Goal: Task Accomplishment & Management: Manage account settings

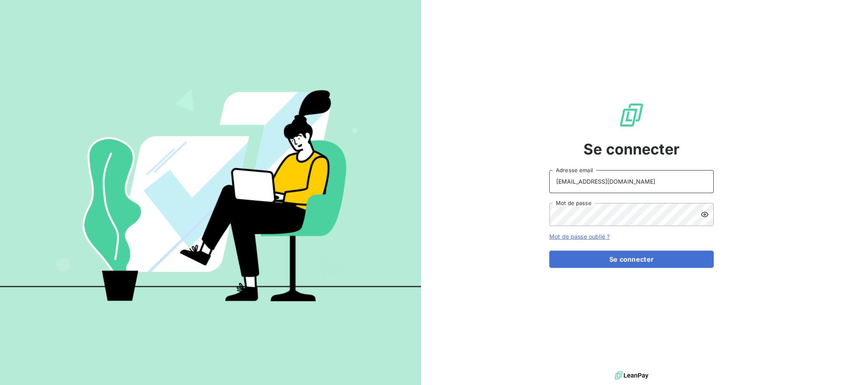
click at [640, 175] on input "[EMAIL_ADDRESS][DOMAIN_NAME]" at bounding box center [631, 181] width 164 height 23
type input "[EMAIL_ADDRESS][DOMAIN_NAME]"
click at [605, 259] on button "Se connecter" at bounding box center [631, 259] width 164 height 17
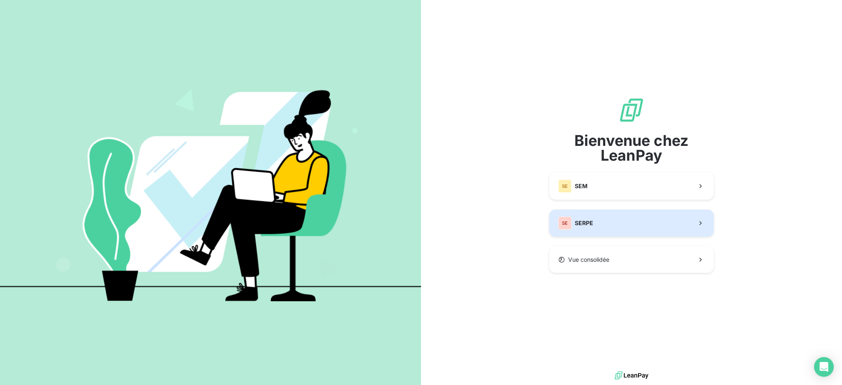
click at [618, 227] on button "SE SERPE" at bounding box center [631, 223] width 164 height 27
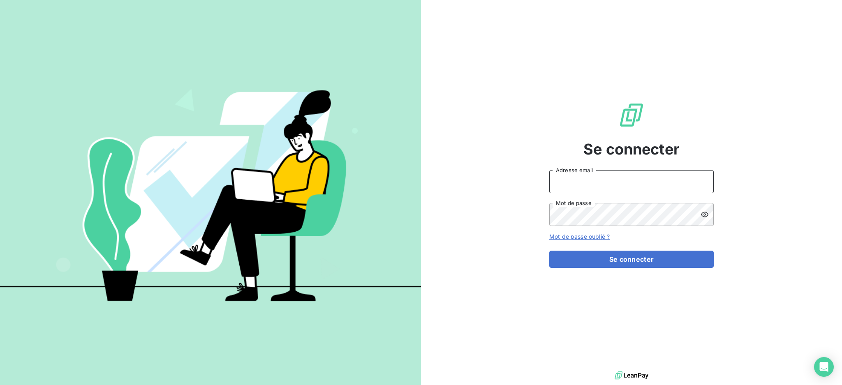
type input "[EMAIL_ADDRESS][DOMAIN_NAME]"
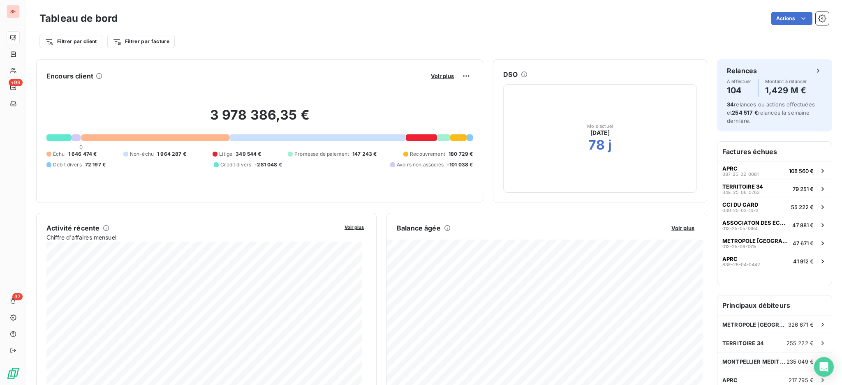
click at [404, 10] on div "Tableau de bord Actions" at bounding box center [433, 18] width 789 height 17
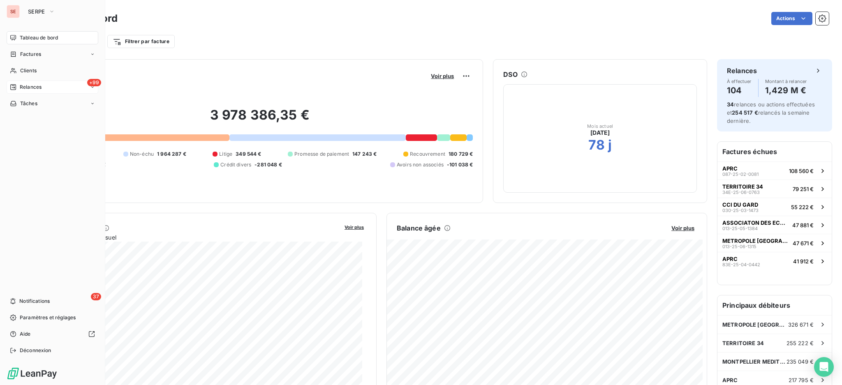
click at [31, 87] on span "Relances" at bounding box center [31, 86] width 22 height 7
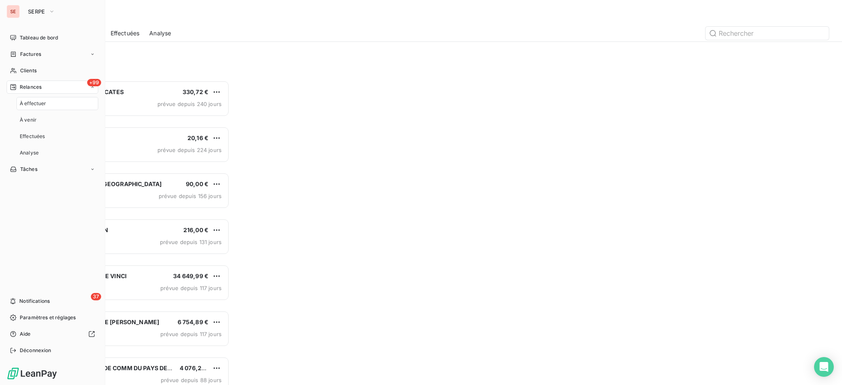
scroll to position [297, 181]
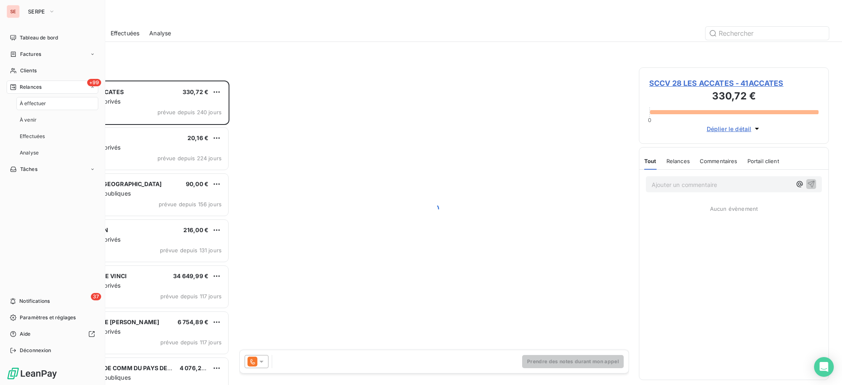
click at [37, 102] on span "À effectuer" at bounding box center [33, 103] width 27 height 7
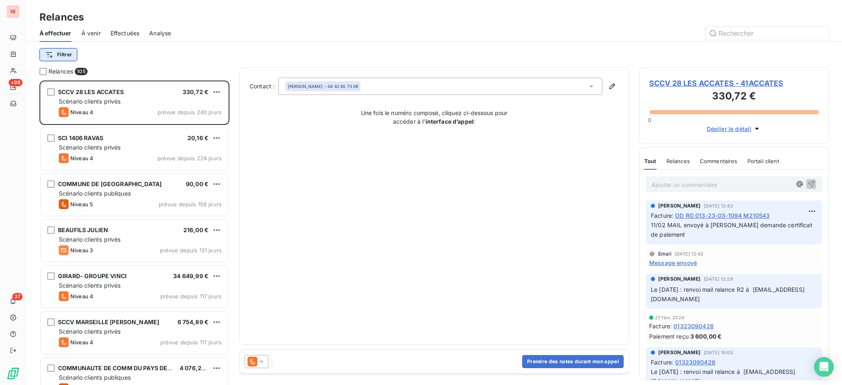
click at [58, 53] on html "SE +99 37 Relances À effectuer À venir Effectuées Analyse Filtrer Relances 105 …" at bounding box center [421, 192] width 842 height 385
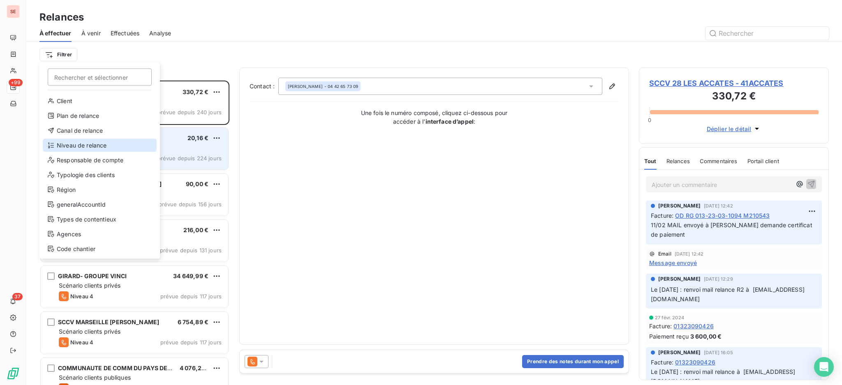
click at [84, 140] on div "Niveau de relance" at bounding box center [100, 145] width 114 height 13
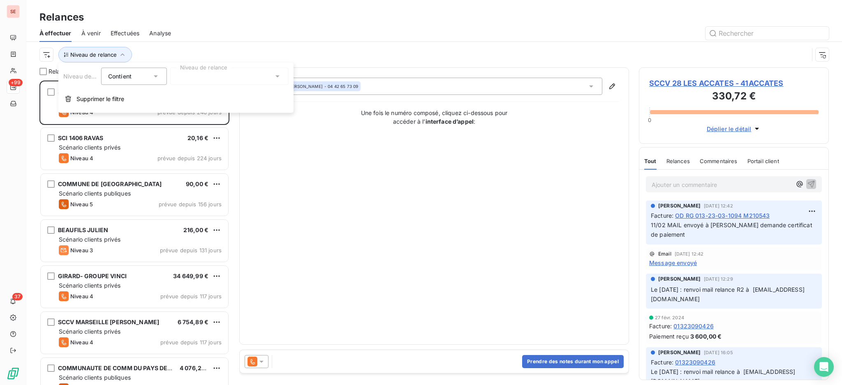
scroll to position [9, 9]
click at [278, 76] on icon at bounding box center [277, 77] width 4 height 2
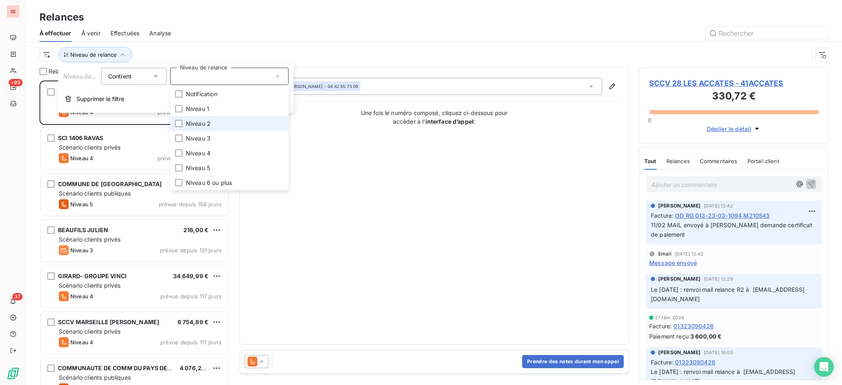
click at [199, 120] on span "Niveau 2" at bounding box center [198, 124] width 25 height 8
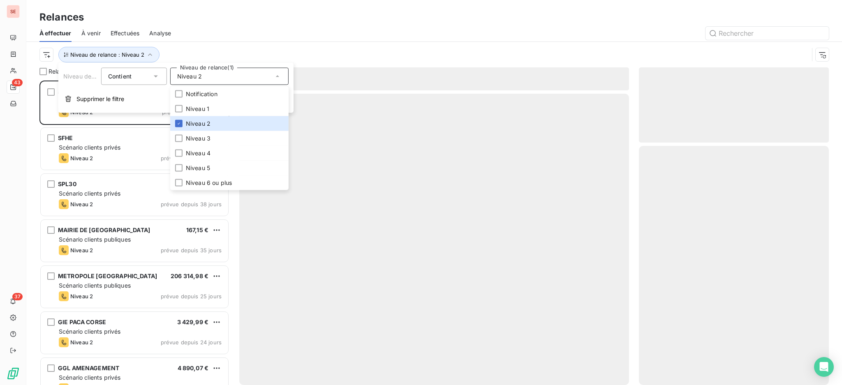
scroll to position [296, 181]
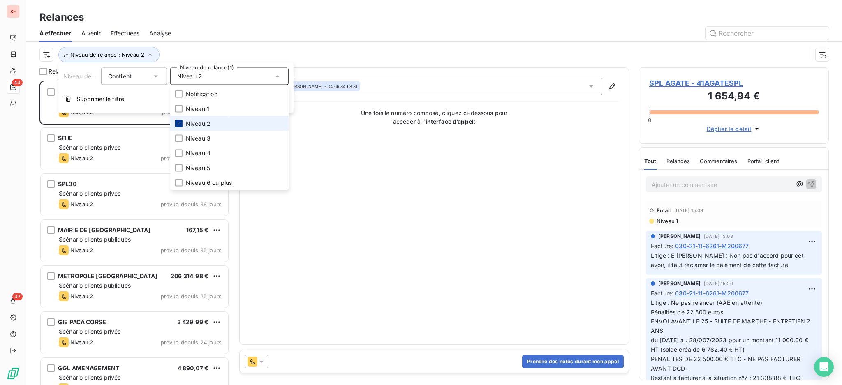
click at [179, 122] on icon at bounding box center [178, 123] width 5 height 5
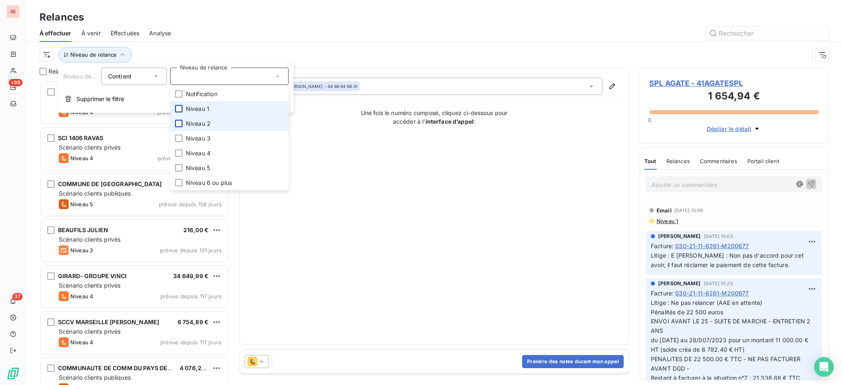
click at [178, 108] on div at bounding box center [178, 108] width 7 height 7
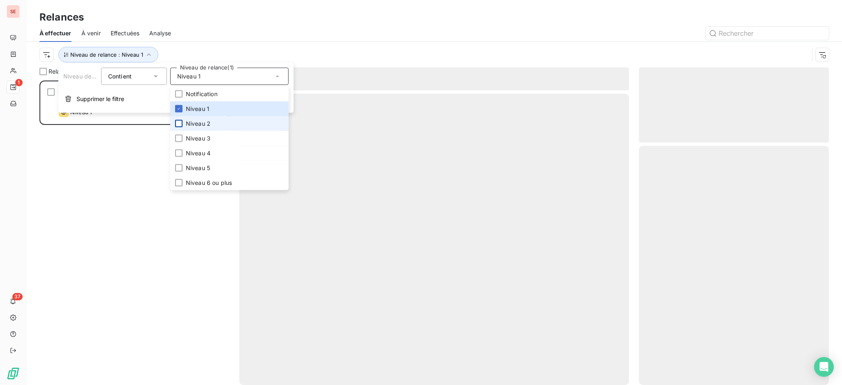
scroll to position [296, 181]
click at [195, 16] on div "Relances" at bounding box center [433, 17] width 815 height 15
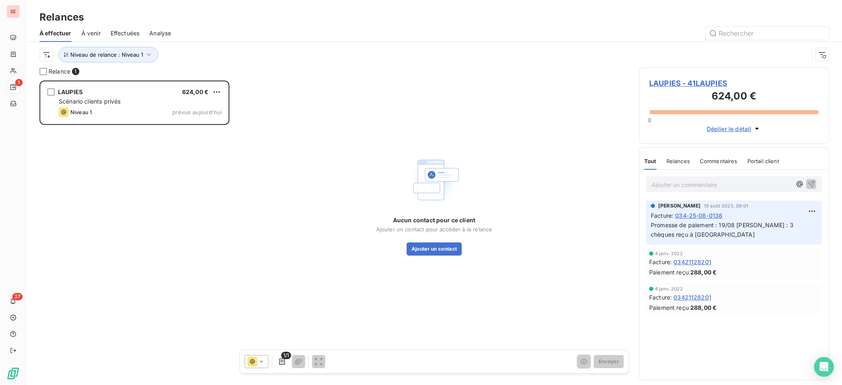
click at [697, 83] on span "LAUPIES - 41LAUPIES" at bounding box center [733, 83] width 169 height 11
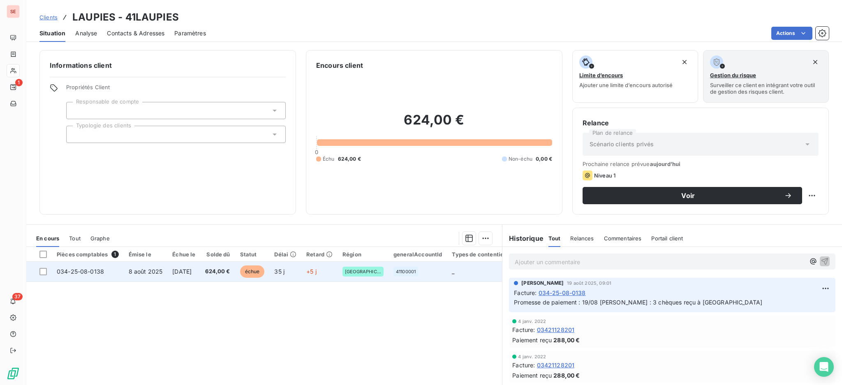
click at [227, 274] on span "624,00 €" at bounding box center [217, 272] width 25 height 8
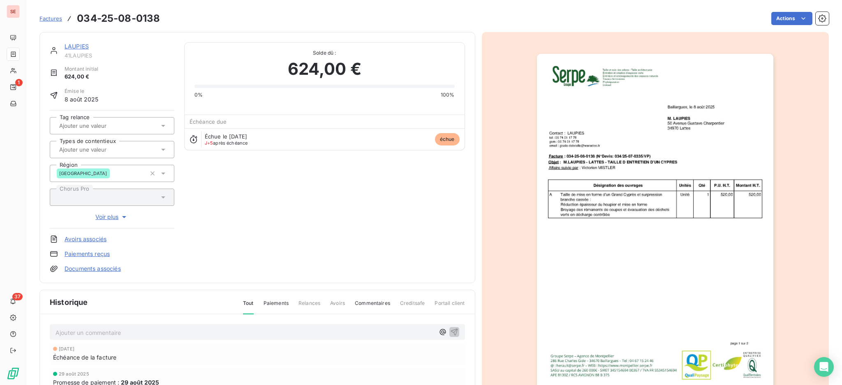
click at [107, 268] on link "Documents associés" at bounding box center [93, 269] width 56 height 8
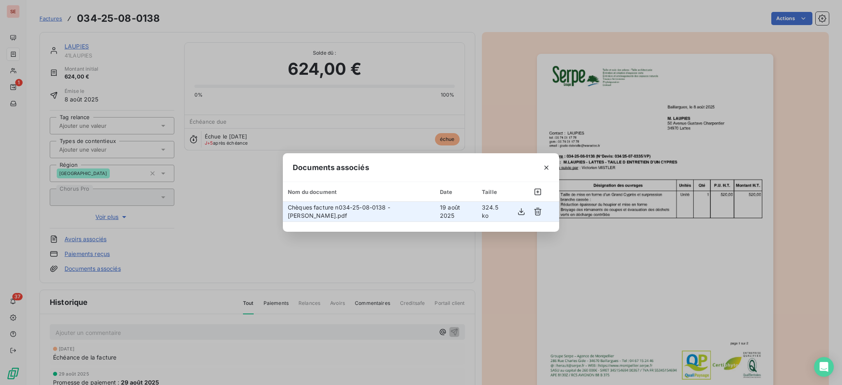
click at [356, 213] on td "Chèques facture n034-25-08-0138 - [PERSON_NAME].pdf" at bounding box center [359, 212] width 152 height 20
click at [525, 213] on icon "button" at bounding box center [521, 212] width 8 height 8
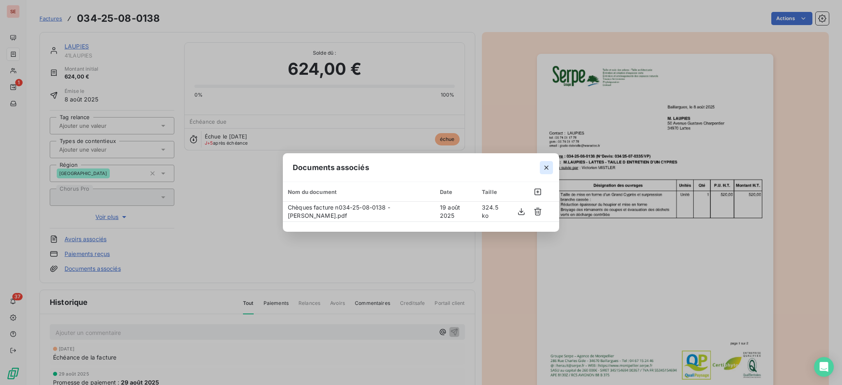
click at [549, 168] on icon "button" at bounding box center [546, 168] width 8 height 8
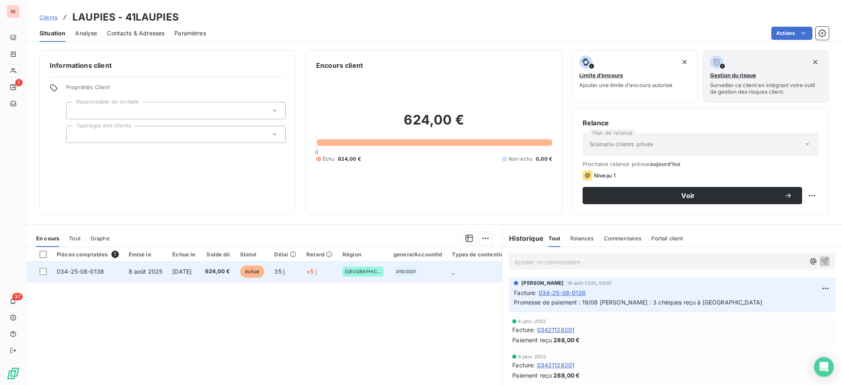
click at [191, 268] on span "[DATE]" at bounding box center [181, 271] width 19 height 7
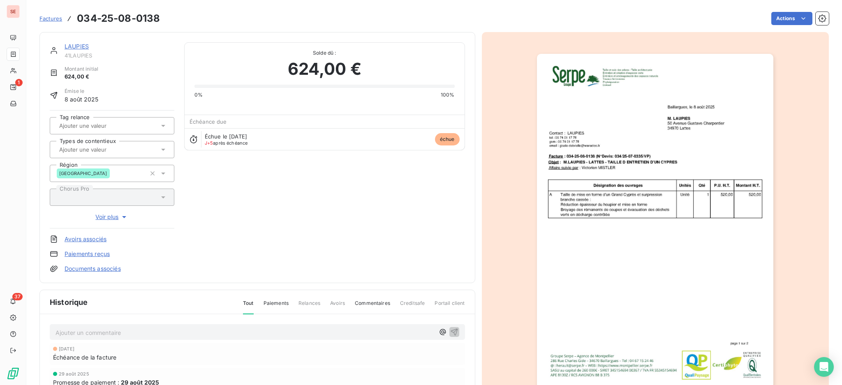
click at [173, 326] on div "Ajouter un commentaire ﻿" at bounding box center [257, 332] width 415 height 16
click at [173, 334] on p "Ajouter un commentaire ﻿" at bounding box center [244, 333] width 379 height 10
drag, startPoint x: 180, startPoint y: 334, endPoint x: 48, endPoint y: 334, distance: 132.7
copy span "REM CHQ 490 DU 11/09 - BOUILLARGUES"
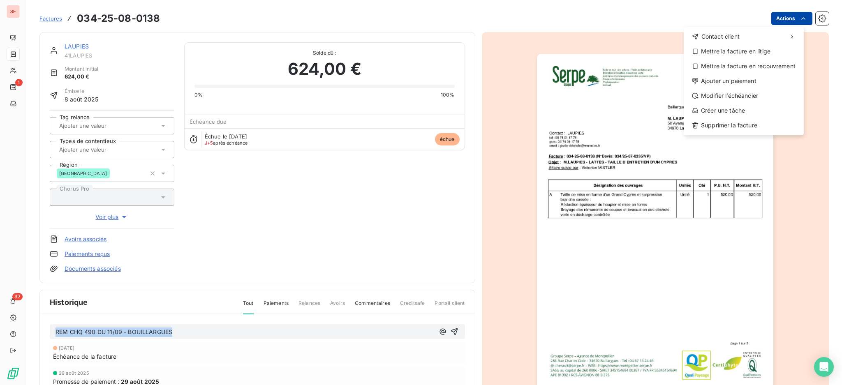
click at [771, 15] on html "SE 1 37 Factures [PHONE_NUMBER] Actions Contact client Mettre la facture en lit…" at bounding box center [421, 192] width 842 height 385
click at [744, 78] on div "Ajouter un paiement" at bounding box center [743, 80] width 113 height 13
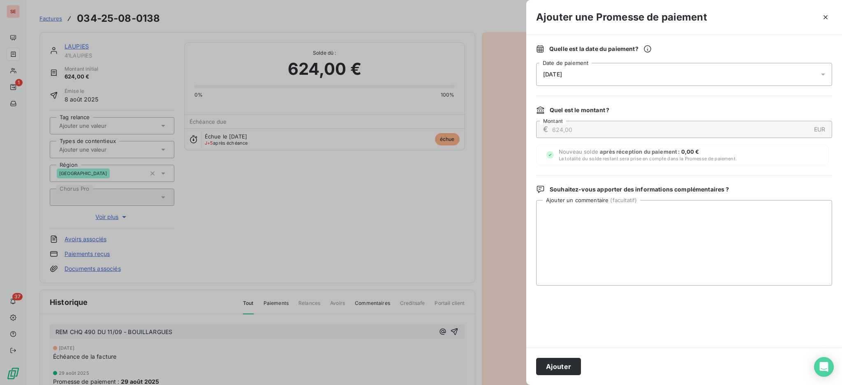
click at [820, 75] on icon at bounding box center [823, 74] width 8 height 8
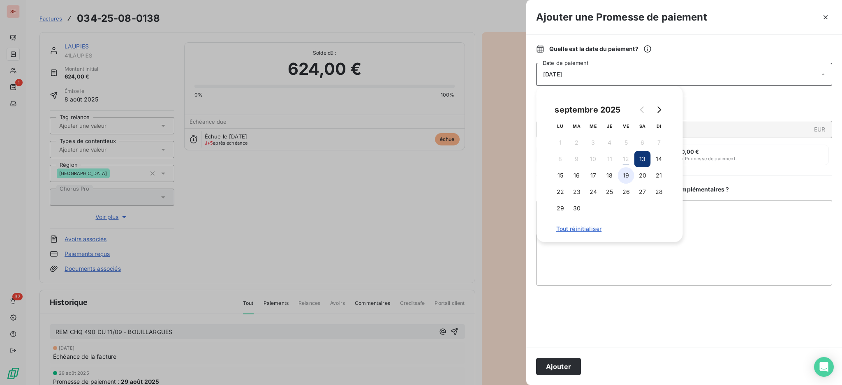
click at [626, 173] on button "19" at bounding box center [626, 175] width 16 height 16
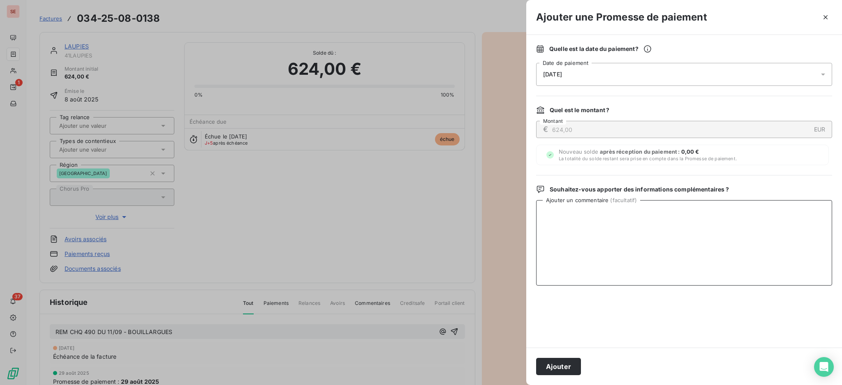
click at [715, 233] on textarea "Ajouter un commentaire ( facultatif )" at bounding box center [684, 242] width 296 height 85
paste textarea "REM CHQ 490 DU 11/09 - BOUILLARGUES"
type textarea "REM CHQ 490 DU 11/09 - BOUILLARGUES"
click at [555, 364] on button "Ajouter" at bounding box center [558, 366] width 45 height 17
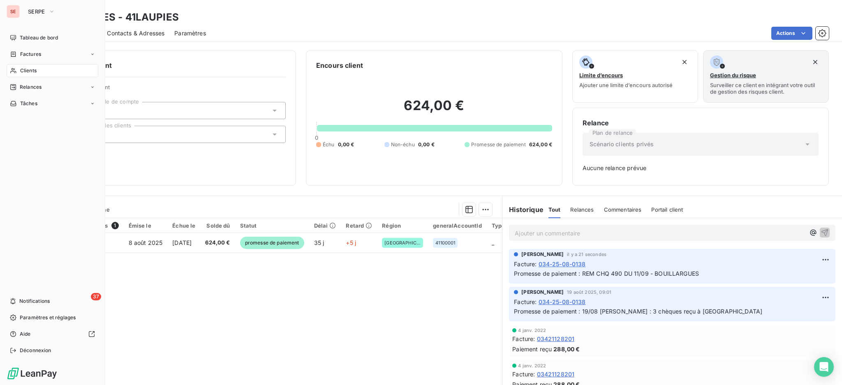
click at [37, 69] on div "Clients" at bounding box center [53, 70] width 92 height 13
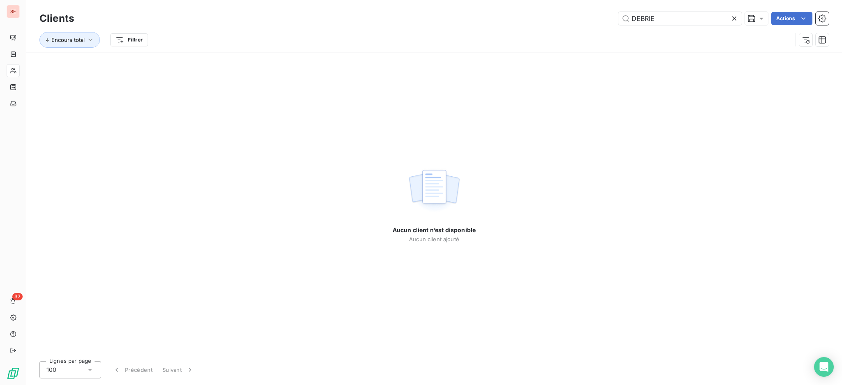
type input "DEBRIE"
drag, startPoint x: 673, startPoint y: 16, endPoint x: 569, endPoint y: 15, distance: 104.0
click at [569, 15] on div "DEBRIE Actions" at bounding box center [456, 18] width 745 height 13
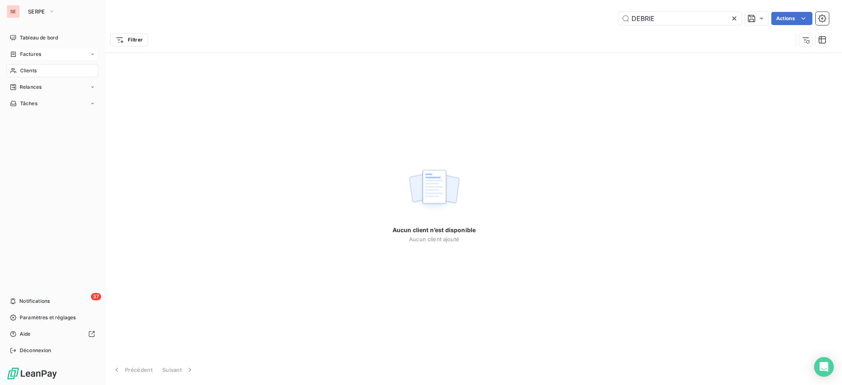
click at [23, 53] on span "Factures" at bounding box center [30, 54] width 21 height 7
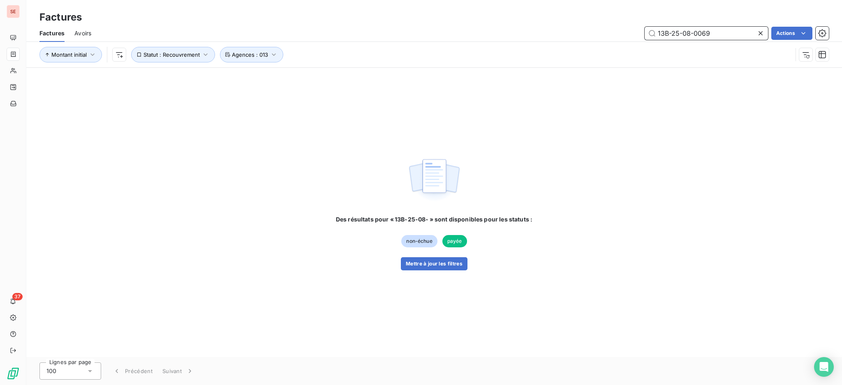
type input "13B-25-08-0069"
click at [206, 55] on icon "button" at bounding box center [205, 55] width 8 height 8
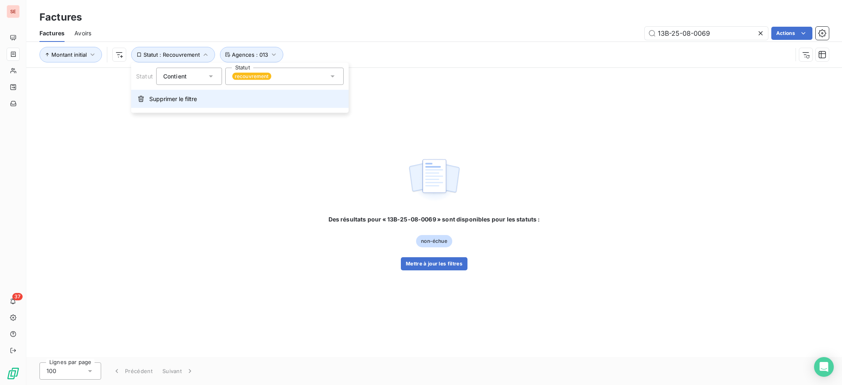
click at [193, 102] on span "Supprimer le filtre" at bounding box center [173, 99] width 48 height 8
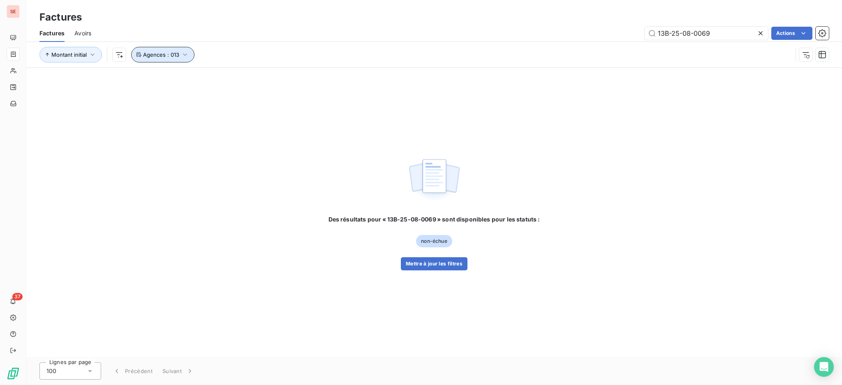
click at [187, 56] on icon "button" at bounding box center [185, 55] width 8 height 8
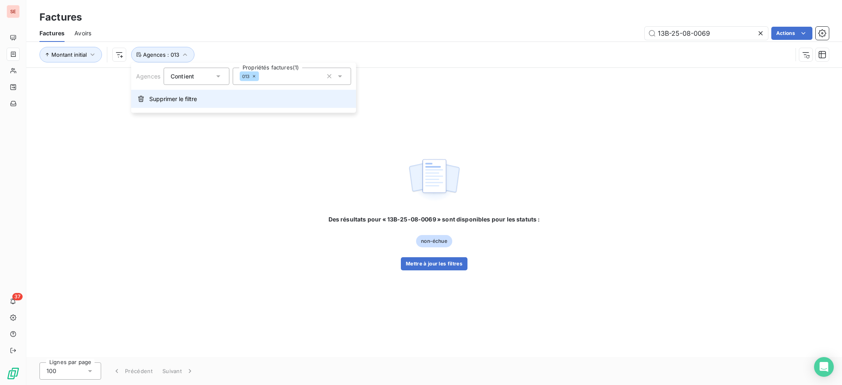
click at [180, 102] on span "Supprimer le filtre" at bounding box center [173, 99] width 48 height 8
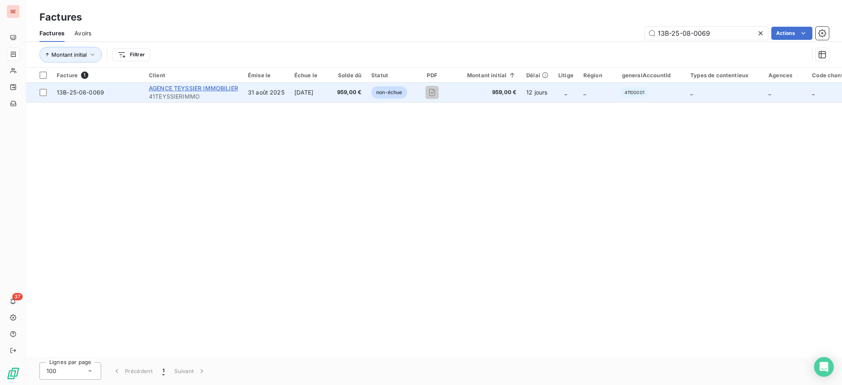
click at [198, 88] on span "AGENCE TEYSSIER IMMOBILIER" at bounding box center [193, 88] width 89 height 7
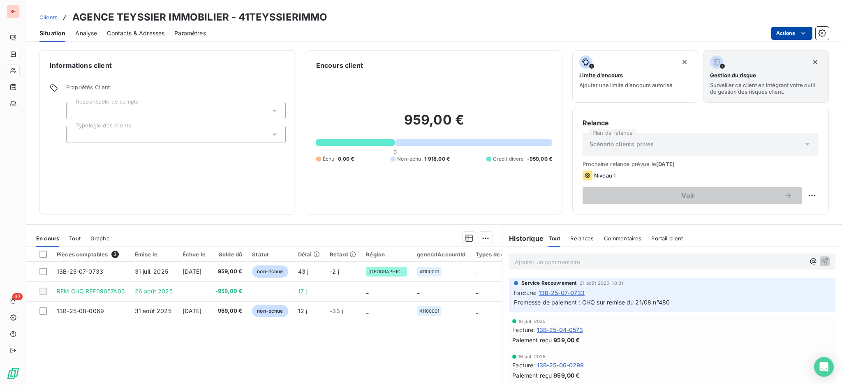
click at [791, 32] on html "SE 37 Clients AGENCE TEYSSIER IMMOBILIER - 41TEYSSIERIMMO Situation Analyse Con…" at bounding box center [421, 192] width 842 height 385
click at [154, 312] on html "SE 37 Clients AGENCE TEYSSIER IMMOBILIER - 41TEYSSIERIMMO Situation Analyse Con…" at bounding box center [421, 192] width 842 height 385
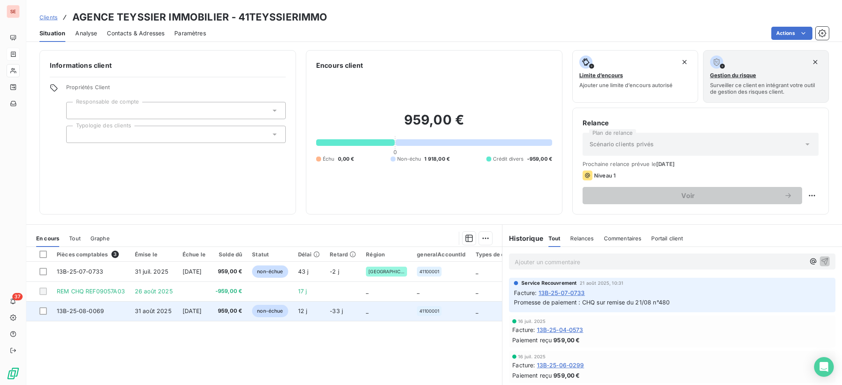
click at [235, 309] on span "959,00 €" at bounding box center [228, 311] width 27 height 8
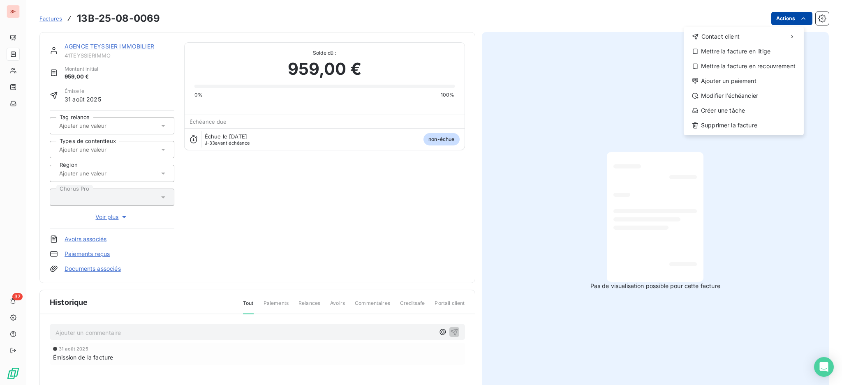
click at [770, 18] on html "SE 37 Factures 13B-25-08-0069 Actions Contact client Mettre la facture en litig…" at bounding box center [421, 192] width 842 height 385
click at [733, 84] on div "Ajouter un paiement" at bounding box center [743, 80] width 113 height 13
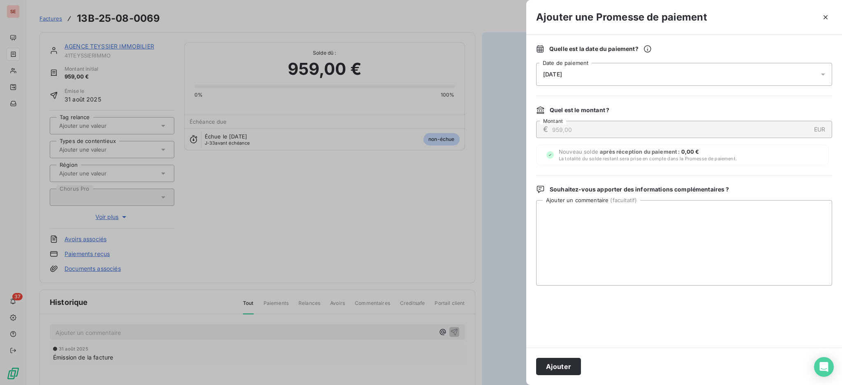
click at [826, 74] on icon at bounding box center [823, 74] width 8 height 8
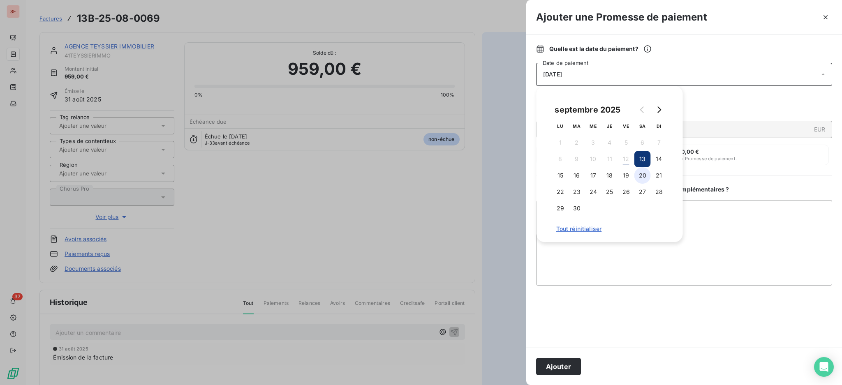
click at [636, 178] on button "20" at bounding box center [642, 175] width 16 height 16
click at [690, 221] on textarea "Ajouter un commentaire ( facultatif )" at bounding box center [684, 242] width 296 height 85
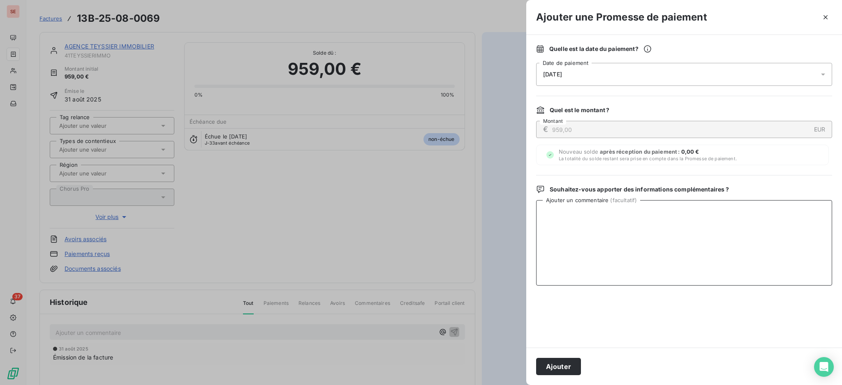
paste textarea "REM CHQ 490 DU 11/09 - BOUILLARGUES"
type textarea "REM CHQ 490 DU 11/09 - BOUILLARGUES"
click at [556, 363] on button "Ajouter" at bounding box center [558, 366] width 45 height 17
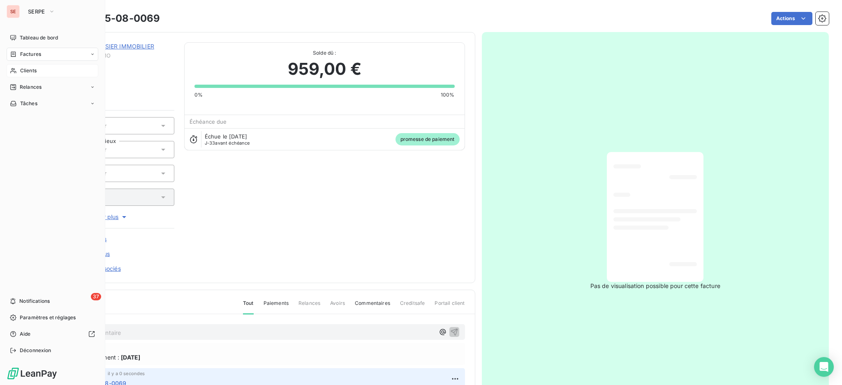
click at [30, 69] on span "Clients" at bounding box center [28, 70] width 16 height 7
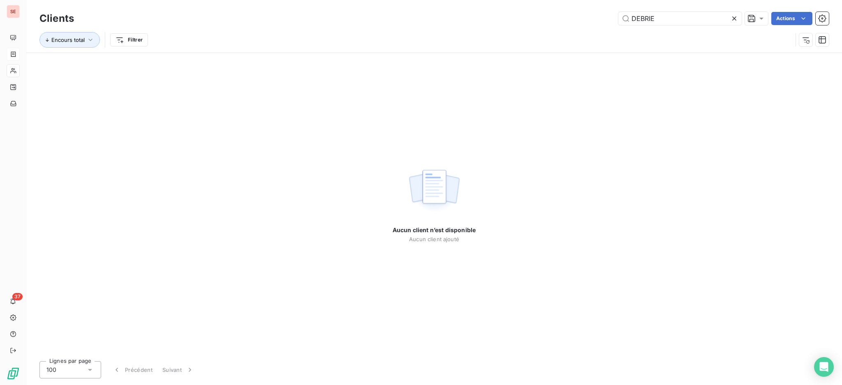
drag, startPoint x: 686, startPoint y: 19, endPoint x: 509, endPoint y: 10, distance: 177.3
click at [533, 4] on div "Clients DEBRIE Actions Encours total Filtrer" at bounding box center [433, 26] width 815 height 53
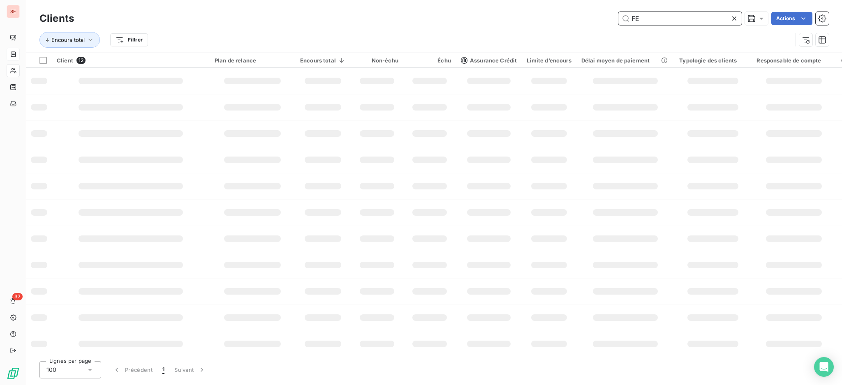
type input "F"
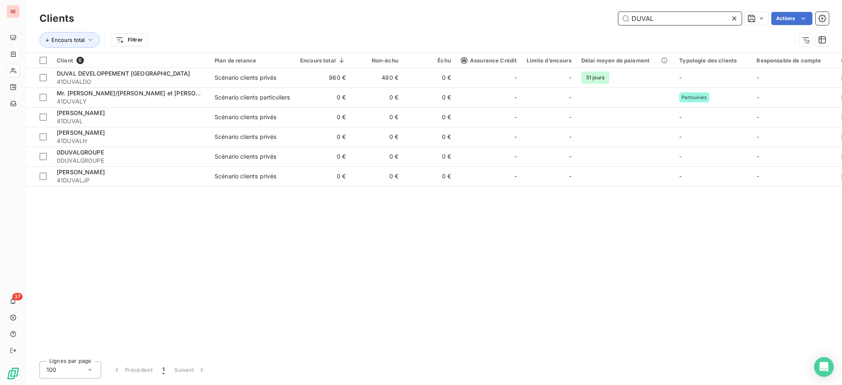
drag, startPoint x: 667, startPoint y: 18, endPoint x: 516, endPoint y: 5, distance: 151.8
click at [523, 5] on div "Clients DUVAL Actions Encours total Filtrer" at bounding box center [433, 26] width 815 height 53
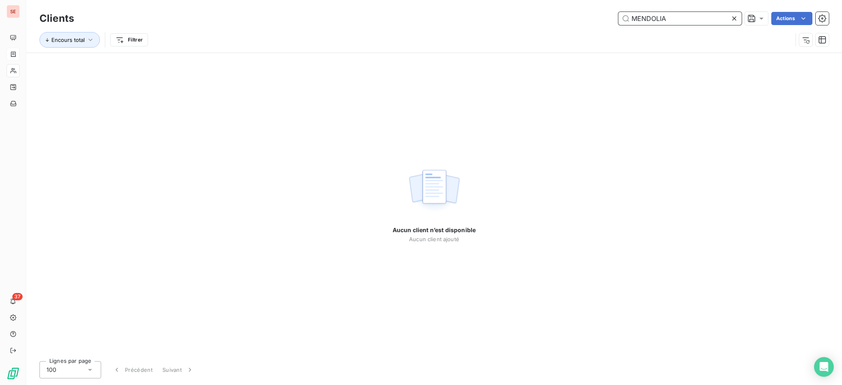
type input "MENDOLIA"
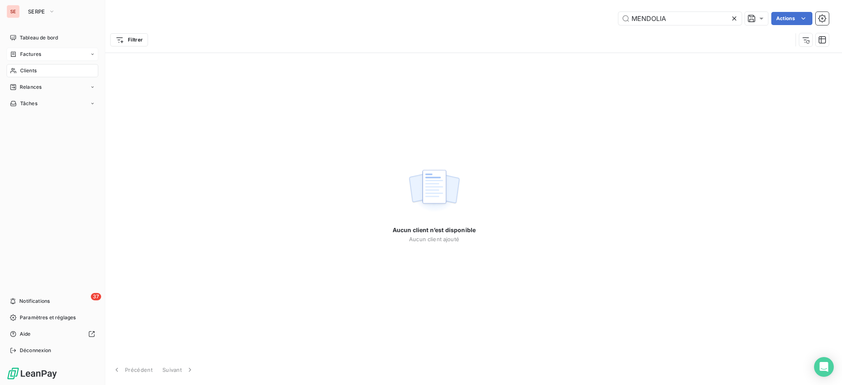
click at [42, 48] on div "Factures" at bounding box center [53, 54] width 92 height 13
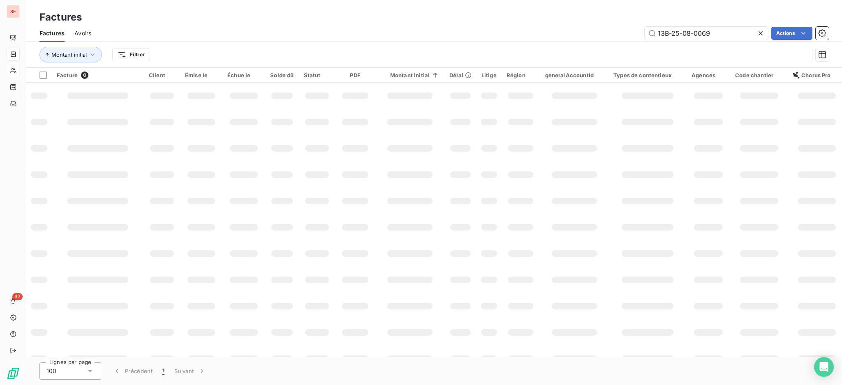
drag, startPoint x: 720, startPoint y: 35, endPoint x: 609, endPoint y: 37, distance: 111.4
click at [609, 37] on div "13B-25-08-0069 Actions" at bounding box center [464, 33] width 727 height 13
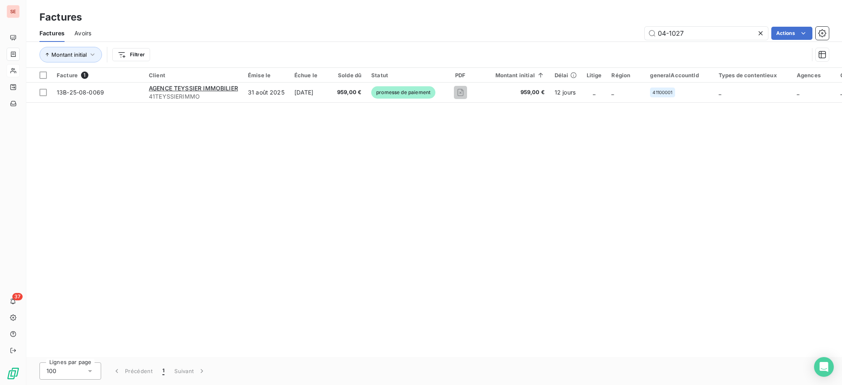
type input "04-1027"
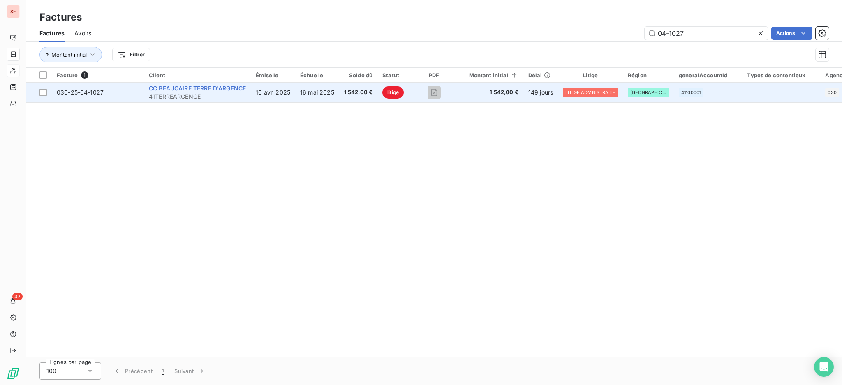
click at [216, 85] on span "CC BEAUCAIRE TERRE D'ARGENCE" at bounding box center [197, 88] width 97 height 7
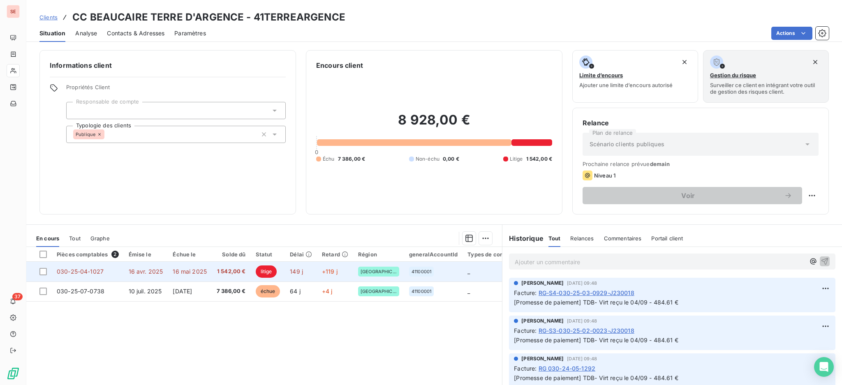
click at [233, 273] on span "1 542,00 €" at bounding box center [231, 272] width 29 height 8
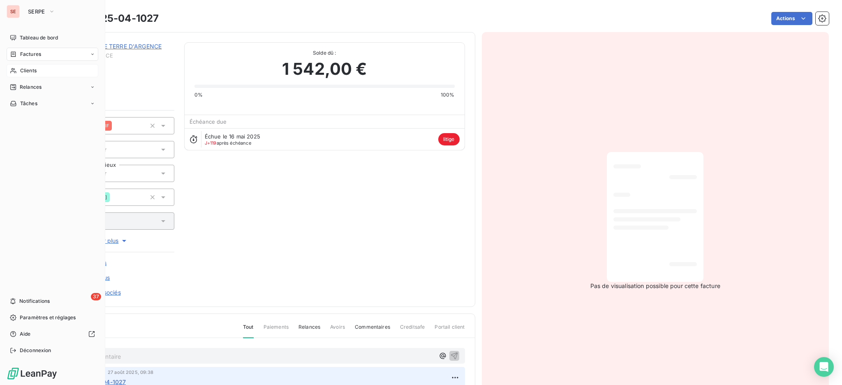
click at [28, 53] on span "Factures" at bounding box center [30, 54] width 21 height 7
click at [32, 55] on span "Factures" at bounding box center [30, 54] width 21 height 7
click at [29, 71] on span "Factures" at bounding box center [30, 70] width 21 height 7
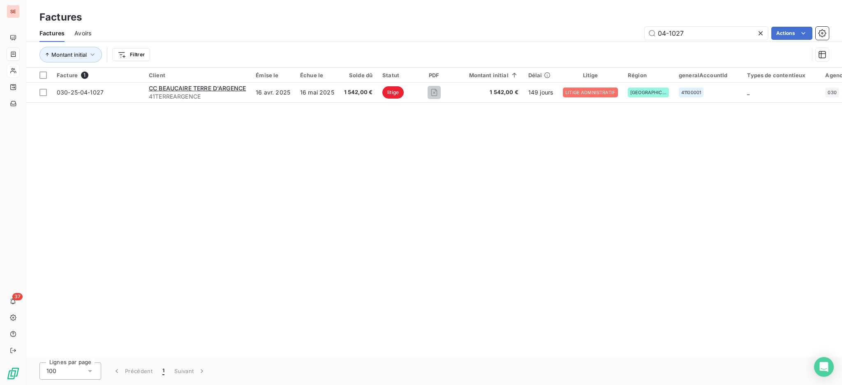
drag, startPoint x: 693, startPoint y: 35, endPoint x: 627, endPoint y: 30, distance: 66.3
click at [628, 30] on div "04-1027 Actions" at bounding box center [464, 33] width 727 height 13
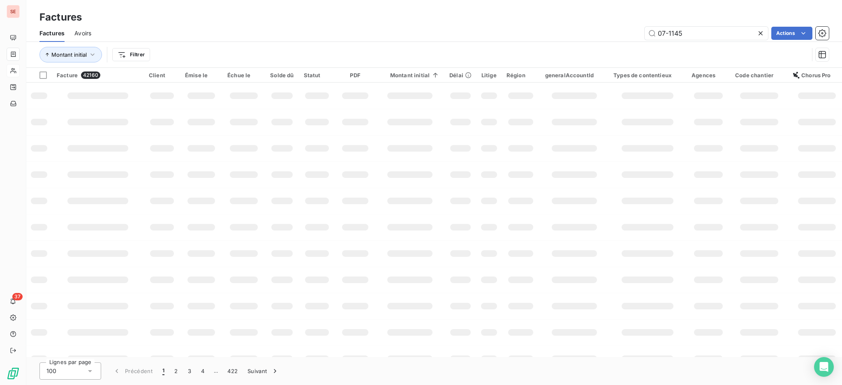
type input "07-1145"
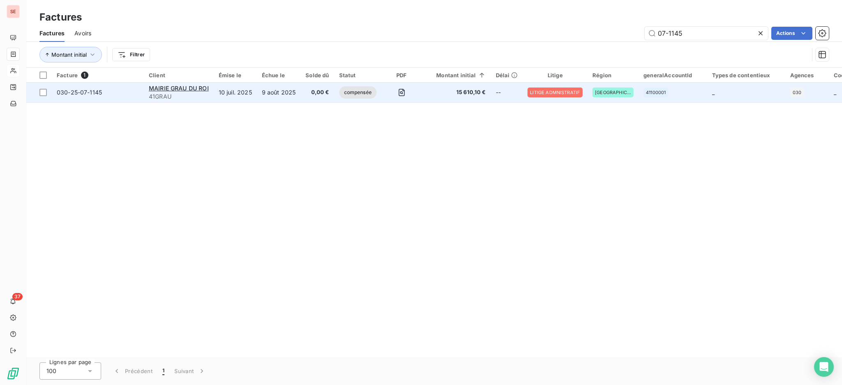
click at [211, 94] on td "MAIRIE GRAU DU ROI 41GRAU" at bounding box center [179, 93] width 70 height 20
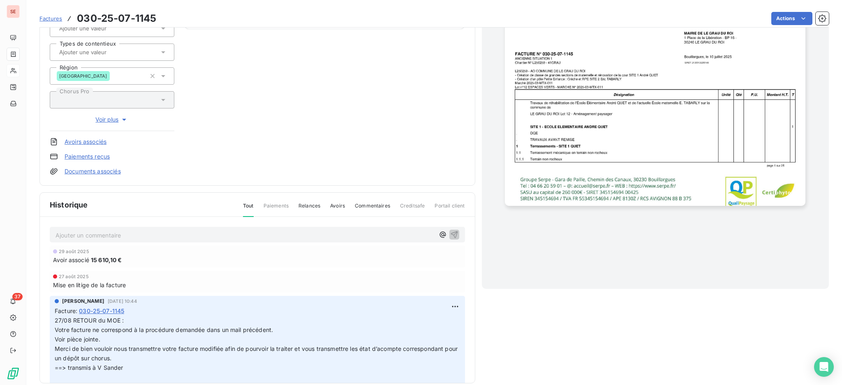
scroll to position [133, 0]
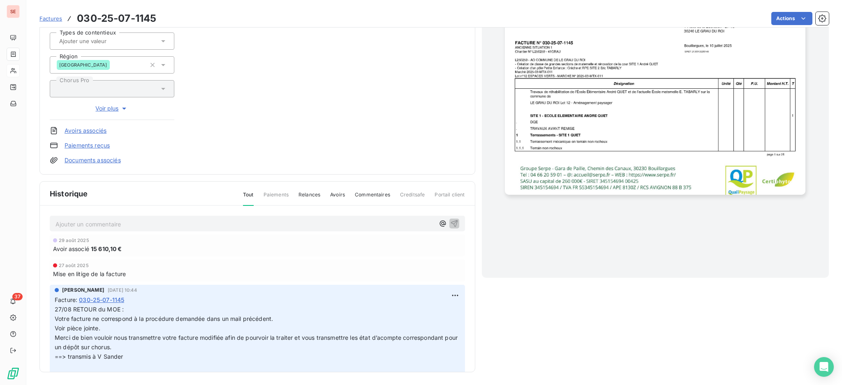
click at [46, 18] on span "Factures" at bounding box center [50, 18] width 23 height 7
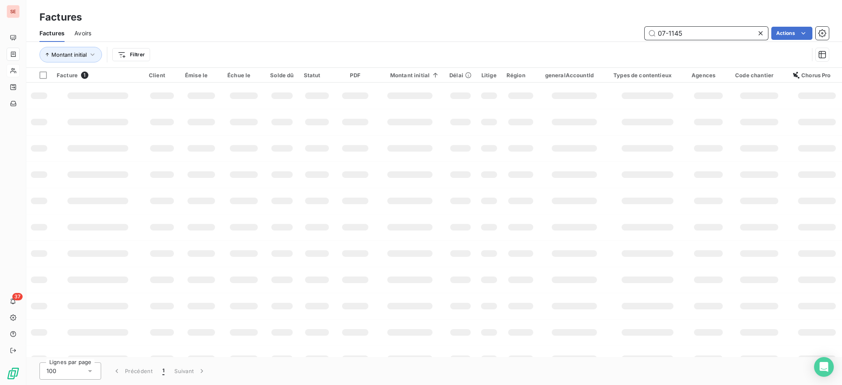
drag, startPoint x: 687, startPoint y: 33, endPoint x: 593, endPoint y: 25, distance: 94.1
click at [595, 25] on div "Factures Avoirs 07-1145 Actions" at bounding box center [433, 33] width 815 height 17
type input "06-0765"
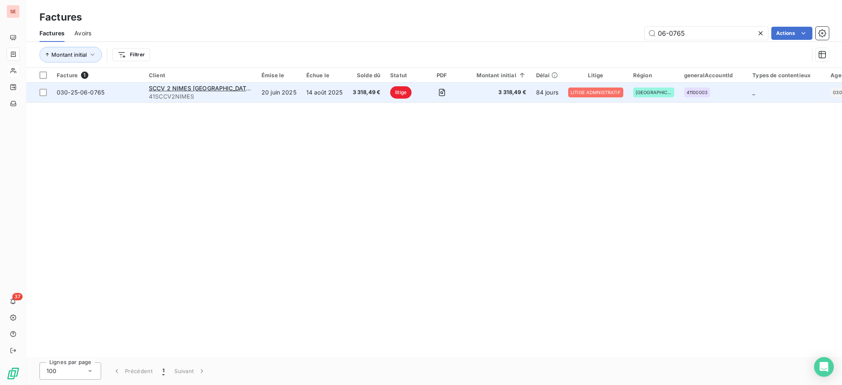
click at [301, 92] on td "14 août 2025" at bounding box center [324, 93] width 46 height 20
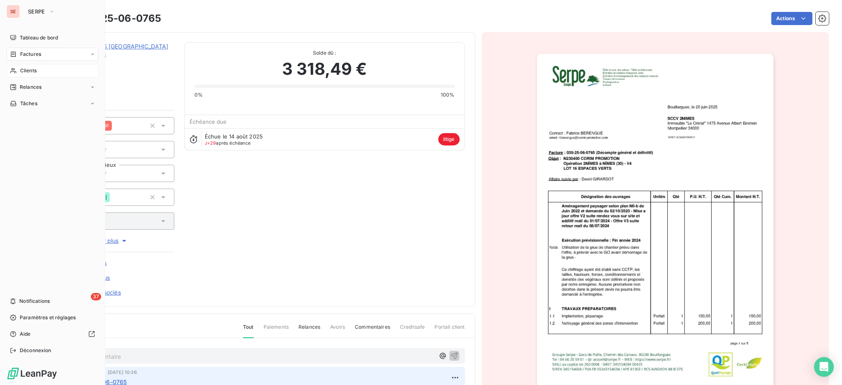
click at [24, 70] on span "Clients" at bounding box center [28, 70] width 16 height 7
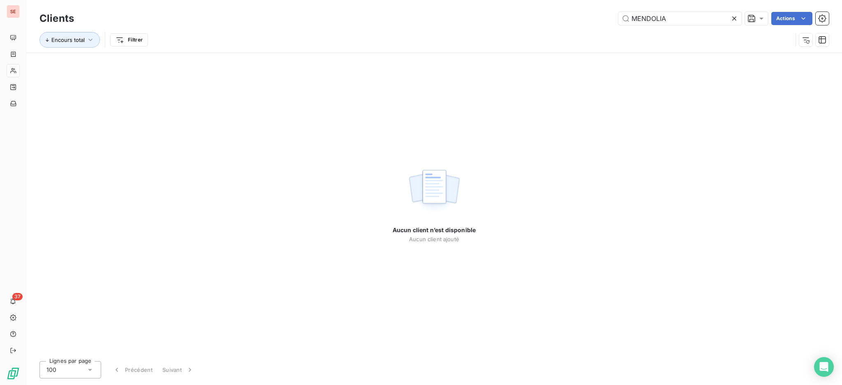
drag, startPoint x: 692, startPoint y: 21, endPoint x: 614, endPoint y: 12, distance: 78.6
click at [614, 12] on div "MENDOLIA Actions" at bounding box center [456, 18] width 745 height 13
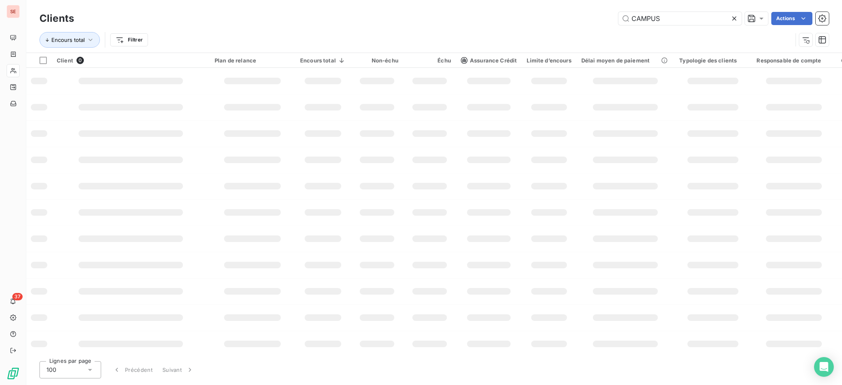
type input "CAMPUS"
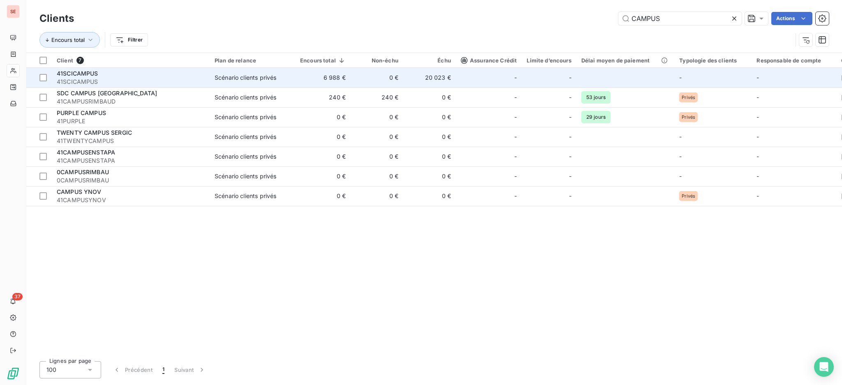
click at [300, 75] on td "6 988 €" at bounding box center [322, 78] width 55 height 20
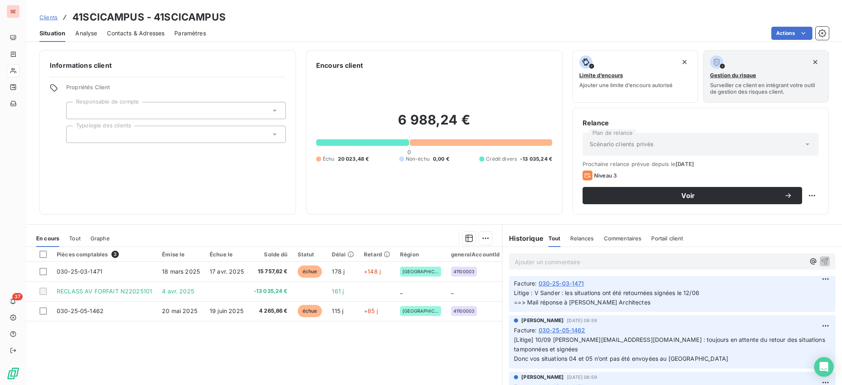
scroll to position [55, 0]
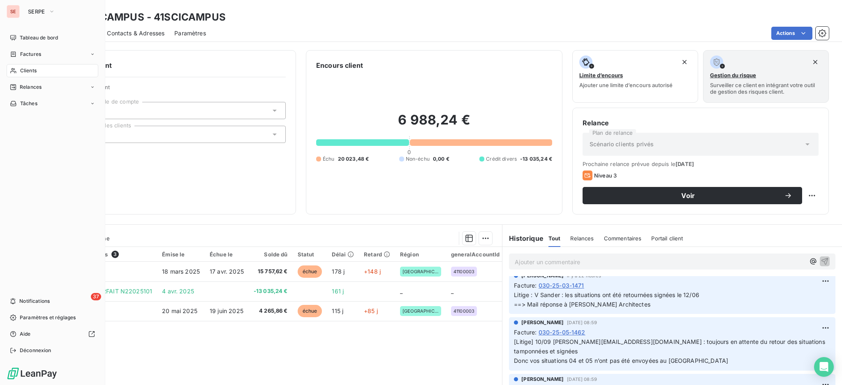
click at [38, 71] on div "Clients" at bounding box center [53, 70] width 92 height 13
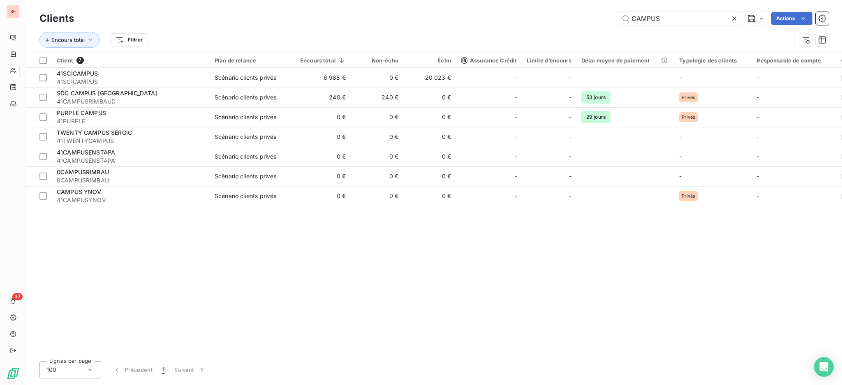
drag, startPoint x: 678, startPoint y: 23, endPoint x: 559, endPoint y: 16, distance: 119.8
click at [585, 16] on div "CAMPUS Actions" at bounding box center [456, 18] width 745 height 13
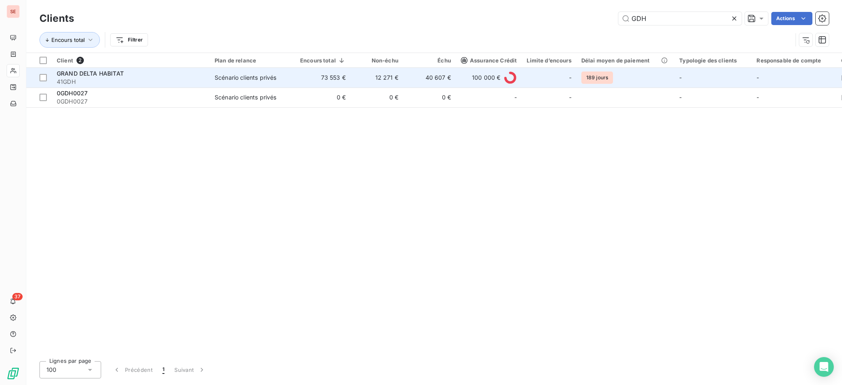
type input "GDH"
click at [219, 79] on div "Scénario clients privés" at bounding box center [246, 78] width 62 height 8
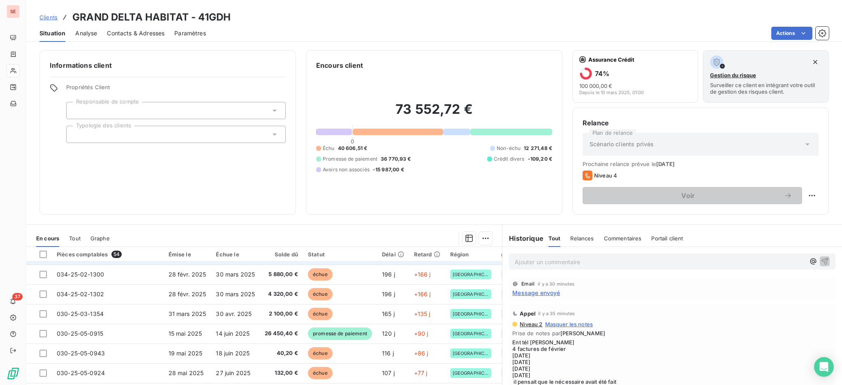
scroll to position [164, 0]
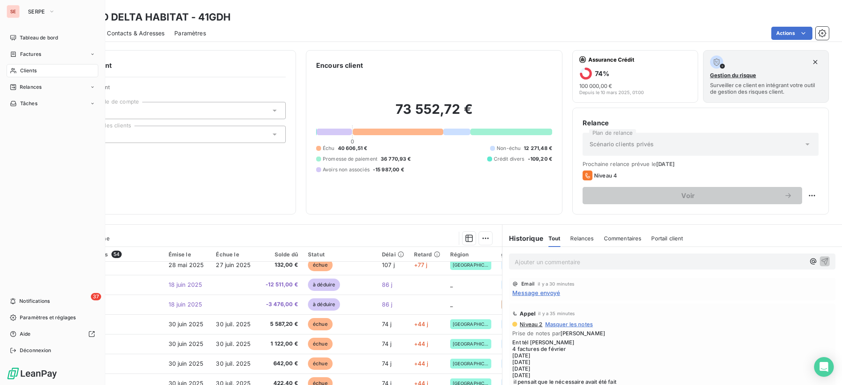
click at [30, 66] on div "Clients" at bounding box center [53, 70] width 92 height 13
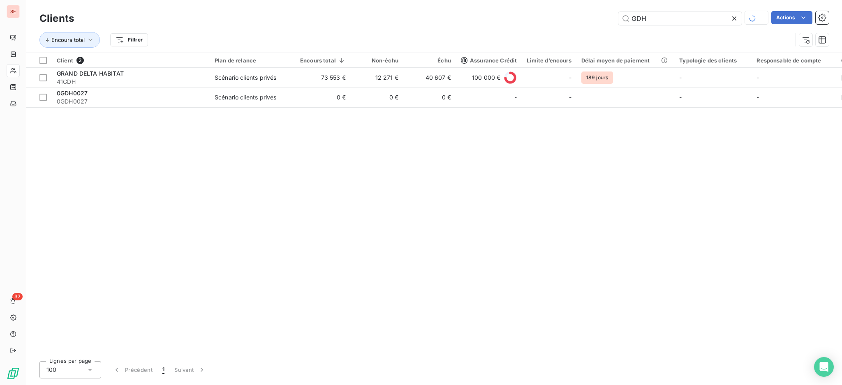
drag, startPoint x: 678, startPoint y: 16, endPoint x: 449, endPoint y: 10, distance: 228.6
click at [484, 13] on div "GDH Actions" at bounding box center [456, 18] width 745 height 14
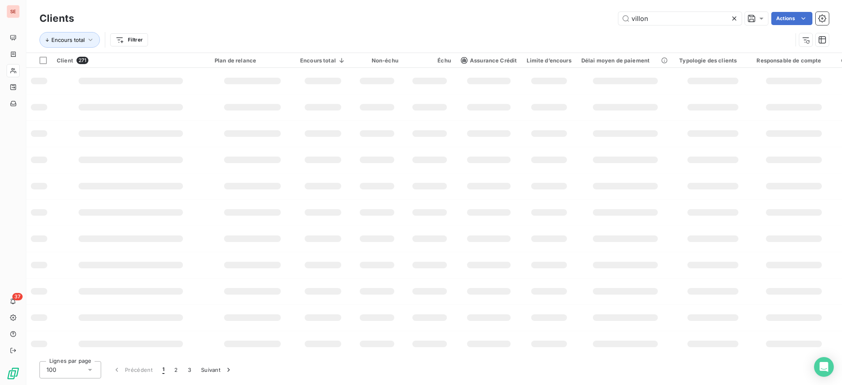
type input "villon"
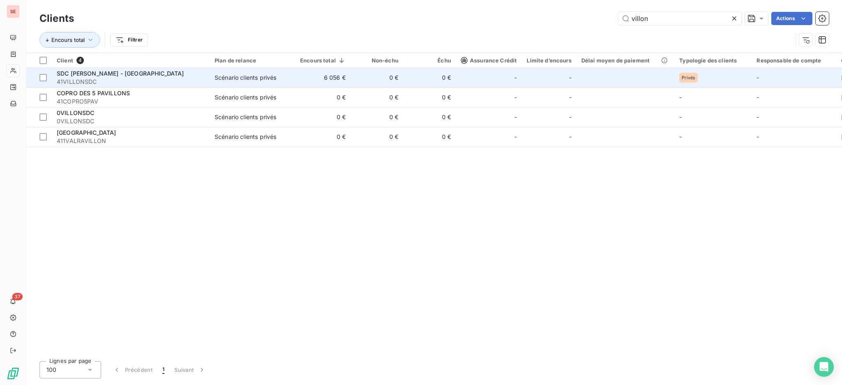
click at [185, 78] on span "41VILLONSDC" at bounding box center [131, 82] width 148 height 8
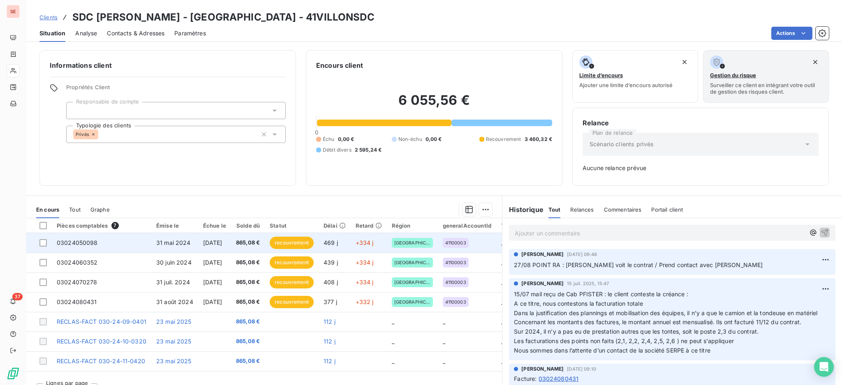
click at [185, 245] on span "31 mai 2024" at bounding box center [173, 242] width 35 height 7
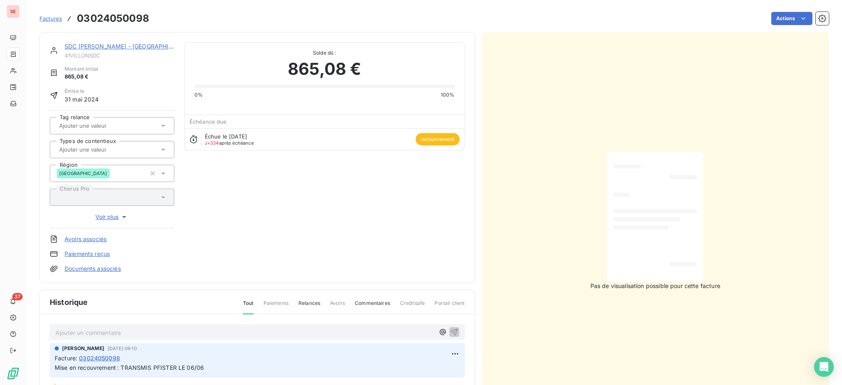
click at [94, 268] on link "Documents associés" at bounding box center [93, 269] width 56 height 8
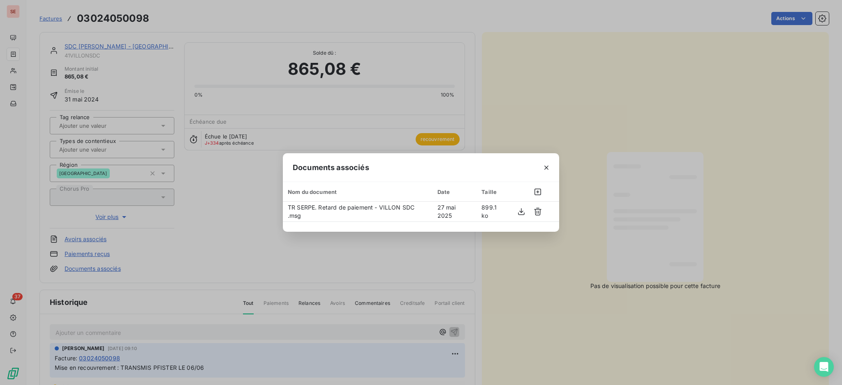
click at [548, 164] on icon "button" at bounding box center [546, 168] width 8 height 8
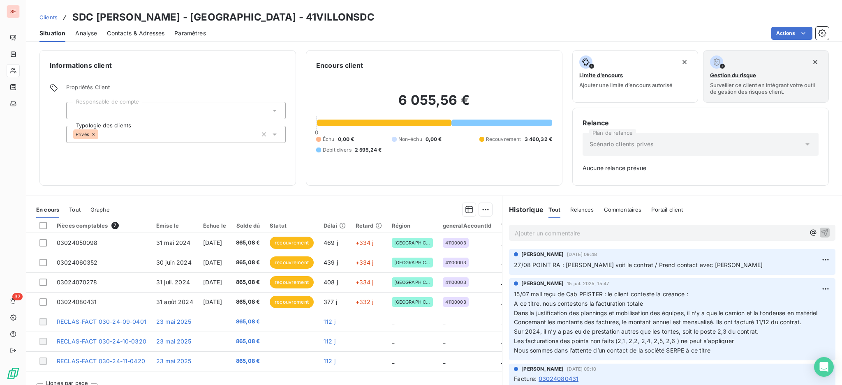
scroll to position [55, 0]
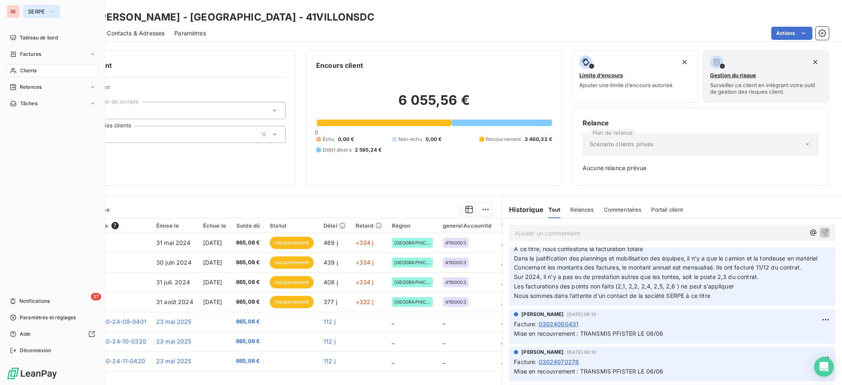
click at [40, 10] on span "SERPE" at bounding box center [36, 11] width 17 height 7
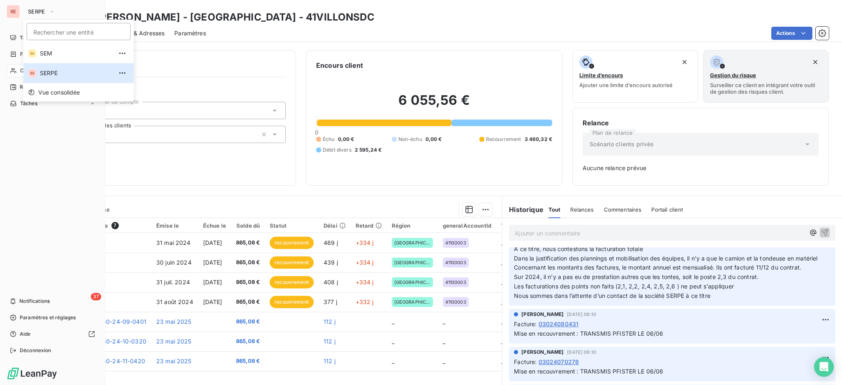
click at [45, 164] on div "Tableau de bord Factures Clients Relances Tâches 37 Notifications Paramètres et…" at bounding box center [53, 194] width 92 height 326
click at [30, 71] on span "Clients" at bounding box center [28, 70] width 16 height 7
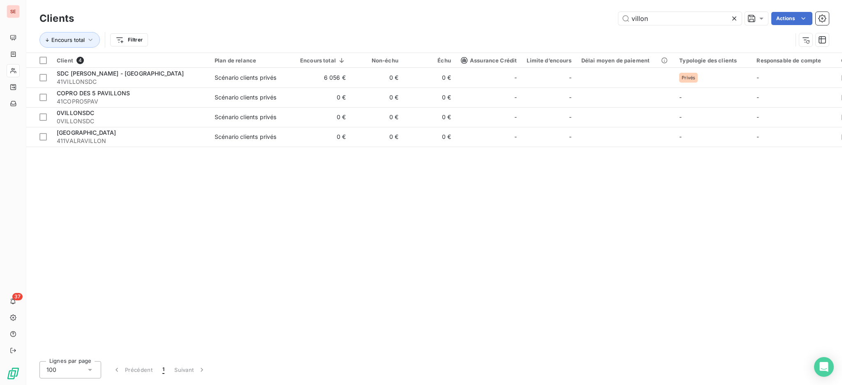
drag, startPoint x: 680, startPoint y: 21, endPoint x: 558, endPoint y: 3, distance: 122.9
click at [574, 0] on html "SE 37 Clients villon Actions Encours total Filtrer Client 4 Plan de relance Enc…" at bounding box center [421, 192] width 842 height 385
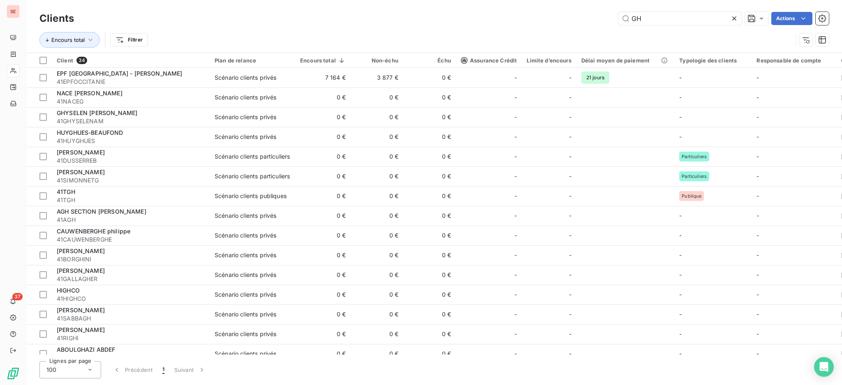
type input "G"
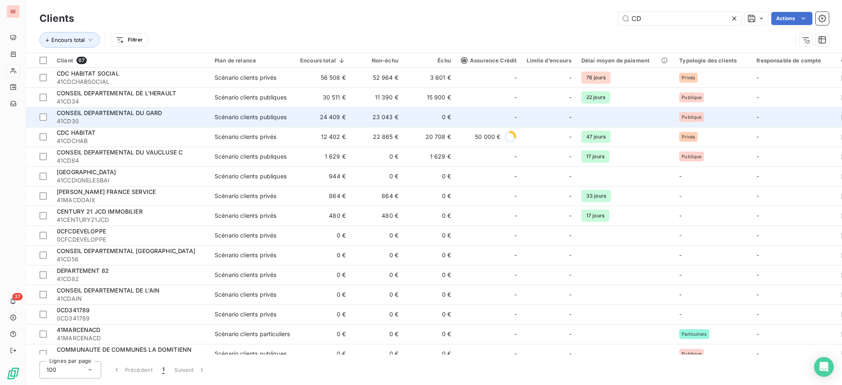
type input "CD"
click at [200, 115] on div "CONSEIL DEPARTEMENTAL DU GARD" at bounding box center [131, 113] width 148 height 8
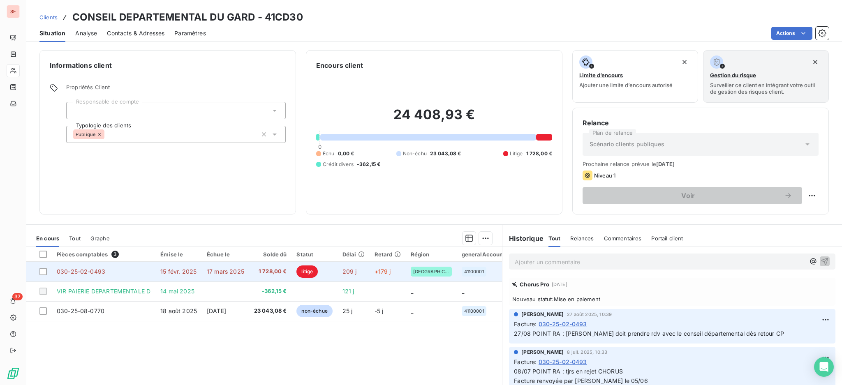
click at [228, 270] on span "17 mars 2025" at bounding box center [225, 271] width 37 height 7
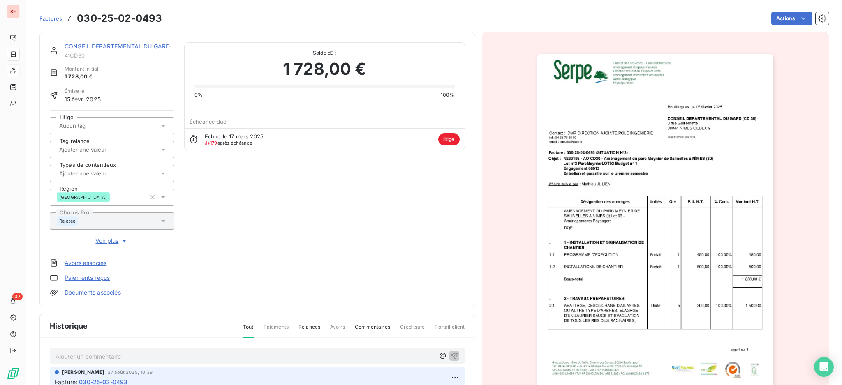
click at [169, 358] on p "Ajouter un commentaire ﻿" at bounding box center [244, 356] width 379 height 10
drag, startPoint x: 104, startPoint y: 357, endPoint x: 37, endPoint y: 358, distance: 67.0
click at [37, 358] on section "Factures 030-25-02-0493 Actions CONSEIL DEPARTEMENTAL DU GARD 41CD30 Montant in…" at bounding box center [433, 192] width 815 height 385
copy span "12/09 POINT RA :"
click at [450, 355] on icon "button" at bounding box center [453, 355] width 7 height 7
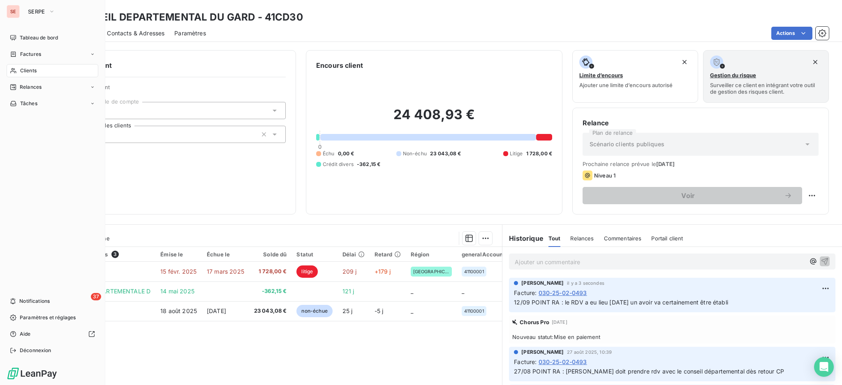
click at [23, 69] on span "Clients" at bounding box center [28, 70] width 16 height 7
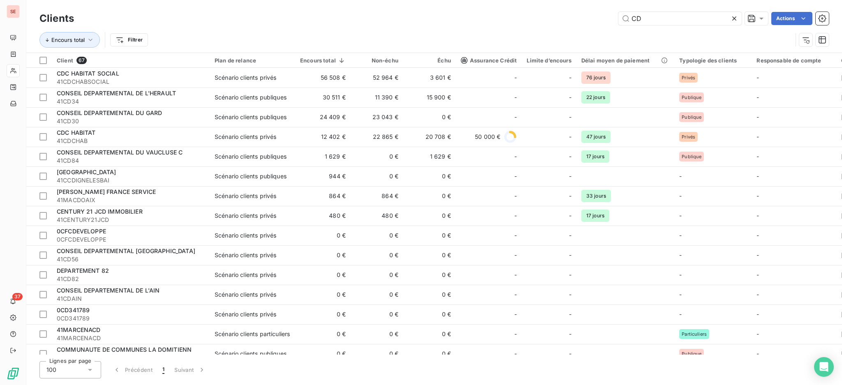
drag, startPoint x: 659, startPoint y: 18, endPoint x: 579, endPoint y: 6, distance: 81.5
click at [586, 10] on div "Clients CD Actions" at bounding box center [433, 18] width 789 height 17
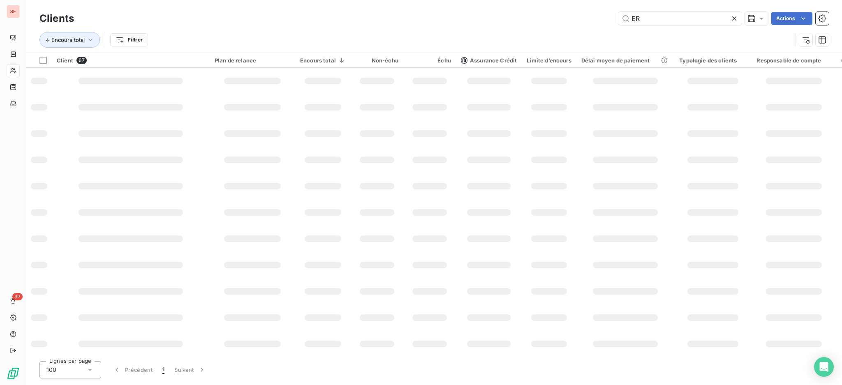
type input "E"
type input "ARGENCE"
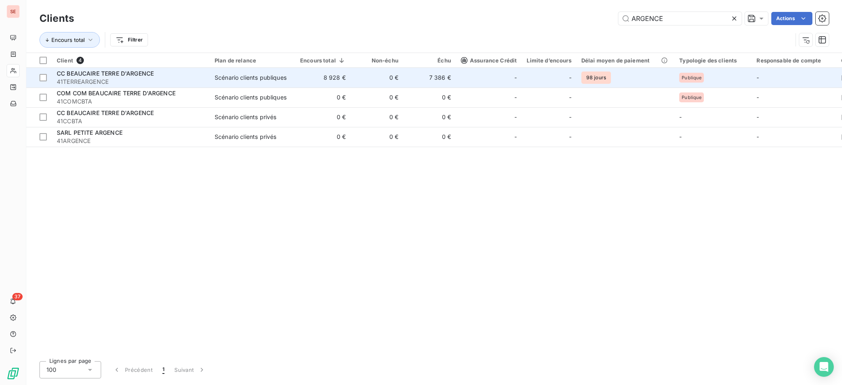
click at [329, 80] on td "8 928 €" at bounding box center [322, 78] width 55 height 20
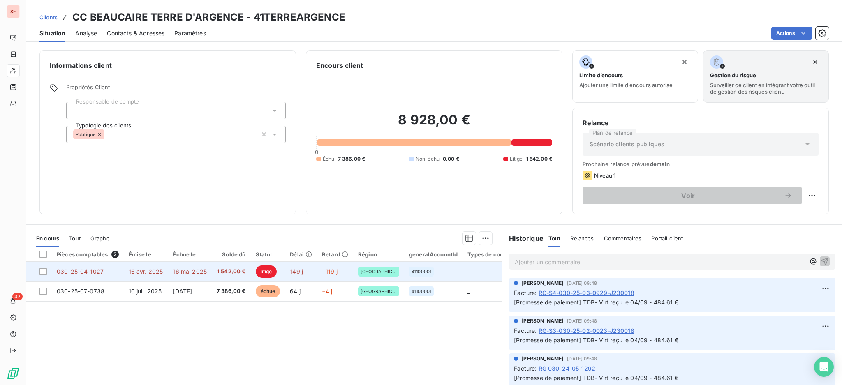
click at [237, 270] on span "1 542,00 €" at bounding box center [231, 272] width 29 height 8
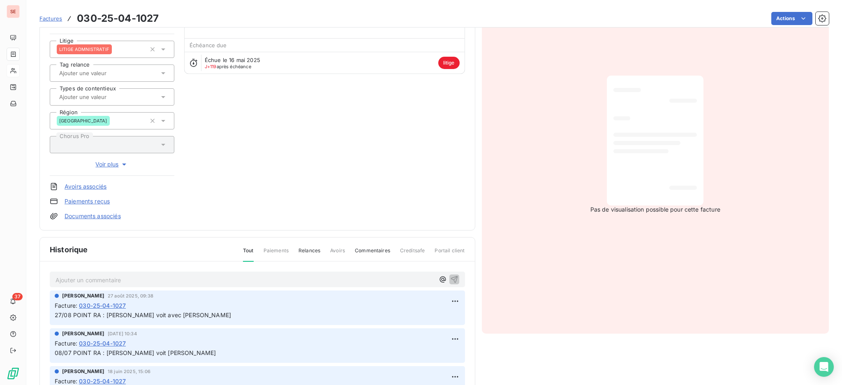
scroll to position [111, 0]
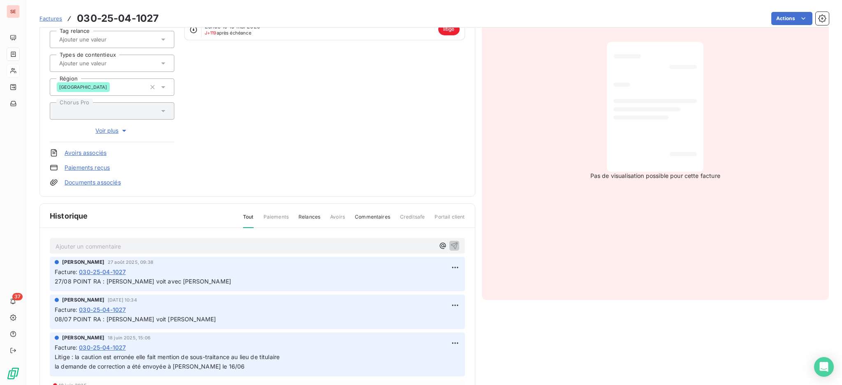
click at [156, 242] on p "Ajouter un commentaire ﻿" at bounding box center [244, 246] width 379 height 10
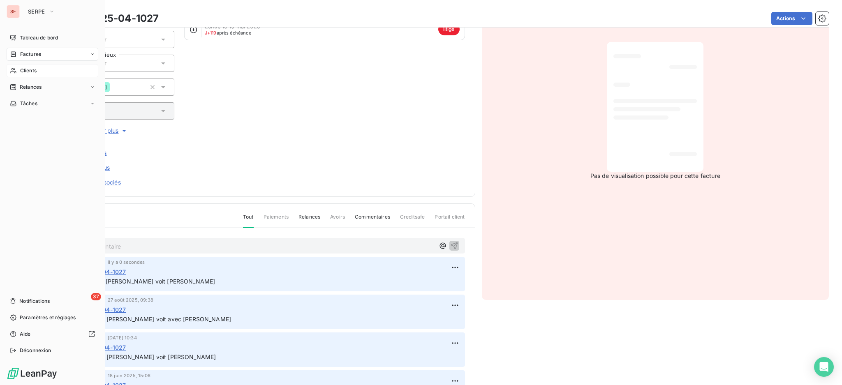
click at [31, 69] on span "Clients" at bounding box center [28, 70] width 16 height 7
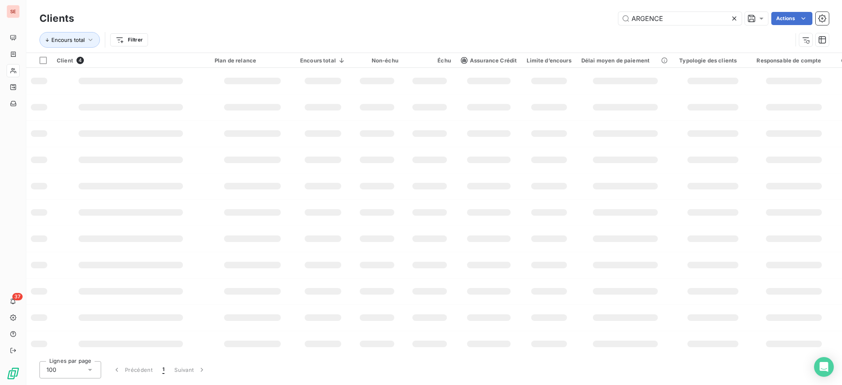
drag, startPoint x: 675, startPoint y: 18, endPoint x: 573, endPoint y: 12, distance: 101.7
click at [583, 7] on div "Clients ARGENCE Actions Encours total Filtrer" at bounding box center [433, 26] width 815 height 53
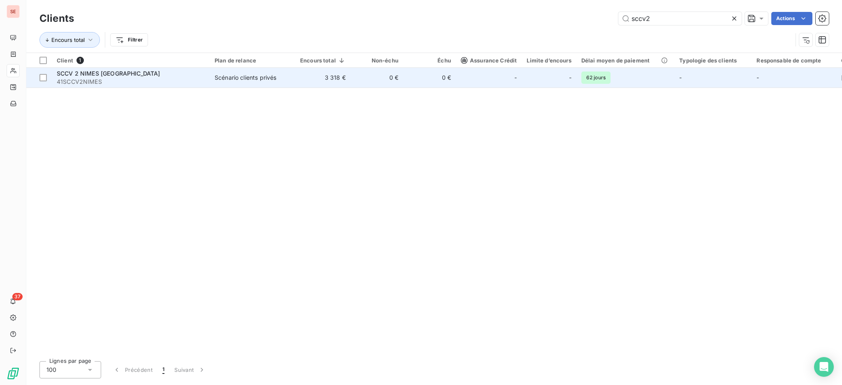
type input "sccv2"
click at [342, 72] on td "3 318 €" at bounding box center [322, 78] width 55 height 20
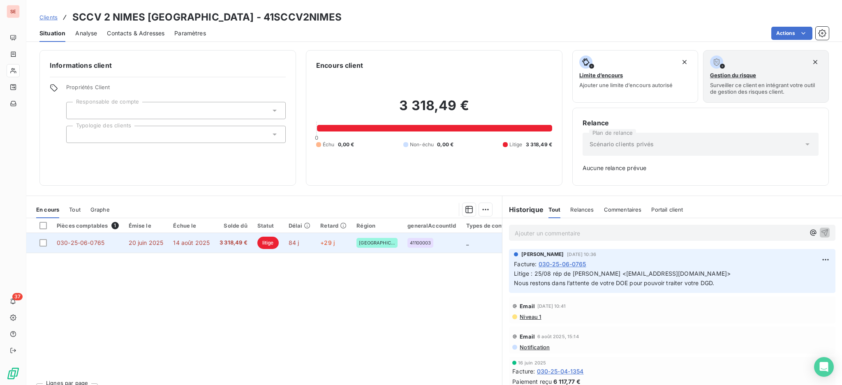
click at [176, 244] on span "14 août 2025" at bounding box center [191, 242] width 37 height 7
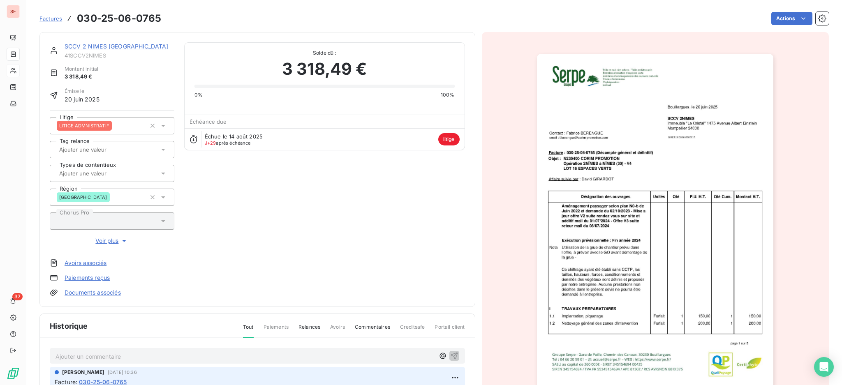
click at [159, 353] on p "Ajouter un commentaire ﻿" at bounding box center [244, 356] width 379 height 10
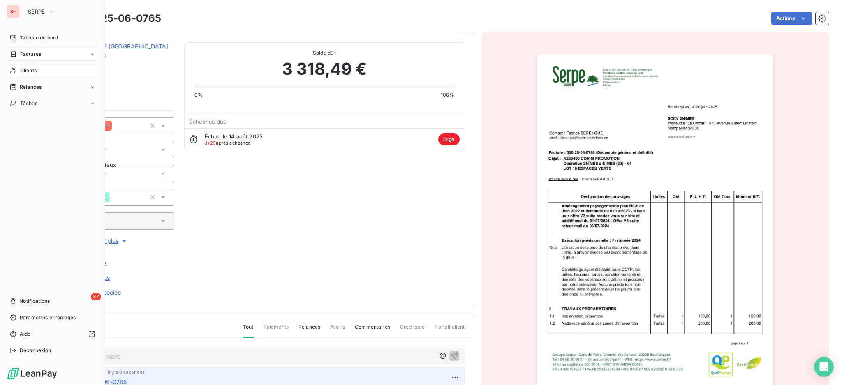
click at [25, 70] on span "Clients" at bounding box center [28, 70] width 16 height 7
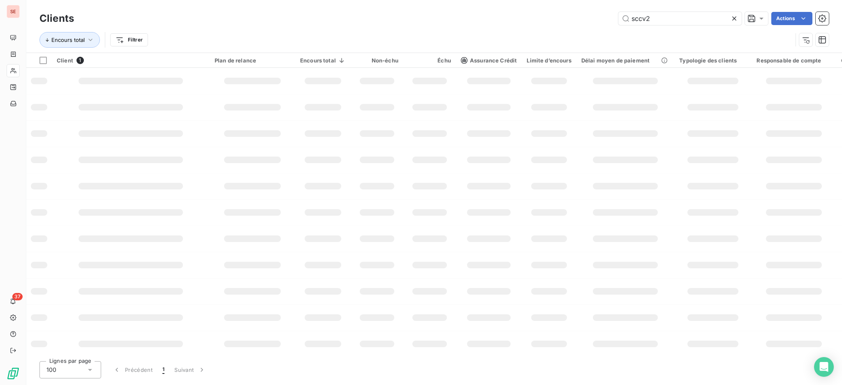
drag, startPoint x: 655, startPoint y: 18, endPoint x: 572, endPoint y: 13, distance: 83.6
click at [584, 15] on div "sccv2 Actions" at bounding box center [456, 18] width 745 height 13
type input "TRANTOUL"
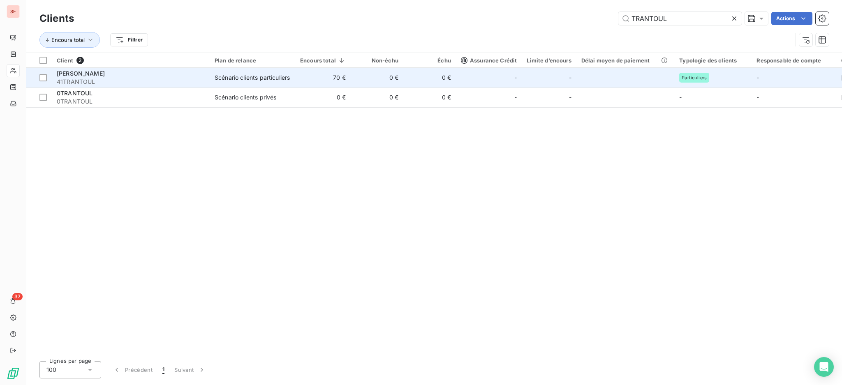
click at [323, 78] on td "70 €" at bounding box center [322, 78] width 55 height 20
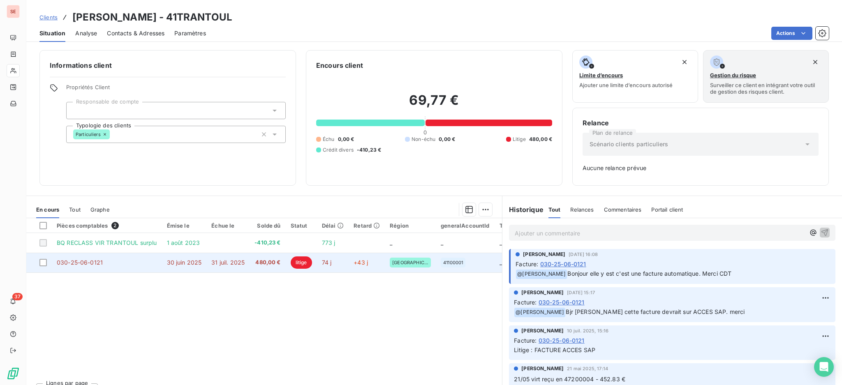
drag, startPoint x: 143, startPoint y: 268, endPoint x: 113, endPoint y: 265, distance: 29.7
click at [113, 265] on td "030-25-06-0121" at bounding box center [107, 263] width 110 height 20
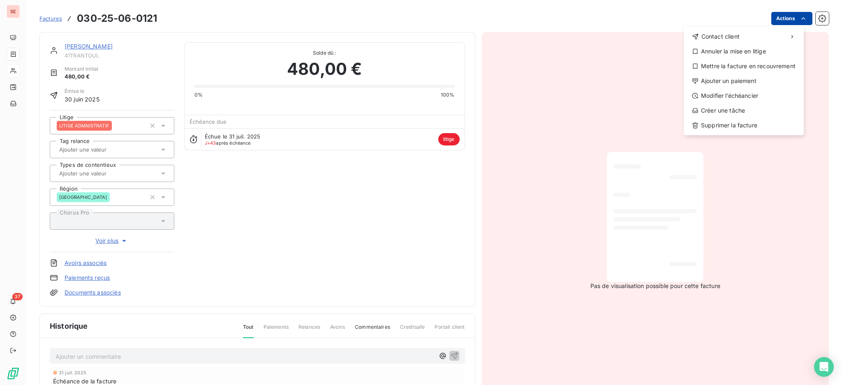
click at [768, 14] on html "SE 37 Factures [PHONE_NUMBER] Actions Contact client Annuler la mise en litige …" at bounding box center [421, 192] width 842 height 385
click at [748, 123] on div "Supprimer la facture" at bounding box center [743, 125] width 113 height 13
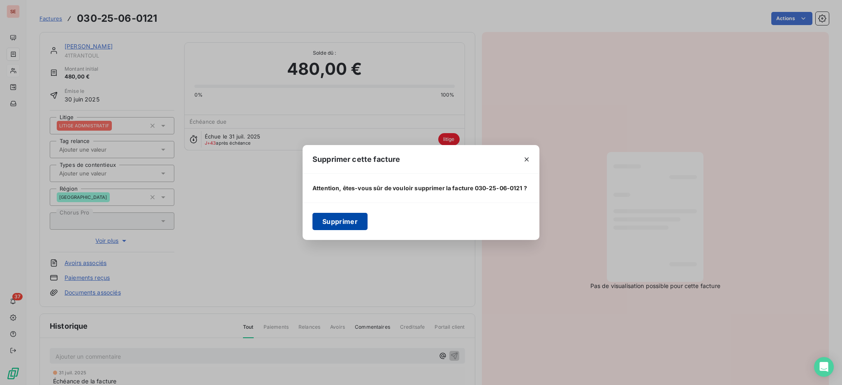
click at [337, 222] on button "Supprimer" at bounding box center [339, 221] width 55 height 17
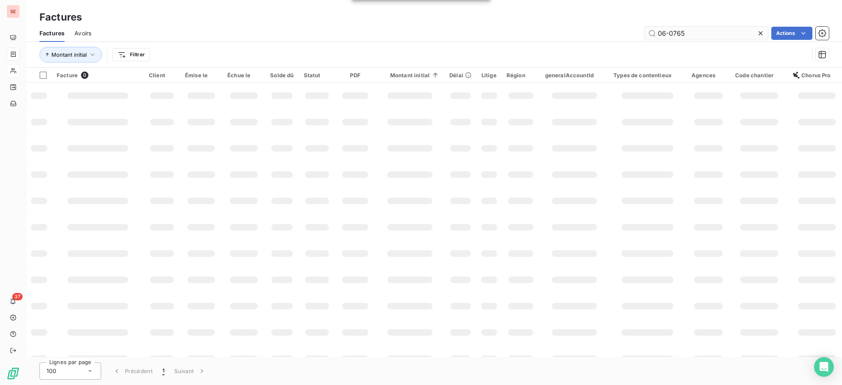
click at [757, 33] on icon at bounding box center [760, 33] width 8 height 8
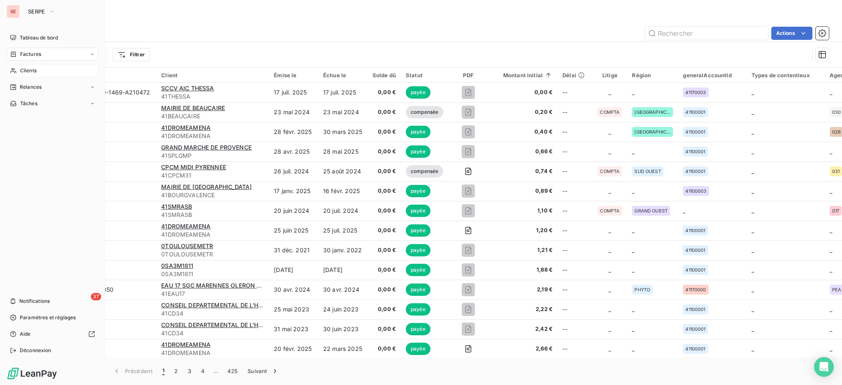
click at [37, 70] on div "Clients" at bounding box center [53, 70] width 92 height 13
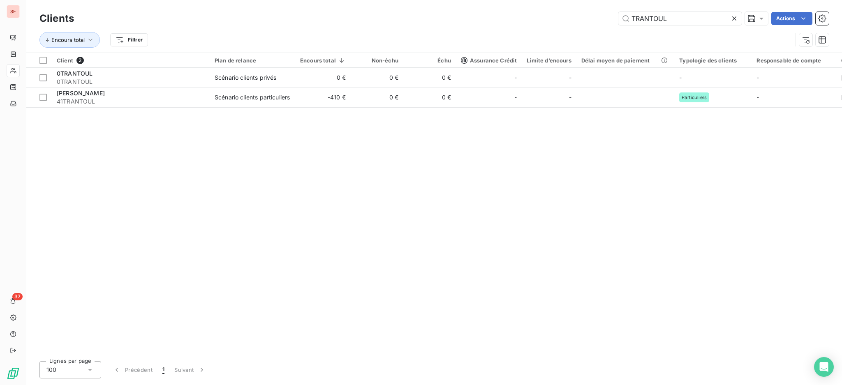
drag, startPoint x: 700, startPoint y: 17, endPoint x: 530, endPoint y: 4, distance: 170.6
click at [570, 7] on div "Clients TRANTOUL Actions Encours total Filtrer" at bounding box center [433, 26] width 815 height 53
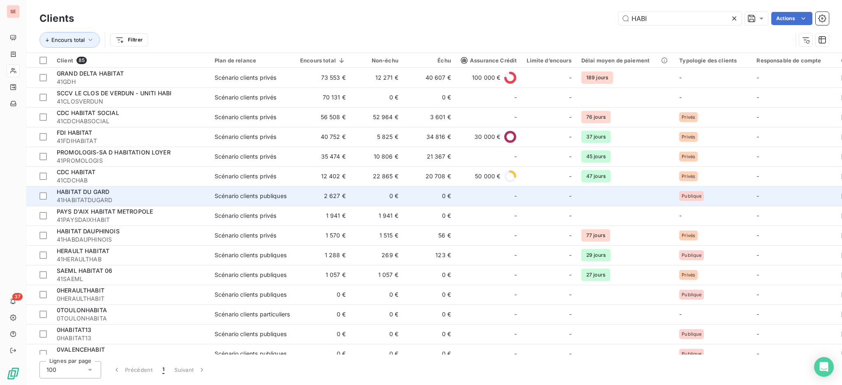
type input "HABI"
click at [142, 202] on span "41HABITATDUGARD" at bounding box center [131, 200] width 148 height 8
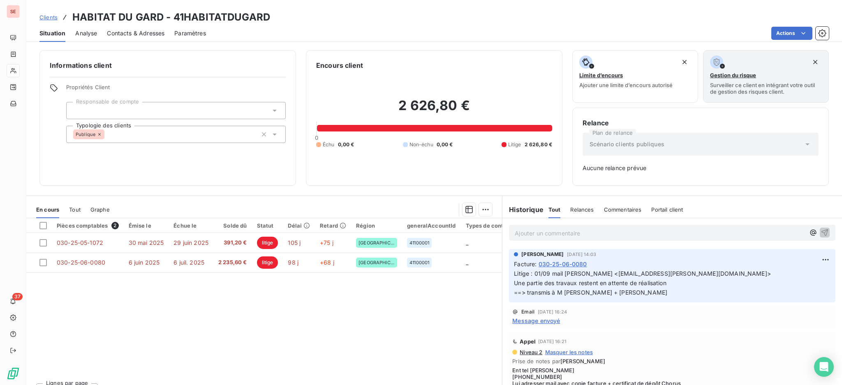
click at [555, 229] on p "Ajouter un commentaire ﻿" at bounding box center [660, 233] width 290 height 10
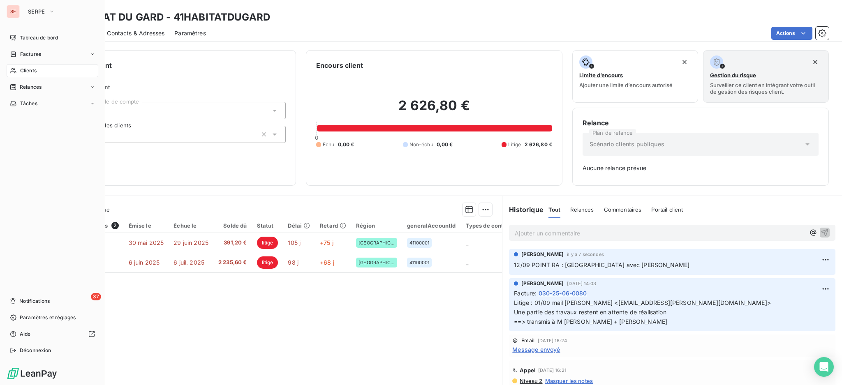
click at [27, 73] on span "Clients" at bounding box center [28, 70] width 16 height 7
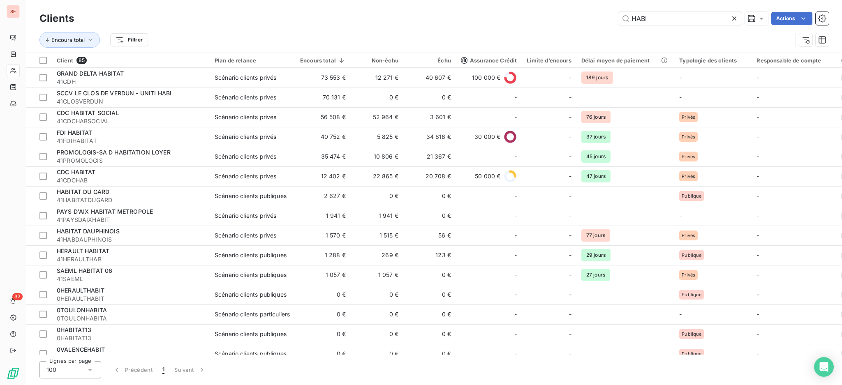
drag, startPoint x: 676, startPoint y: 18, endPoint x: 584, endPoint y: 2, distance: 94.4
click at [584, 2] on div "Clients HABI Actions Encours total Filtrer" at bounding box center [433, 26] width 815 height 53
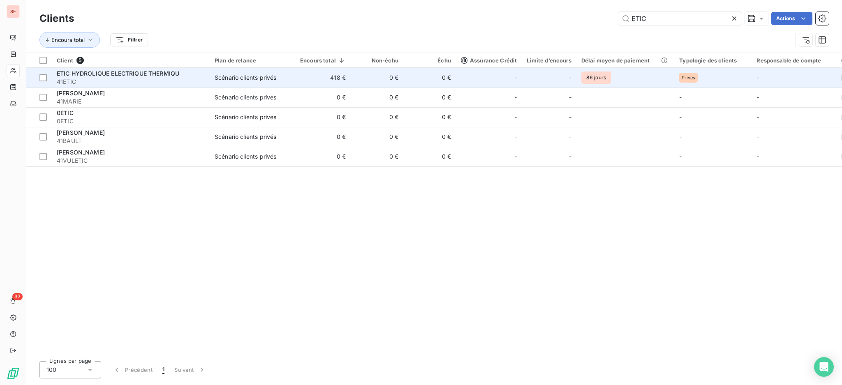
type input "ETIC"
click at [306, 81] on td "418 €" at bounding box center [322, 78] width 55 height 20
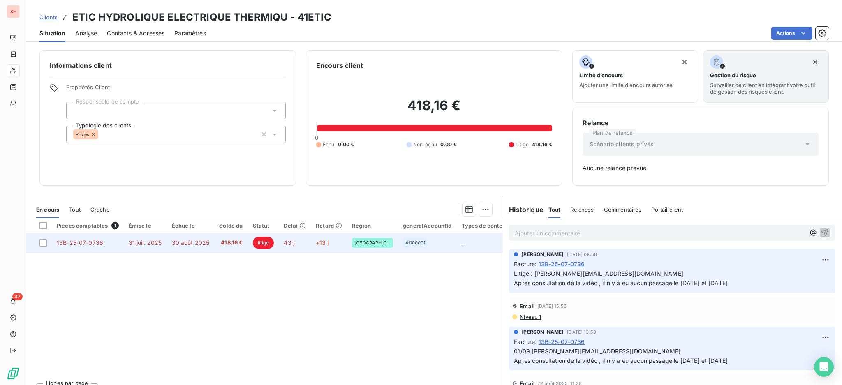
click at [137, 244] on span "31 juil. 2025" at bounding box center [145, 242] width 33 height 7
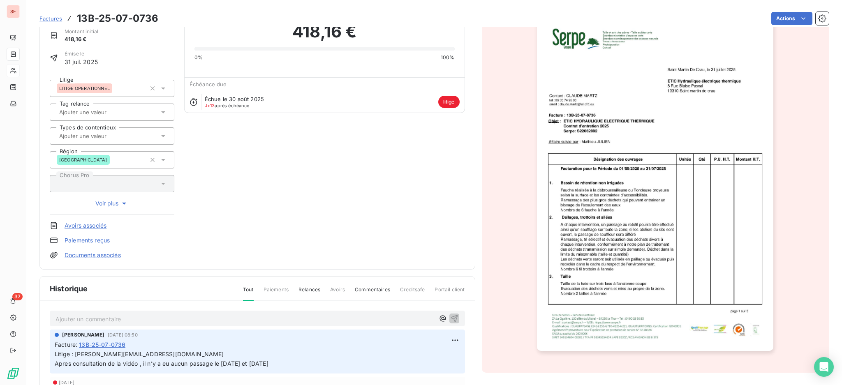
scroll to position [110, 0]
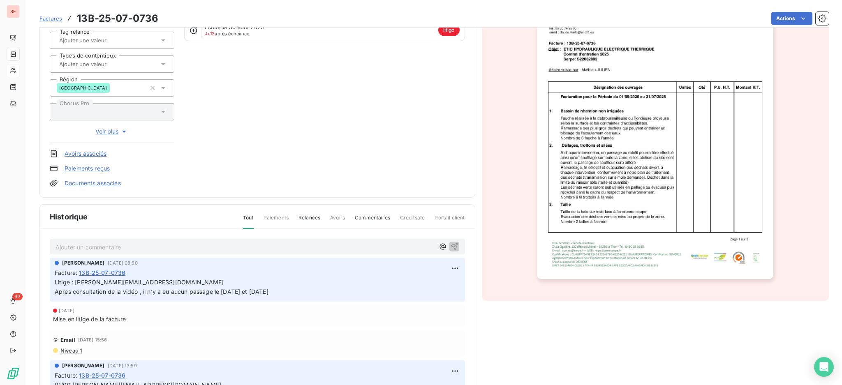
click at [228, 247] on p "Ajouter un commentaire ﻿" at bounding box center [244, 247] width 379 height 10
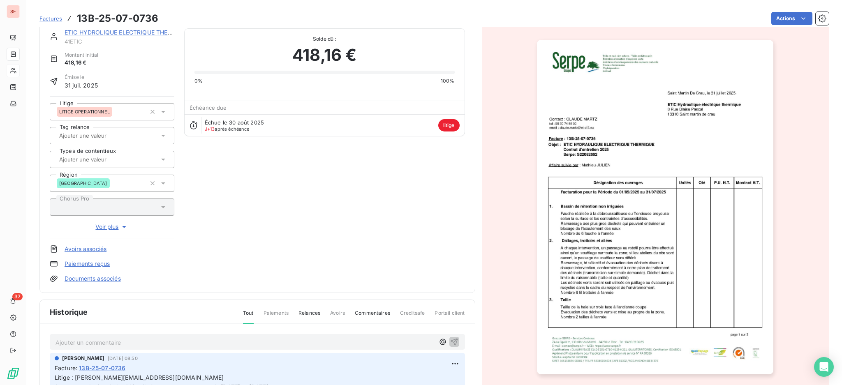
scroll to position [0, 0]
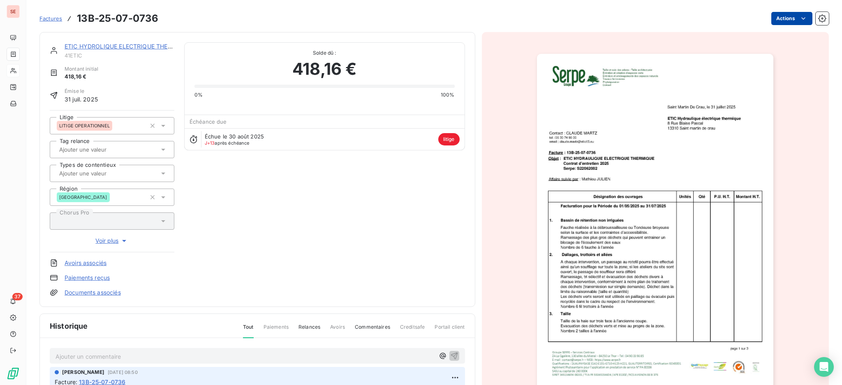
click at [789, 17] on html "SE 37 Factures 13B-25-07-0736 Actions ETIC HYDROLIQUE ELECTRIQUE THERMIQU 41ETI…" at bounding box center [421, 192] width 842 height 385
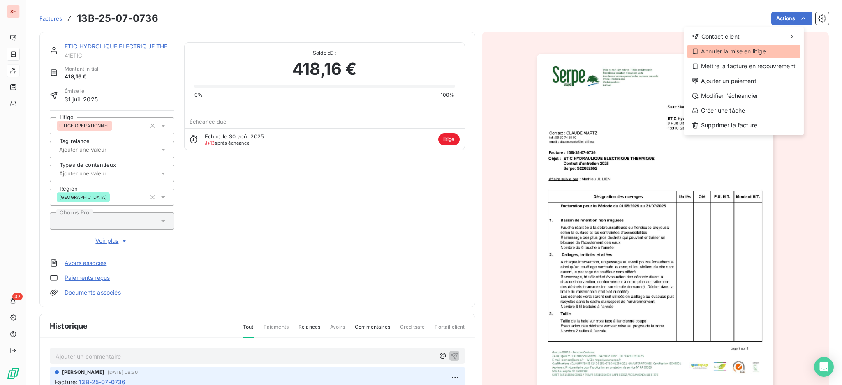
click at [743, 51] on div "Annuler la mise en litige" at bounding box center [743, 51] width 113 height 13
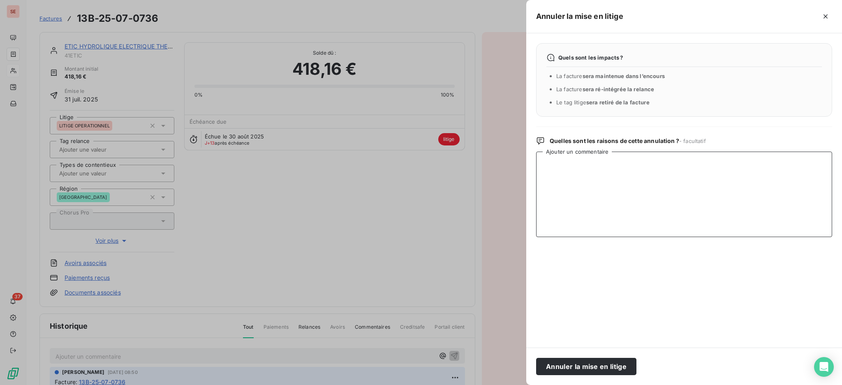
click at [581, 166] on textarea "Ajouter un commentaire" at bounding box center [684, 194] width 296 height 85
paste textarea "12/09 POINT RA :"
type textarea "12/09 POINT RA : Tout a été fait ==> à Relancer"
click at [561, 370] on button "Annuler la mise en litige" at bounding box center [586, 366] width 100 height 17
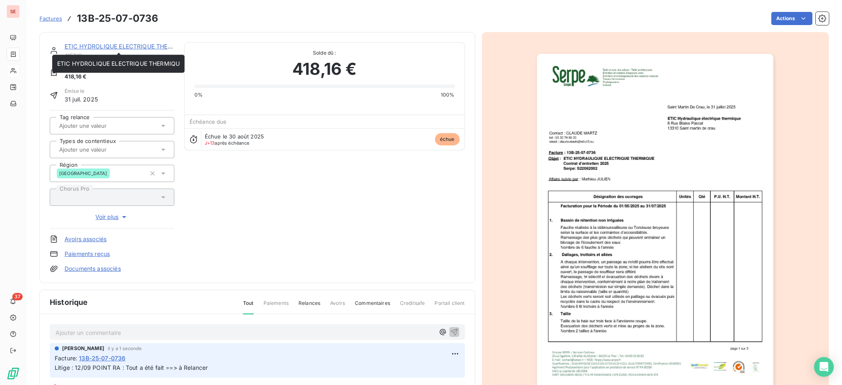
click at [137, 46] on link "ETIC HYDROLIQUE ELECTRIQUE THERMIQU" at bounding box center [126, 46] width 122 height 7
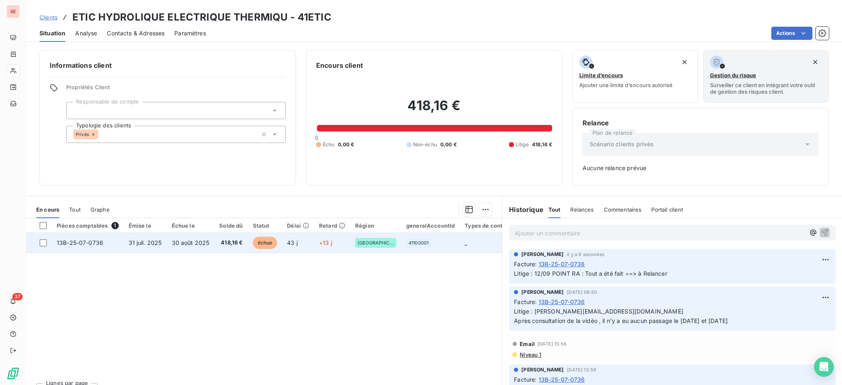
click at [192, 245] on span "30 août 2025" at bounding box center [191, 242] width 38 height 7
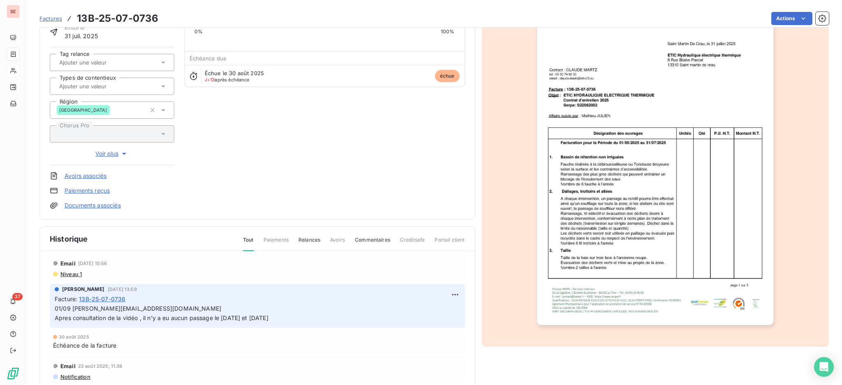
scroll to position [109, 0]
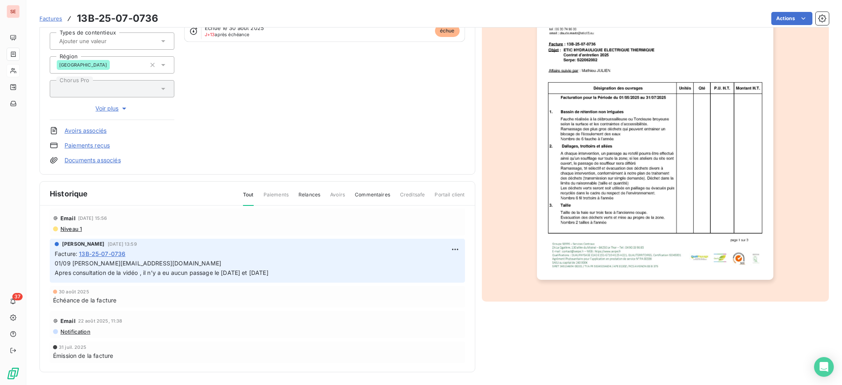
click at [73, 226] on span "Niveau 1" at bounding box center [71, 229] width 22 height 7
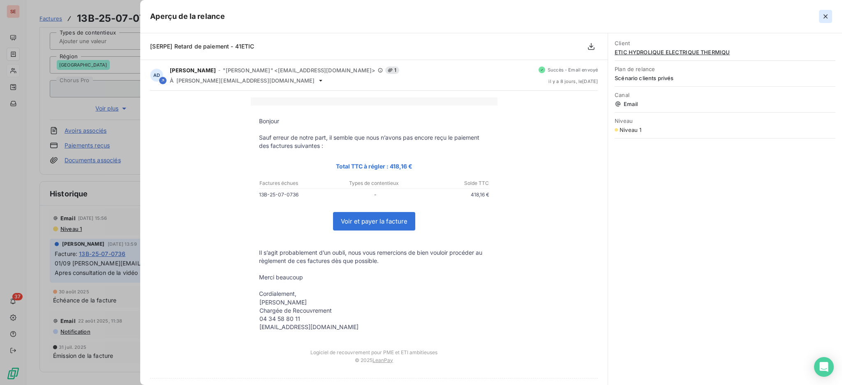
click at [827, 16] on icon "button" at bounding box center [825, 16] width 8 height 8
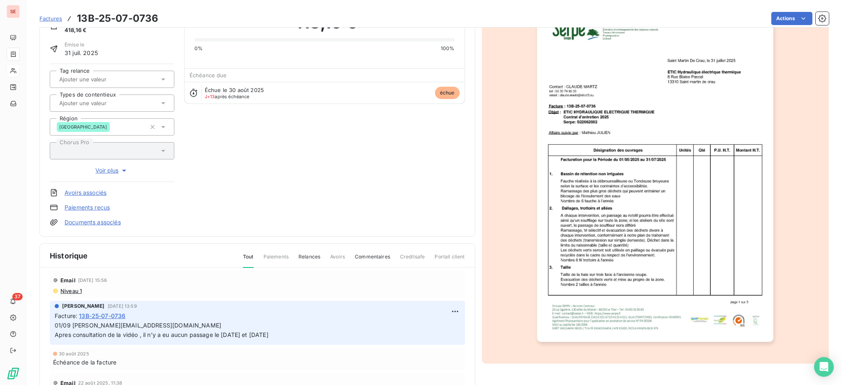
scroll to position [0, 0]
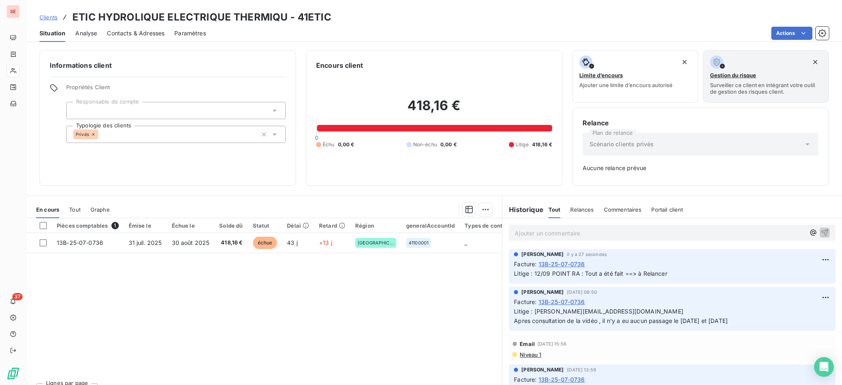
click at [803, 148] on icon at bounding box center [807, 144] width 8 height 8
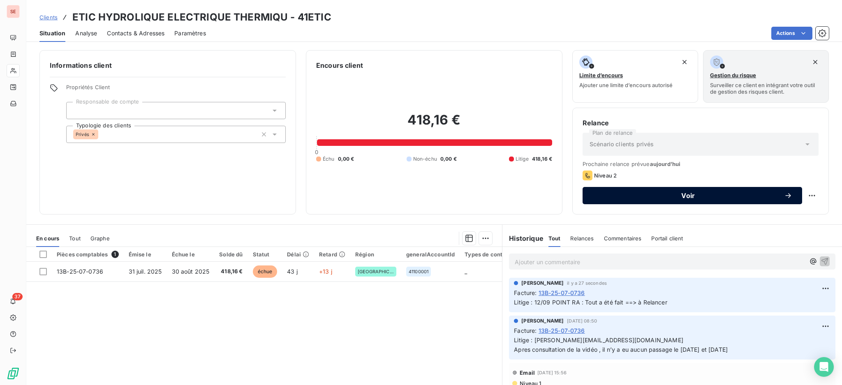
click at [724, 196] on span "Voir" at bounding box center [688, 195] width 192 height 7
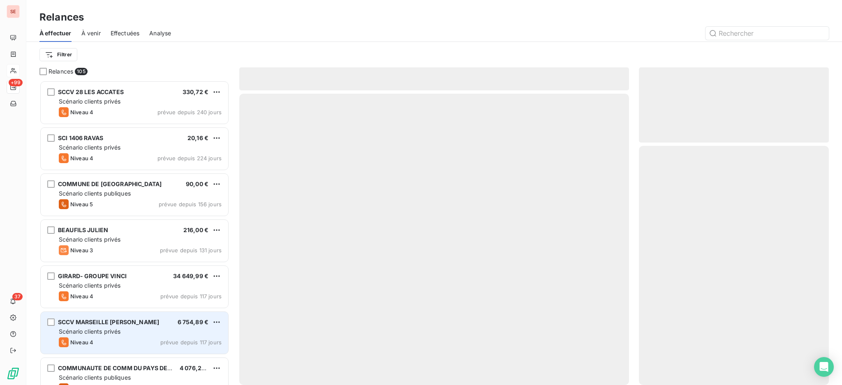
scroll to position [297, 181]
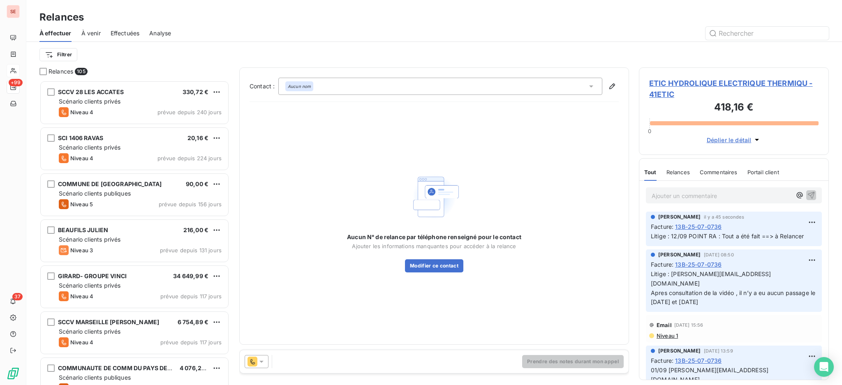
click at [261, 362] on icon at bounding box center [261, 362] width 4 height 2
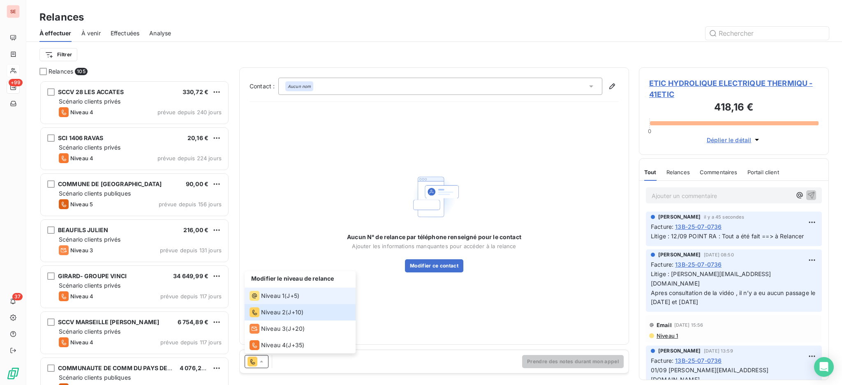
click at [268, 296] on span "Niveau 1" at bounding box center [272, 296] width 23 height 8
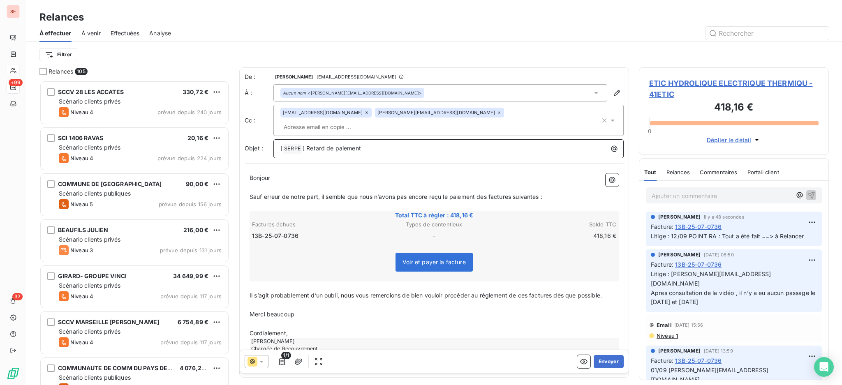
click at [390, 144] on p "[ SERPE ﻿ ] Retard de paiement" at bounding box center [450, 149] width 340 height 10
click at [364, 114] on icon at bounding box center [366, 112] width 5 height 5
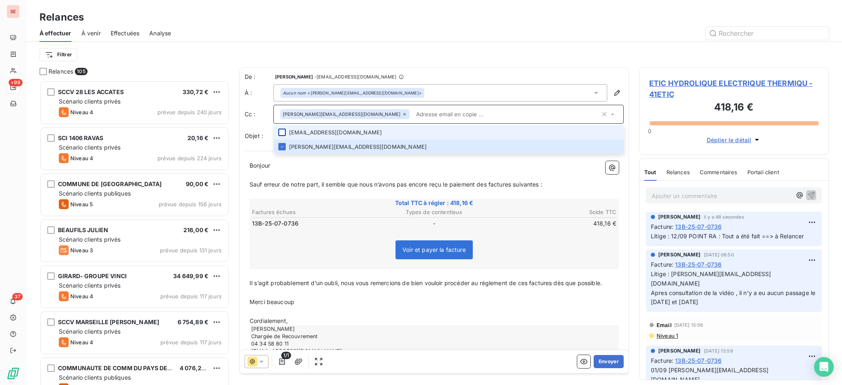
click at [282, 129] on div at bounding box center [281, 132] width 7 height 7
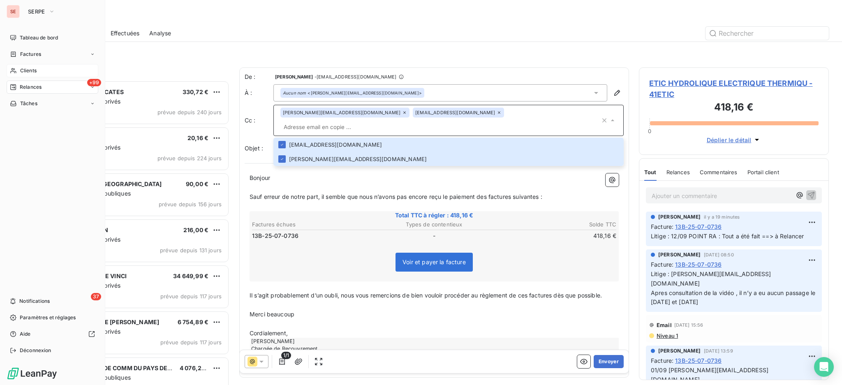
click at [28, 72] on span "Clients" at bounding box center [28, 70] width 16 height 7
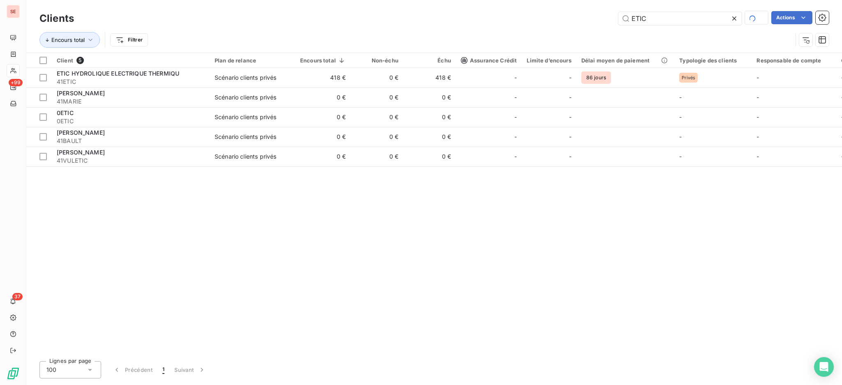
drag, startPoint x: 682, startPoint y: 17, endPoint x: 452, endPoint y: 7, distance: 230.3
click at [581, 6] on div "Clients ETIC Actions Encours total Filtrer" at bounding box center [433, 26] width 815 height 53
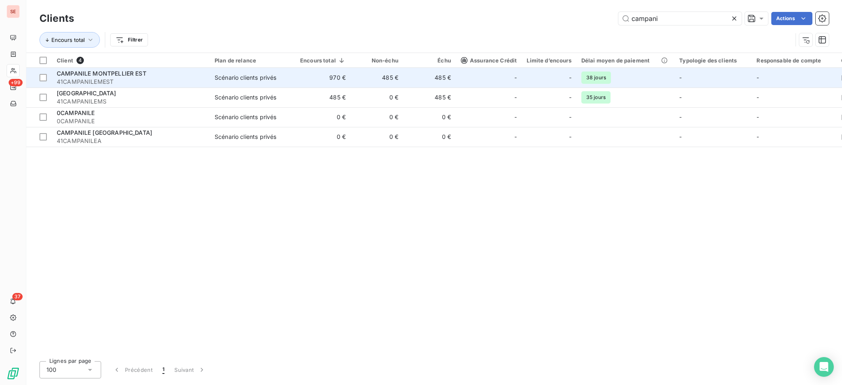
type input "campani"
click at [217, 77] on div "Scénario clients privés" at bounding box center [246, 78] width 62 height 8
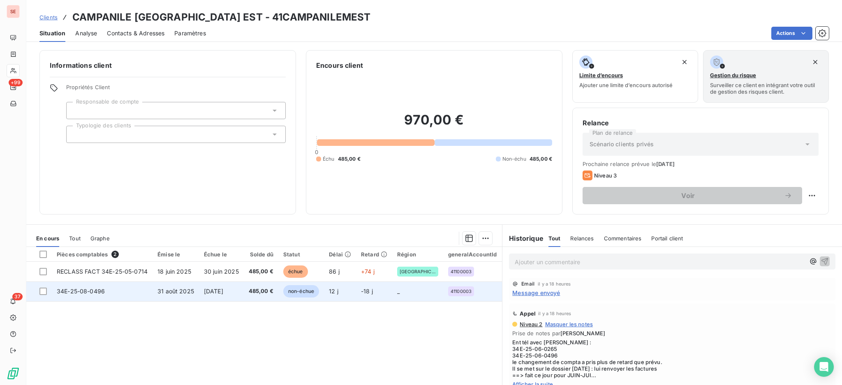
click at [188, 290] on span "31 août 2025" at bounding box center [175, 291] width 37 height 7
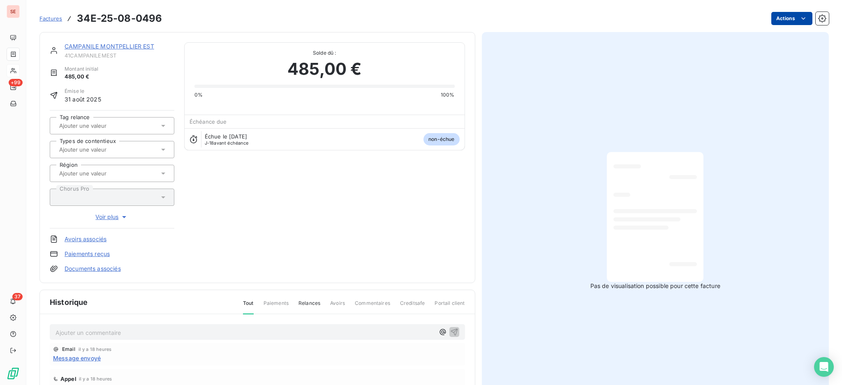
click at [775, 16] on html "SE +99 37 Factures 34E-25-08-0496 Actions CAMPANILE [GEOGRAPHIC_DATA] EST 41CAM…" at bounding box center [421, 192] width 842 height 385
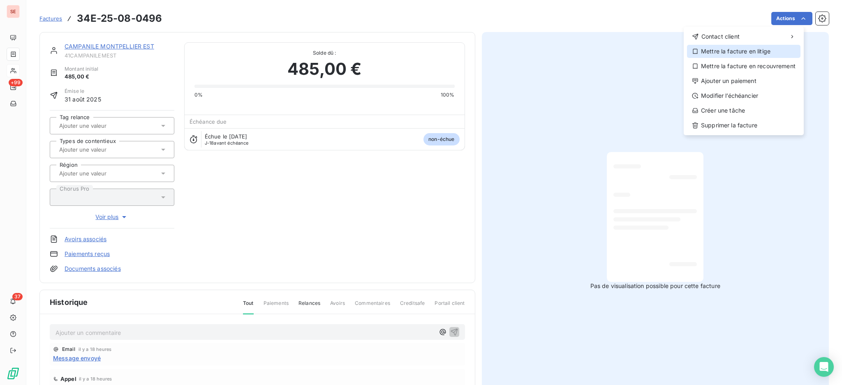
click at [735, 53] on div "Mettre la facture en litige" at bounding box center [743, 51] width 113 height 13
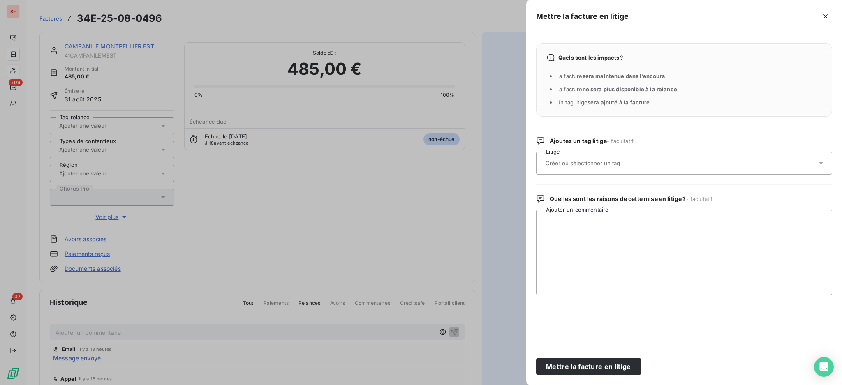
click at [820, 162] on icon at bounding box center [821, 163] width 8 height 8
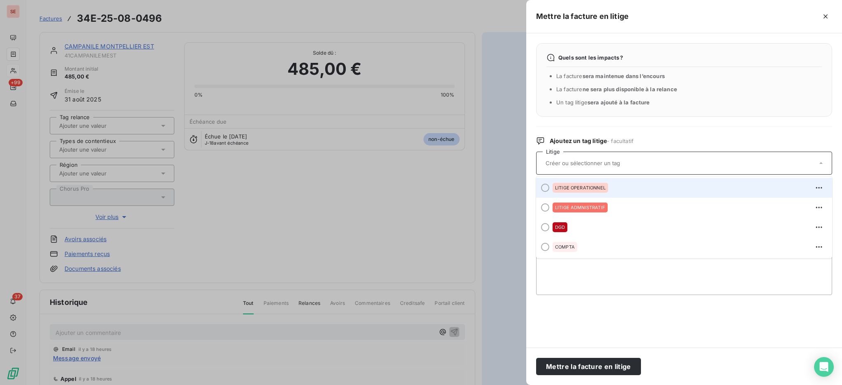
click at [564, 190] on span "LITIGE OPERATIONNEL" at bounding box center [580, 187] width 51 height 5
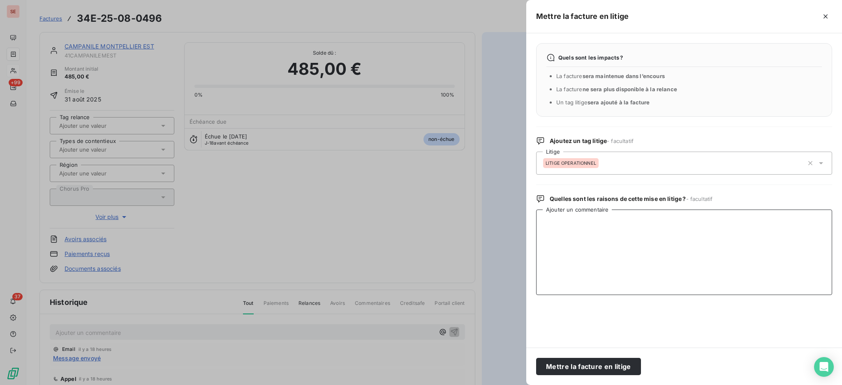
click at [566, 220] on textarea "Ajouter un commentaire" at bounding box center [684, 252] width 296 height 85
type textarea "Pas de passage en août"
click at [575, 363] on button "Mettre la facture en litige" at bounding box center [588, 366] width 105 height 17
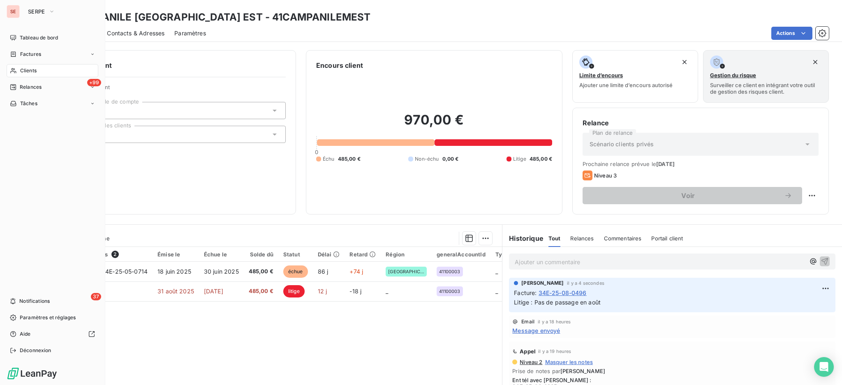
click at [25, 69] on span "Clients" at bounding box center [28, 70] width 16 height 7
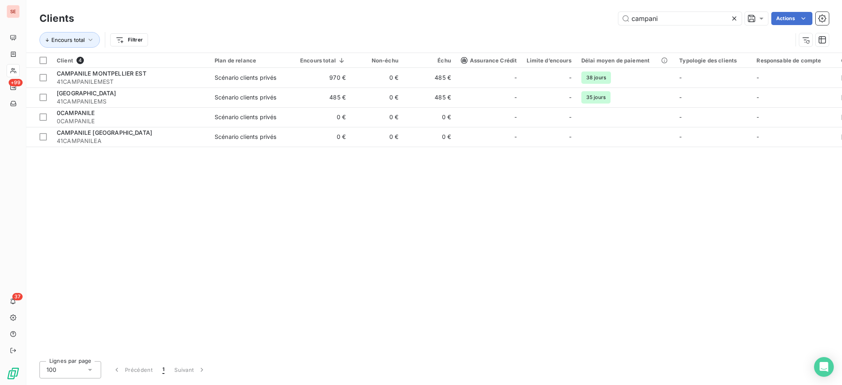
drag, startPoint x: 671, startPoint y: 18, endPoint x: 571, endPoint y: 3, distance: 100.5
click at [576, 5] on div "Clients campani Actions Encours total Filtrer" at bounding box center [433, 26] width 815 height 53
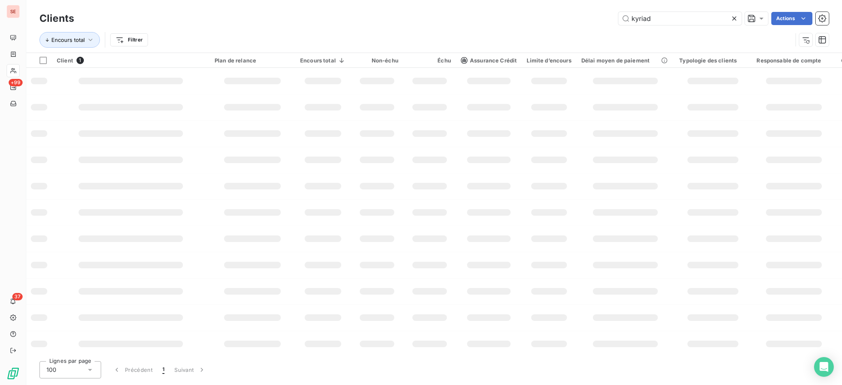
type input "kyriad"
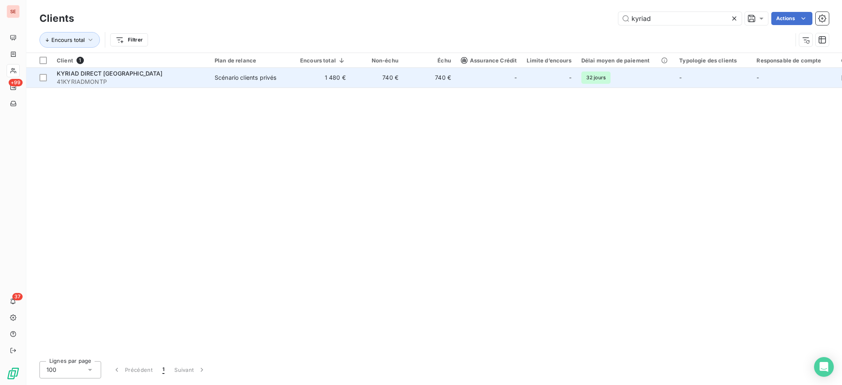
click at [375, 77] on td "740 €" at bounding box center [377, 78] width 53 height 20
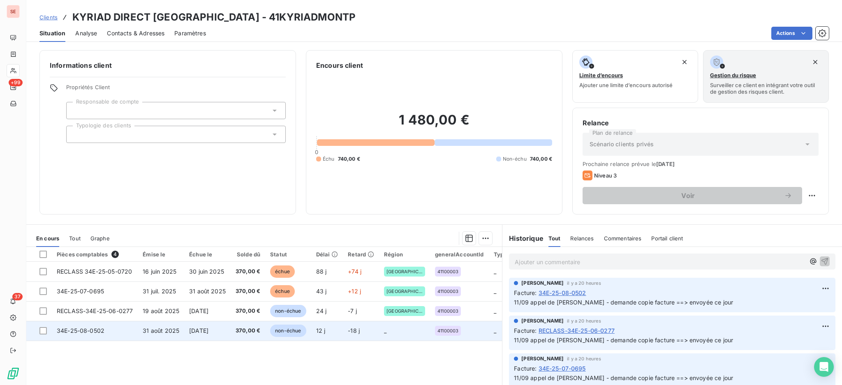
click at [115, 332] on td "34E-25-08-0502" at bounding box center [95, 331] width 86 height 20
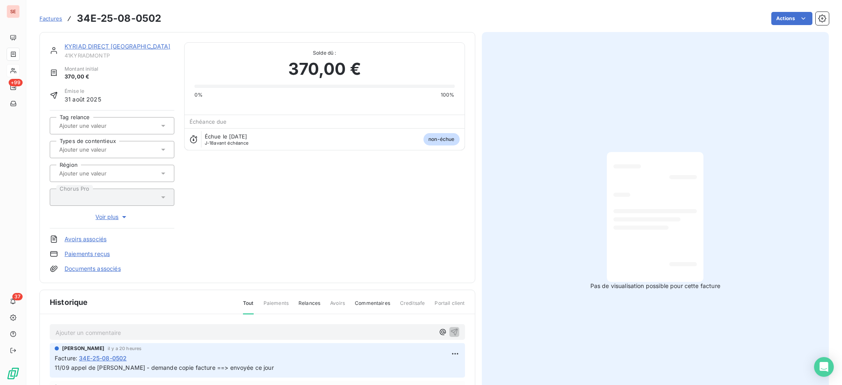
click at [290, 335] on p "Ajouter un commentaire ﻿" at bounding box center [244, 333] width 379 height 10
click at [787, 18] on html "SE +99 37 Factures 34E-25-08-0502 Actions KYRIAD DIRECT [GEOGRAPHIC_DATA] 41KYR…" at bounding box center [421, 192] width 842 height 385
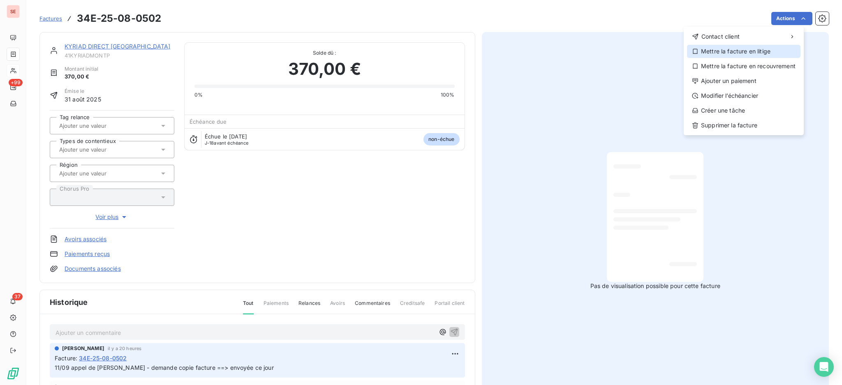
click at [766, 50] on div "Mettre la facture en litige" at bounding box center [743, 51] width 113 height 13
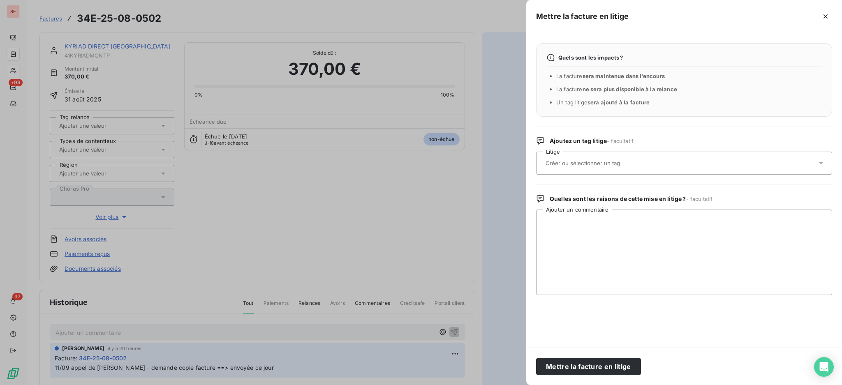
click at [822, 165] on icon at bounding box center [821, 163] width 8 height 8
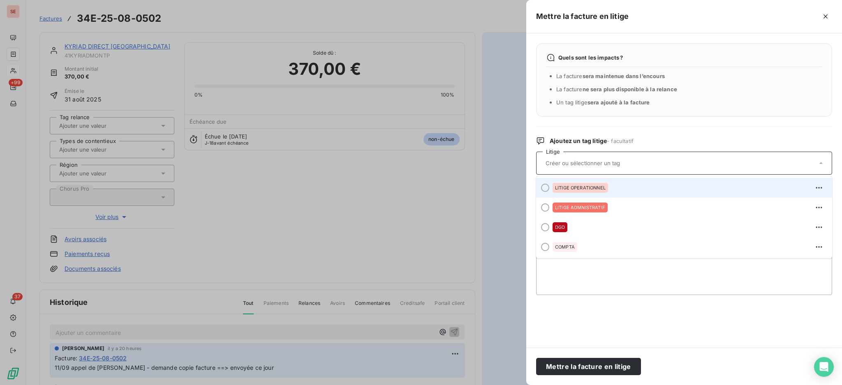
click at [612, 181] on div "LITIGE OPERATIONNEL" at bounding box center [688, 187] width 273 height 13
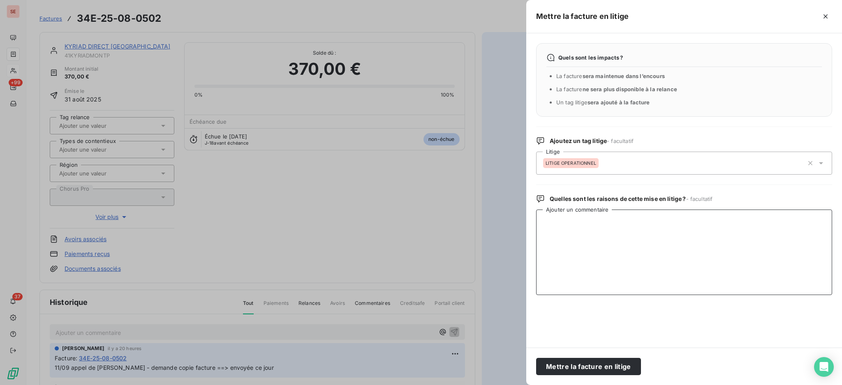
click at [586, 233] on textarea "Ajouter un commentaire" at bounding box center [684, 252] width 296 height 85
type textarea "pas de passage en août"
click at [626, 365] on button "Mettre la facture en litige" at bounding box center [588, 366] width 105 height 17
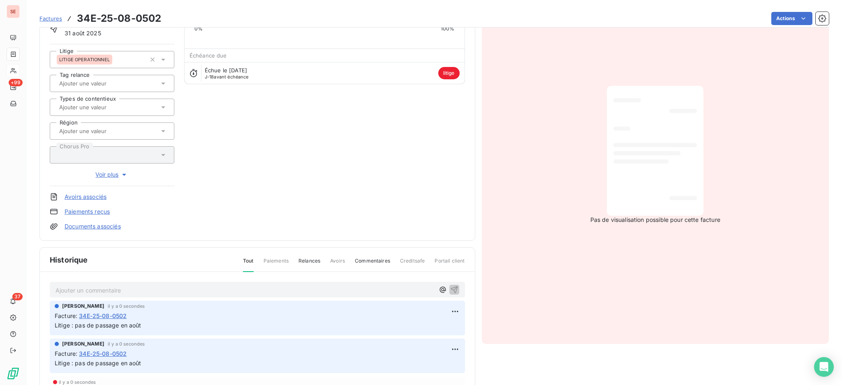
scroll to position [133, 0]
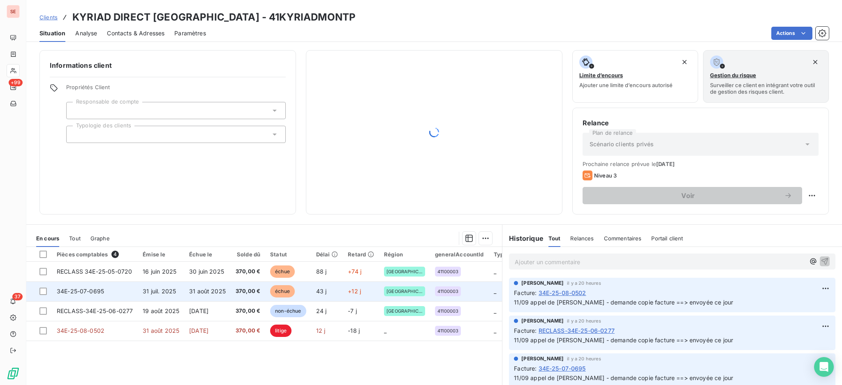
click at [146, 291] on span "31 juil. 2025" at bounding box center [159, 291] width 33 height 7
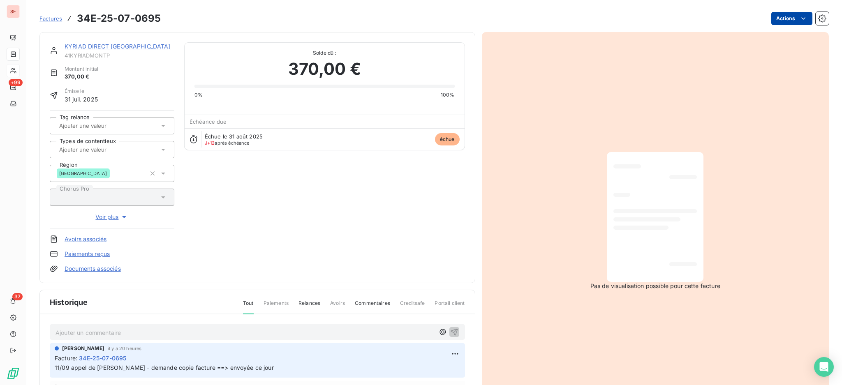
click at [770, 18] on html "SE +99 37 Factures 34E-25-07-0695 Actions KYRIAD DIRECT MONTPELLIER 41KYRIADMON…" at bounding box center [421, 192] width 842 height 385
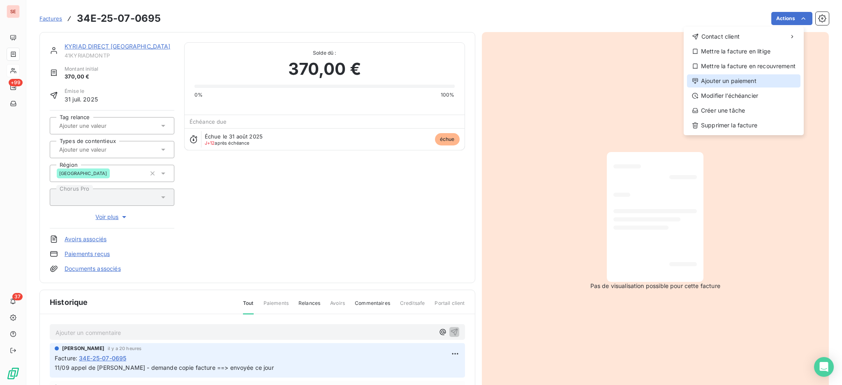
click at [720, 82] on div "Ajouter un paiement" at bounding box center [743, 80] width 113 height 13
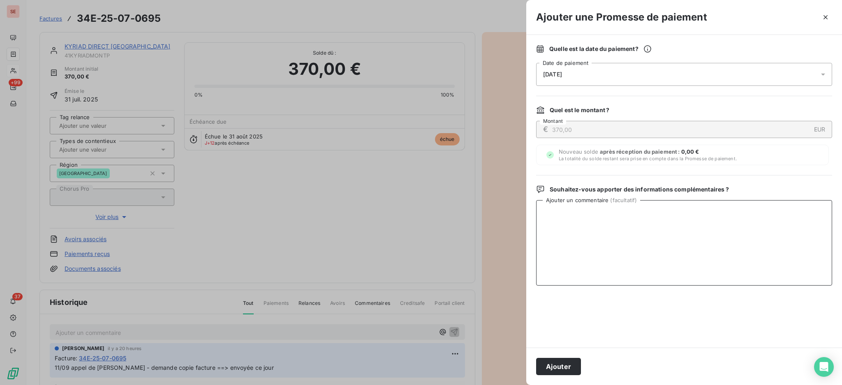
click at [671, 220] on textarea "Ajouter un commentaire ( facultatif )" at bounding box center [684, 242] width 296 height 85
click at [555, 215] on textarea "Mi" at bounding box center [684, 242] width 296 height 85
type textarea "M"
paste textarea "Apparemment la facture de juillet a été mise en règlement, vous devriez le rece…"
type textarea "12/09 Apparemment la facture de juillet a été mise en règlement, vous devriez l…"
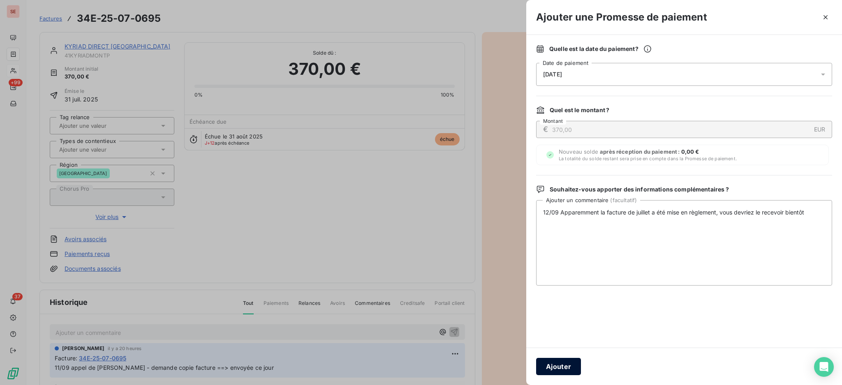
click at [558, 362] on button "Ajouter" at bounding box center [558, 366] width 45 height 17
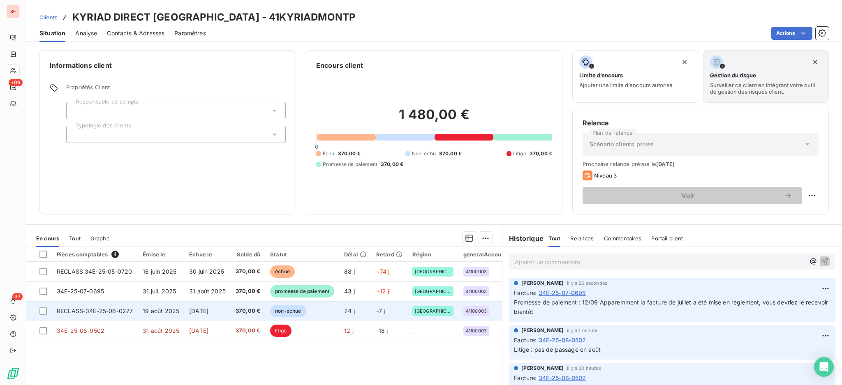
click at [148, 309] on span "19 août 2025" at bounding box center [161, 310] width 37 height 7
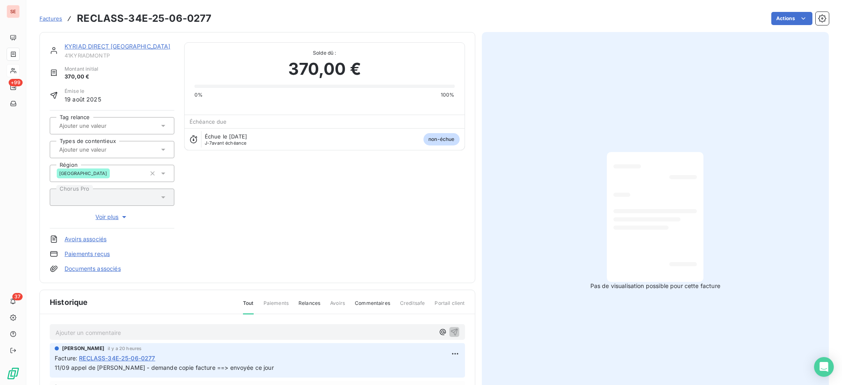
click at [224, 325] on div "Ajouter un commentaire ﻿" at bounding box center [257, 332] width 415 height 16
click at [224, 330] on p "Ajouter un commentaire ﻿" at bounding box center [244, 333] width 379 height 10
click at [450, 329] on icon "button" at bounding box center [454, 332] width 8 height 8
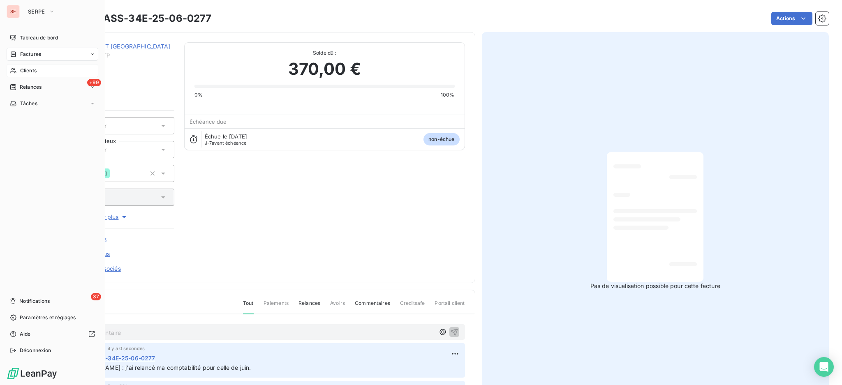
click at [23, 70] on span "Clients" at bounding box center [28, 70] width 16 height 7
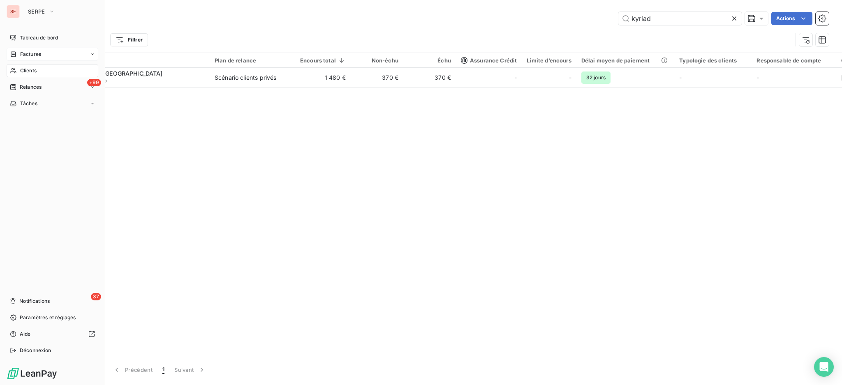
click at [25, 55] on span "Factures" at bounding box center [30, 54] width 21 height 7
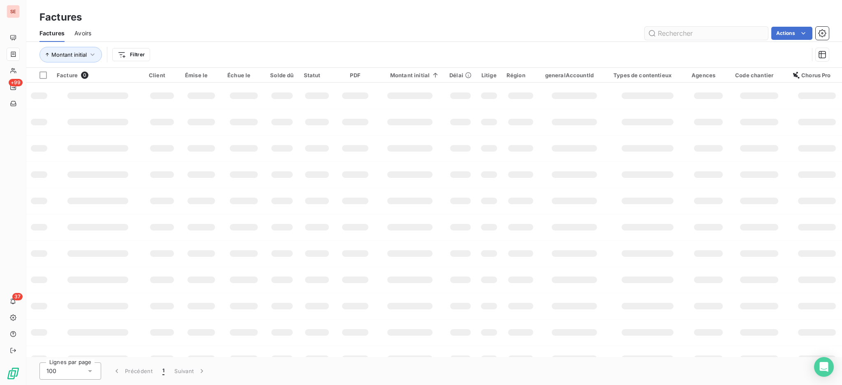
click at [702, 33] on input "text" at bounding box center [705, 33] width 123 height 13
type input "06-0130"
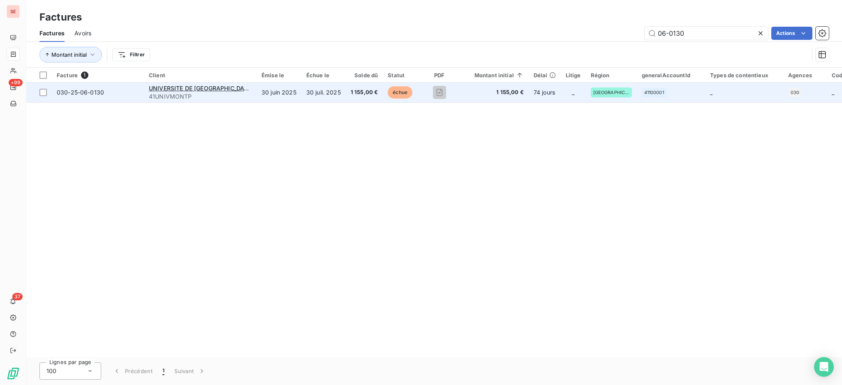
click at [229, 101] on td "UNIVERSITE DE MONTPELLIER 41UNIVMONTP" at bounding box center [200, 93] width 113 height 20
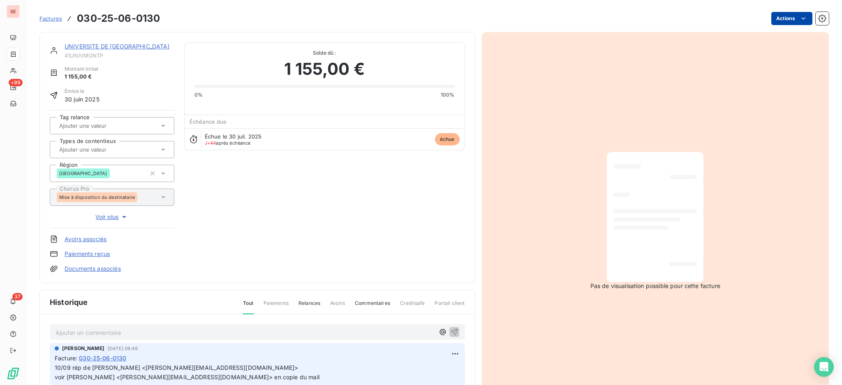
click at [788, 16] on html "SE +99 37 Factures 030-25-06-0130 Actions UNIVERSITE DE MONTPELLIER 41UNIVMONTP…" at bounding box center [421, 192] width 842 height 385
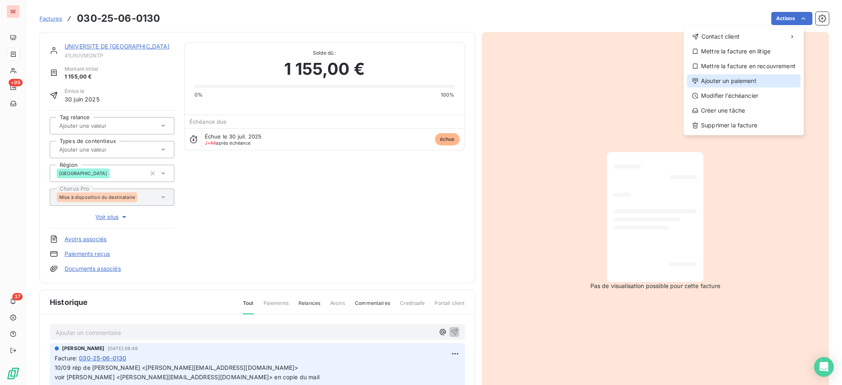
click at [766, 83] on div "Ajouter un paiement" at bounding box center [743, 80] width 113 height 13
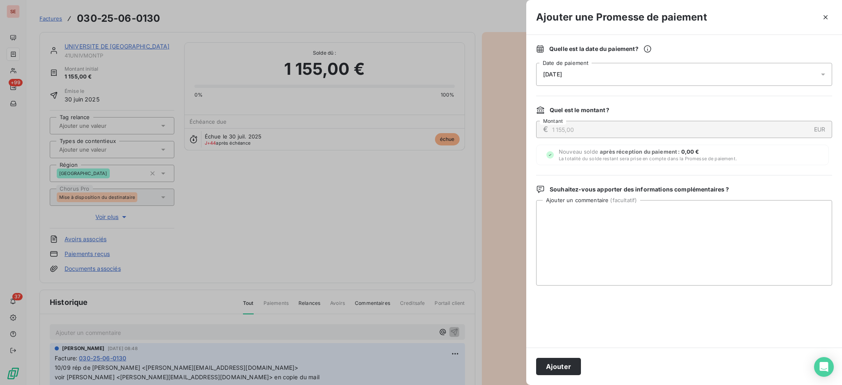
click at [822, 76] on icon at bounding box center [823, 74] width 8 height 8
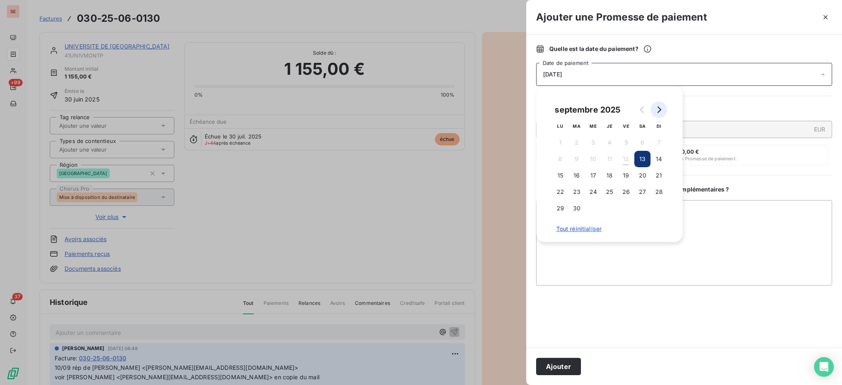
click at [663, 107] on button "Go to next month" at bounding box center [659, 110] width 16 height 16
click at [626, 143] on button "3" at bounding box center [626, 142] width 16 height 16
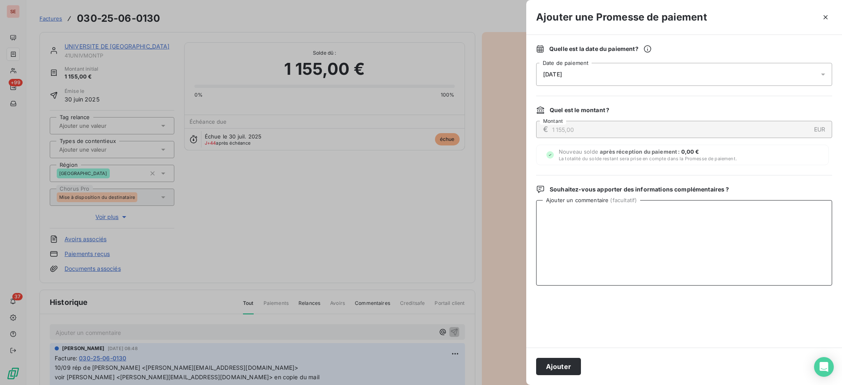
click at [711, 228] on textarea "Ajouter un commentaire ( facultatif )" at bounding box center [684, 242] width 296 height 85
paste textarea "j'ai relancé ma comptabilité pour celle de juin."
type textarea "j"
click at [548, 206] on textarea "Ajouter un commentaire ( facultatif )" at bounding box center [684, 242] width 296 height 85
paste textarea "[PERSON_NAME] <[PERSON_NAME][EMAIL_ADDRESS][DOMAIN_NAME]>"
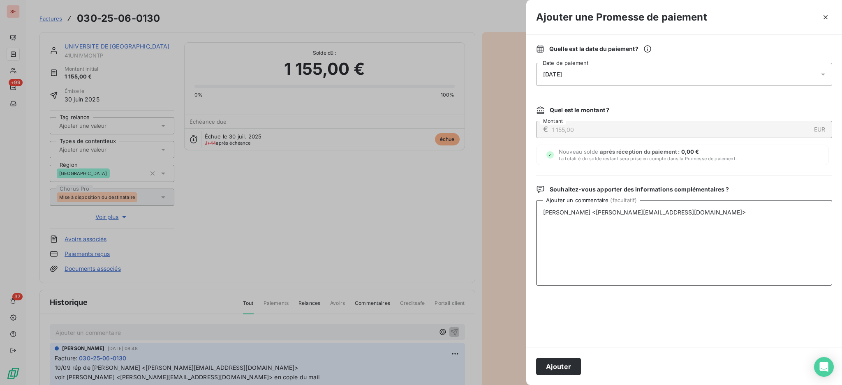
click at [555, 225] on textarea "[PERSON_NAME] <[PERSON_NAME][EMAIL_ADDRESS][DOMAIN_NAME]>" at bounding box center [684, 242] width 296 height 85
paste textarea "Concernant la facture de l'IUT de [GEOGRAPHIC_DATA], après vérification auprès …"
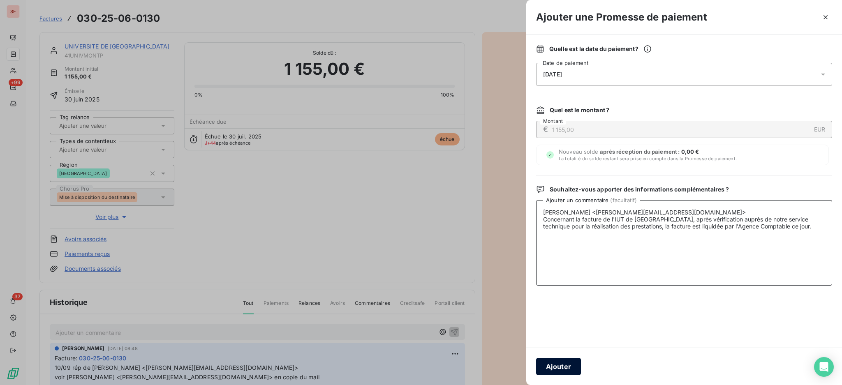
type textarea "[PERSON_NAME] <[PERSON_NAME][EMAIL_ADDRESS][DOMAIN_NAME]> Concernant la facture…"
click at [559, 362] on button "Ajouter" at bounding box center [558, 366] width 45 height 17
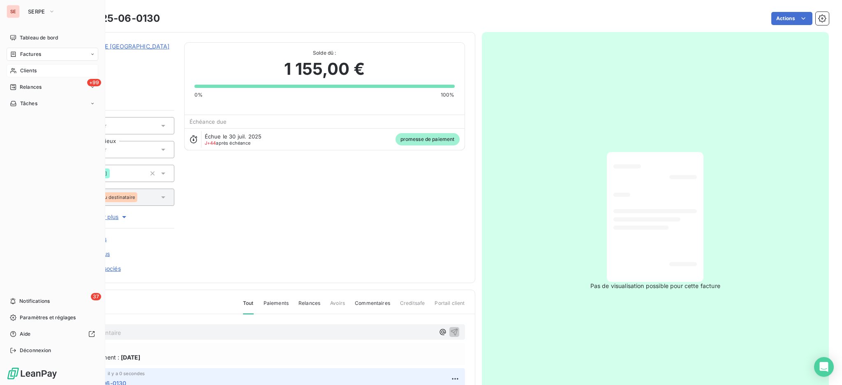
click at [25, 72] on span "Clients" at bounding box center [28, 70] width 16 height 7
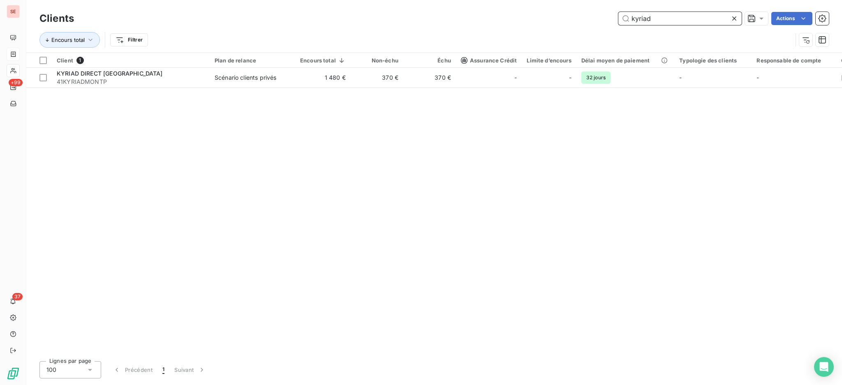
drag, startPoint x: 660, startPoint y: 17, endPoint x: 622, endPoint y: 16, distance: 37.8
click at [622, 16] on input "kyriad" at bounding box center [679, 18] width 123 height 13
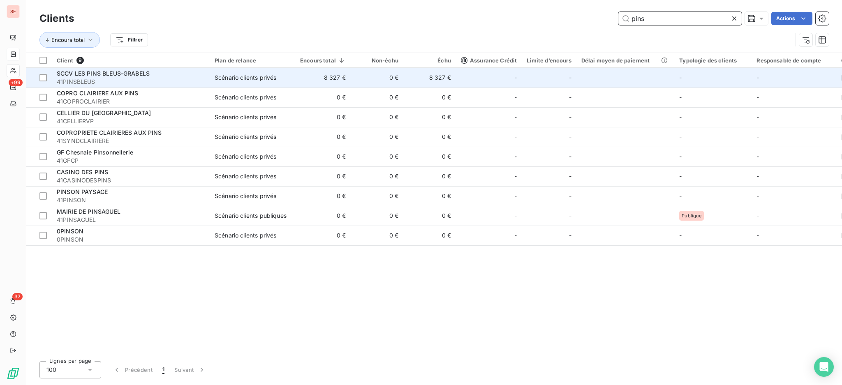
type input "pins"
click at [379, 73] on td "0 €" at bounding box center [377, 78] width 53 height 20
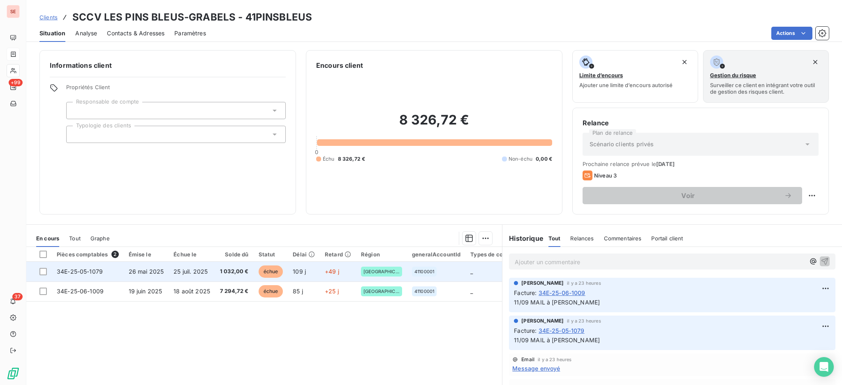
click at [206, 272] on span "25 juil. 2025" at bounding box center [190, 271] width 34 height 7
click at [196, 275] on span "25 juil. 2025" at bounding box center [190, 271] width 34 height 7
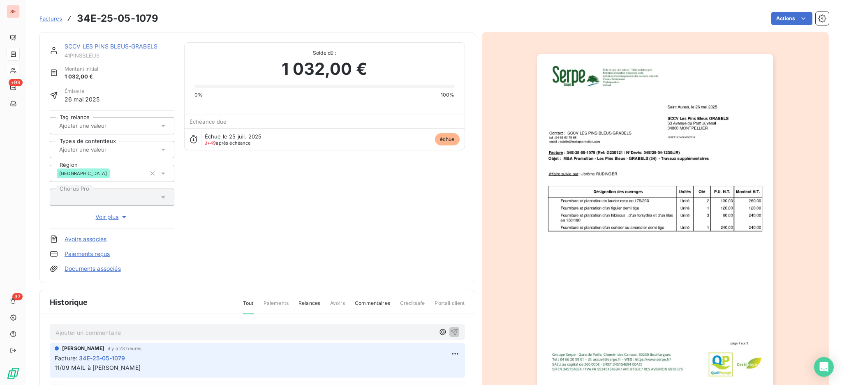
click at [304, 328] on p "Ajouter un commentaire ﻿" at bounding box center [244, 333] width 379 height 10
click at [272, 328] on p "12/09 adresse de lieu de réalisation à corriger :" at bounding box center [244, 332] width 379 height 9
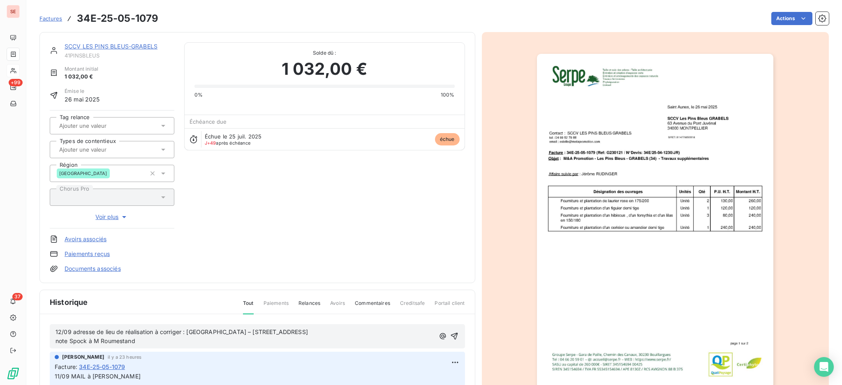
drag, startPoint x: 146, startPoint y: 340, endPoint x: 56, endPoint y: 330, distance: 91.0
click at [56, 330] on p "12/09 adresse de lieu de réalisation à corriger : [GEOGRAPHIC_DATA] – [STREET_A…" at bounding box center [244, 337] width 379 height 19
click at [149, 342] on p "12/09 adresse de lieu de réalisation à corriger : [GEOGRAPHIC_DATA] – [STREET_A…" at bounding box center [244, 337] width 379 height 19
click at [150, 339] on p "12/09 adresse de lieu de réalisation à corriger : [GEOGRAPHIC_DATA] – [STREET_A…" at bounding box center [244, 337] width 379 height 19
click at [385, 332] on p "12/09 adresse de lieu de réalisation à corriger : [GEOGRAPHIC_DATA] – [STREET_A…" at bounding box center [244, 337] width 379 height 19
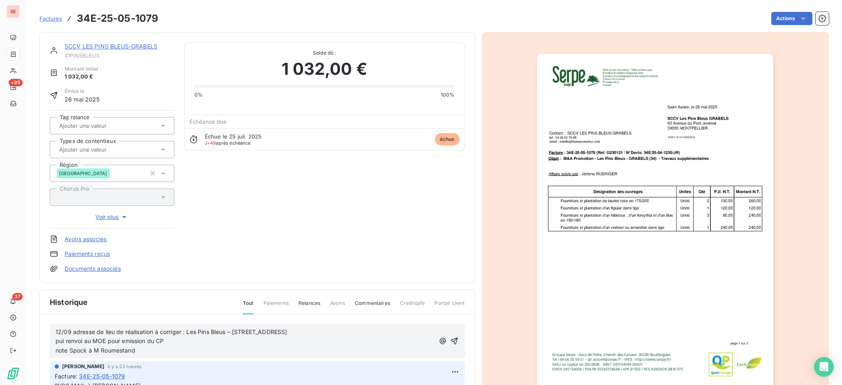
click at [65, 341] on span "12/09 adresse de lieu de réalisation à corriger : Les Pins Bleus – [STREET_ADDR…" at bounding box center [170, 341] width 231 height 26
click at [56, 346] on span "12/09 adresse de lieu de réalisation à corriger : [GEOGRAPHIC_DATA] – [STREET_A…" at bounding box center [181, 341] width 252 height 26
click at [190, 356] on p "12/09 adresse de lieu de réalisation à corriger : Les Pins Bleus – [STREET_ADDR…" at bounding box center [244, 342] width 379 height 28
drag, startPoint x: 175, startPoint y: 353, endPoint x: 62, endPoint y: 322, distance: 116.7
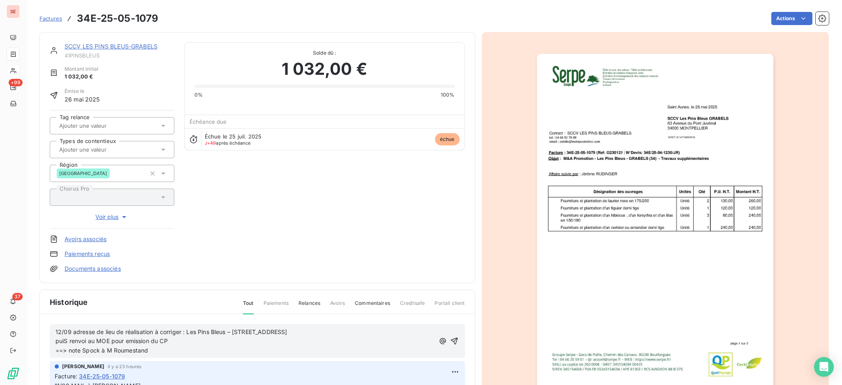
click at [128, 338] on span "12/09 adresse de lieu de réalisation à corriger : Les Pins Bleus – [STREET_ADDR…" at bounding box center [170, 341] width 231 height 26
drag, startPoint x: 173, startPoint y: 352, endPoint x: 46, endPoint y: 335, distance: 127.3
click at [67, 339] on span "12/09 adresse de lieu de réalisation à corriger : Les Pins Bleus – [STREET_ADDR…" at bounding box center [170, 341] width 231 height 26
click at [67, 337] on span "12/09 adresse de lieu de réalisation à corriger : Les Pins Bleus – [STREET_ADDR…" at bounding box center [170, 341] width 231 height 26
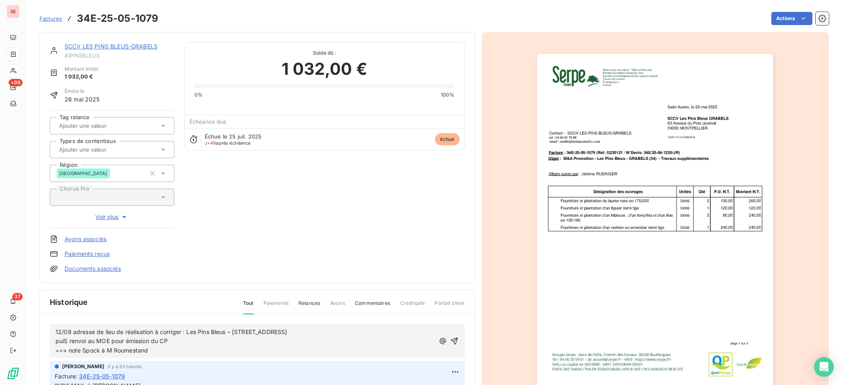
click at [67, 337] on span "12/09 adresse de lieu de réalisation à corriger : Les Pins Bleus – [STREET_ADDR…" at bounding box center [170, 341] width 231 height 26
click at [104, 346] on span "12/09 adresse de lieu de réalisation à corriger : Les Pins Bleus – [STREET_ADDR…" at bounding box center [170, 341] width 231 height 26
click at [66, 339] on span "12/09 adresse de lieu de réalisation à corriger : Les Pins Bleus – [STREET_ADDR…" at bounding box center [170, 341] width 231 height 26
drag, startPoint x: 172, startPoint y: 350, endPoint x: 53, endPoint y: 333, distance: 120.4
click at [53, 333] on div "12/09 adresse de lieu de réalisation à corriger : Les Pins Bleus – [STREET_ADDR…" at bounding box center [257, 341] width 415 height 34
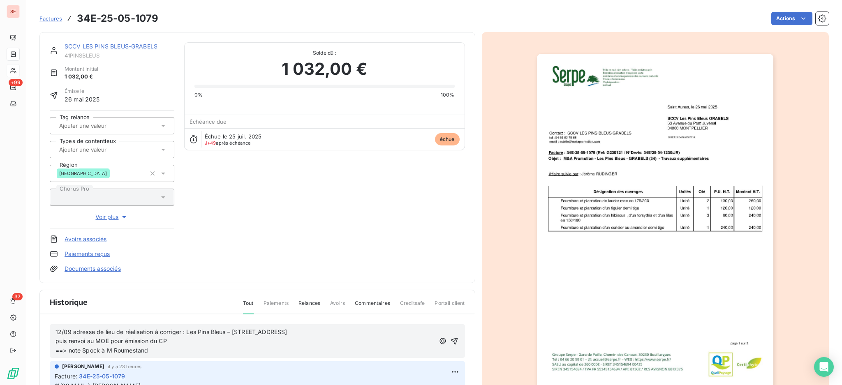
copy span "12/09 adresse de lieu de réalisation à corriger : Les Pins Bleus – [STREET_ADDR…"
click at [450, 337] on icon "button" at bounding box center [454, 341] width 8 height 8
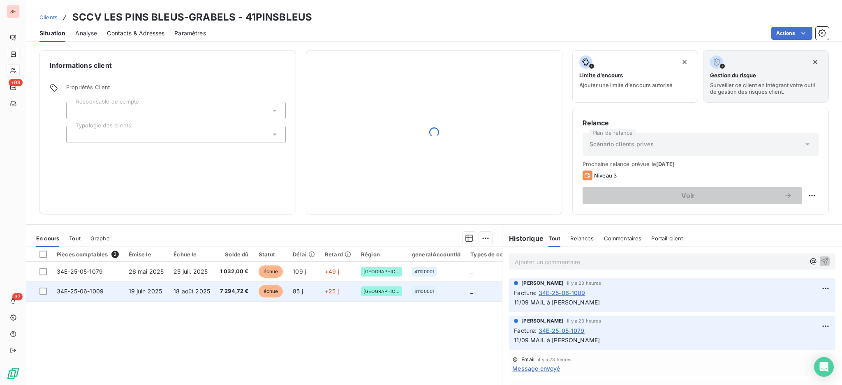
click at [187, 293] on span "18 août 2025" at bounding box center [191, 291] width 37 height 7
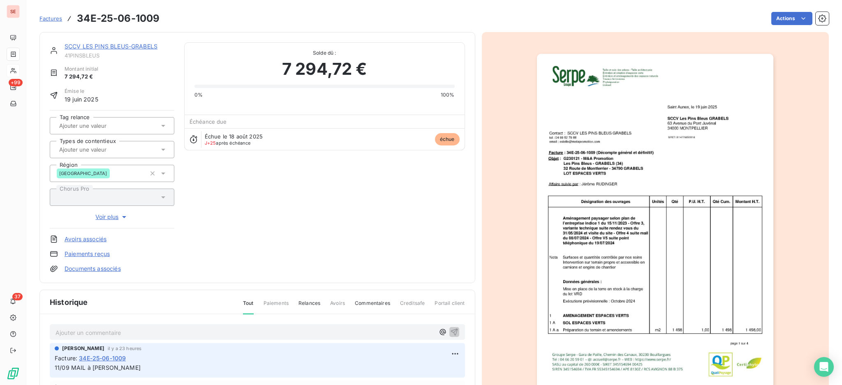
click at [129, 335] on p "Ajouter un commentaire ﻿" at bounding box center [244, 333] width 379 height 10
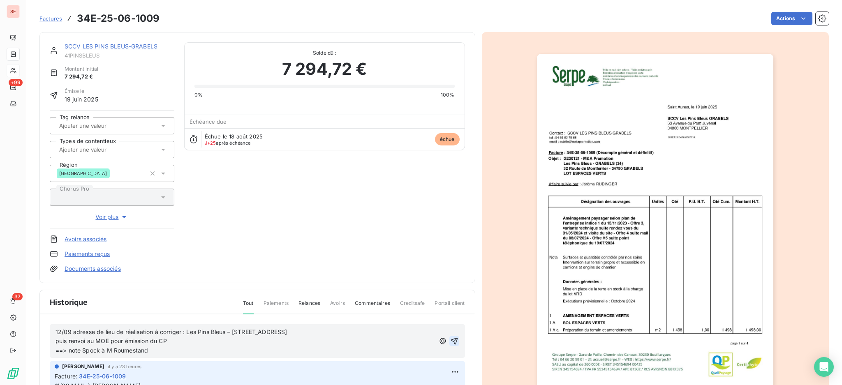
click at [450, 339] on icon "button" at bounding box center [454, 341] width 8 height 8
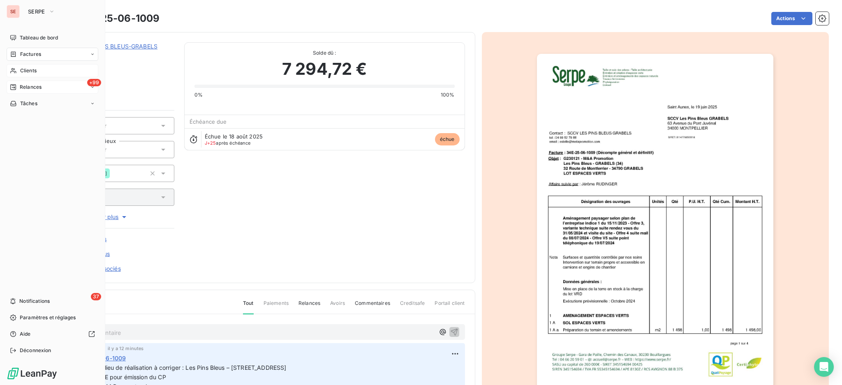
click at [39, 84] on span "Relances" at bounding box center [31, 86] width 22 height 7
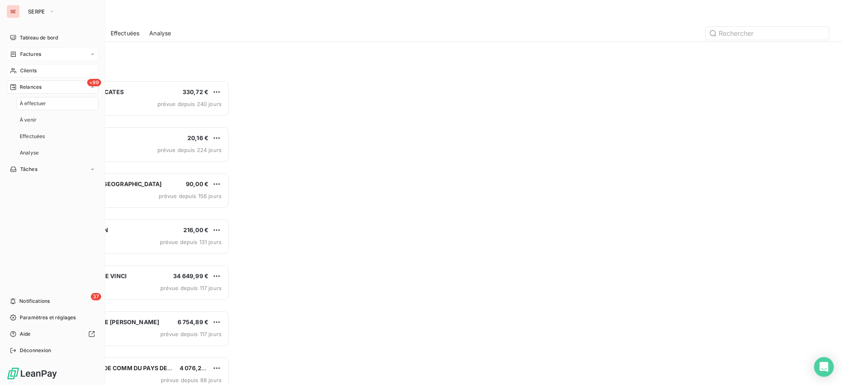
scroll to position [297, 181]
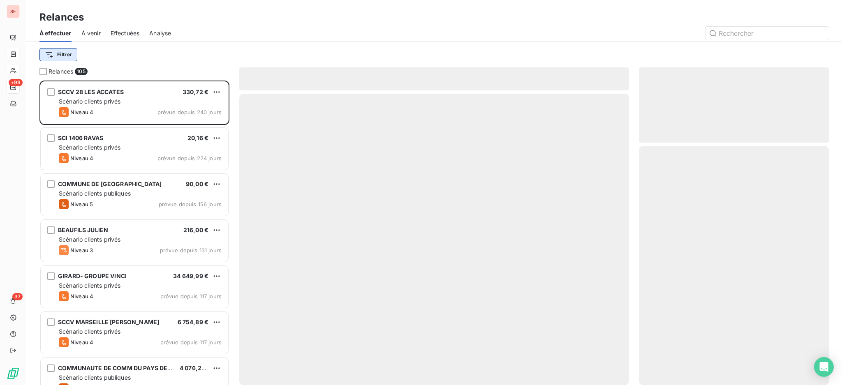
click at [55, 53] on html "SE +99 37 Relances À effectuer À venir Effectuées Analyse Filtrer Relances 105 …" at bounding box center [421, 192] width 842 height 385
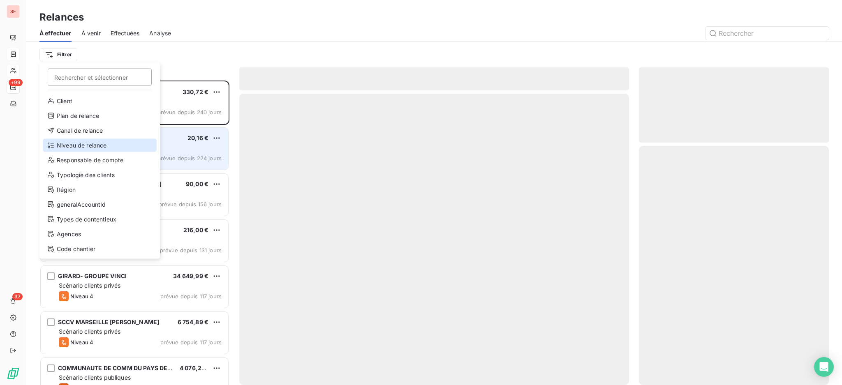
click at [81, 147] on div "Niveau de relance" at bounding box center [100, 145] width 114 height 13
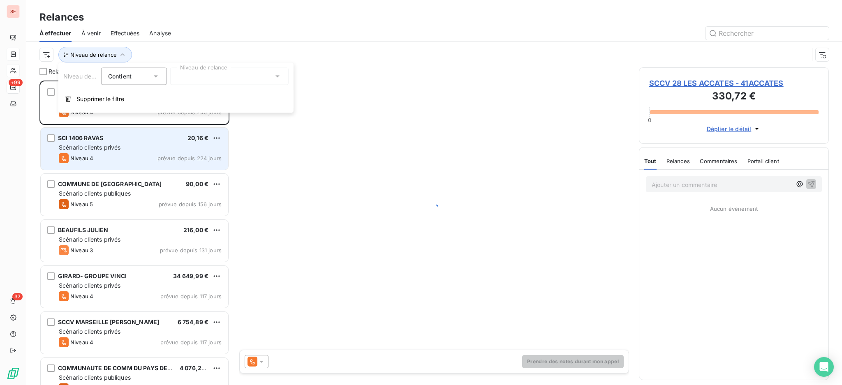
scroll to position [9, 9]
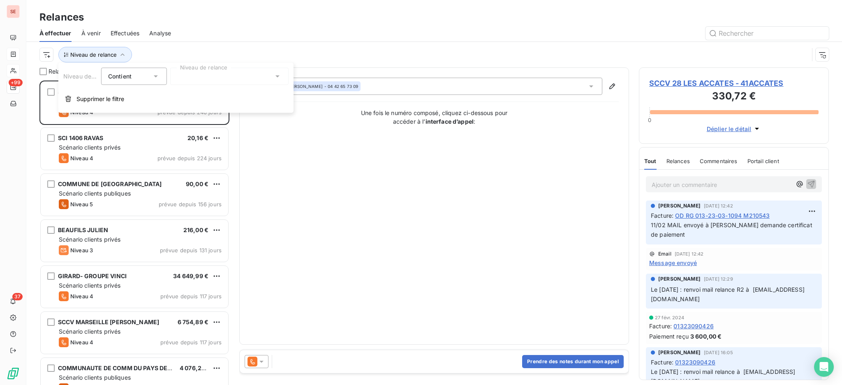
click at [276, 77] on icon at bounding box center [277, 76] width 8 height 8
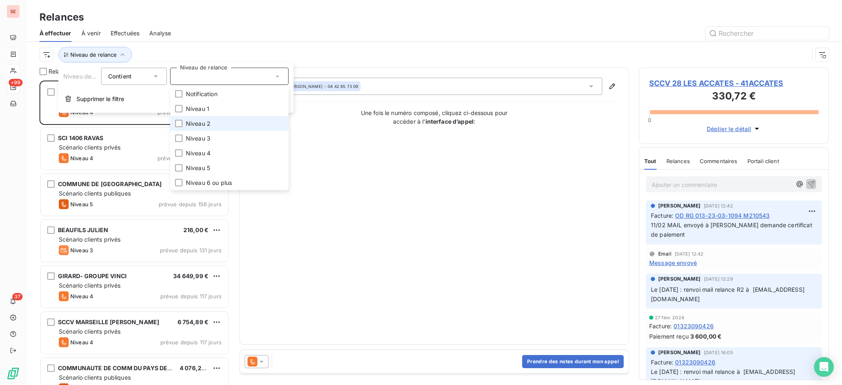
click at [200, 123] on span "Niveau 2" at bounding box center [198, 124] width 25 height 8
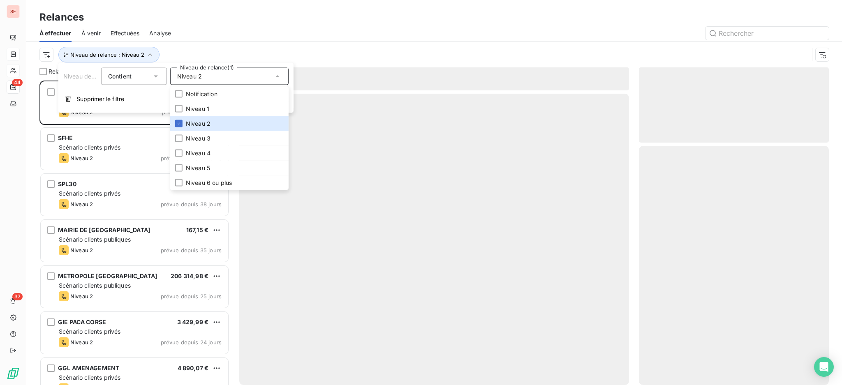
scroll to position [296, 181]
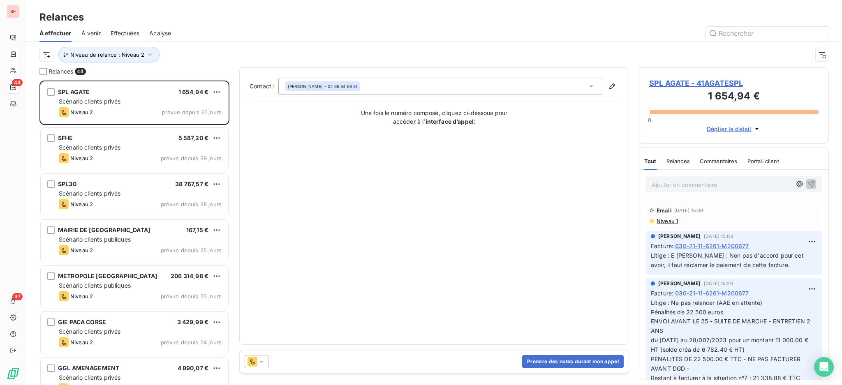
click at [231, 17] on div "Relances" at bounding box center [433, 17] width 815 height 15
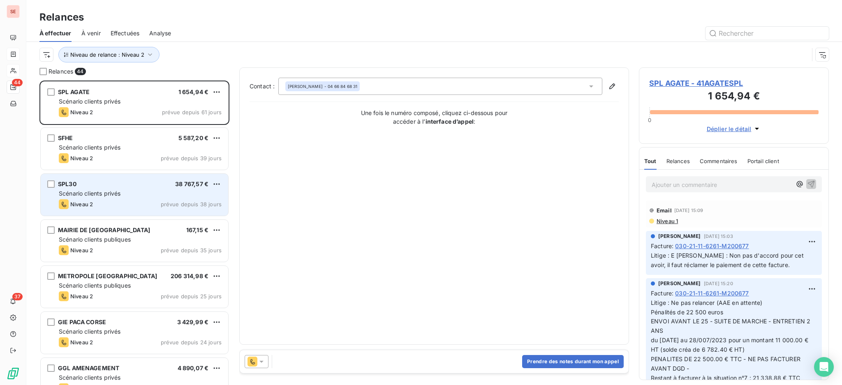
click at [143, 193] on div "Scénario clients privés" at bounding box center [140, 193] width 163 height 8
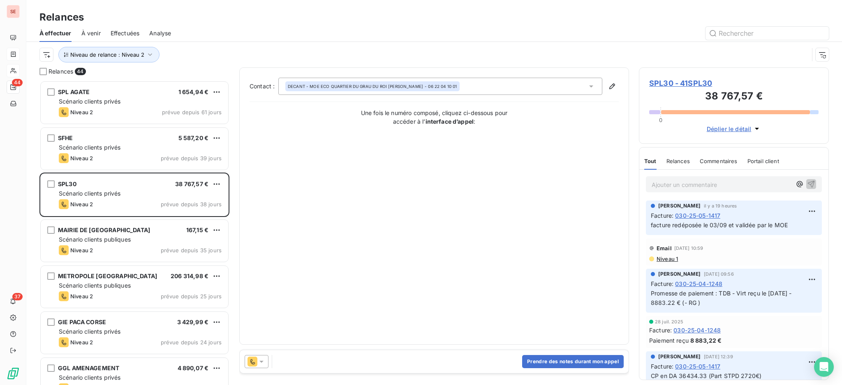
click at [667, 83] on span "SPL30 - 41SPL30" at bounding box center [733, 83] width 169 height 11
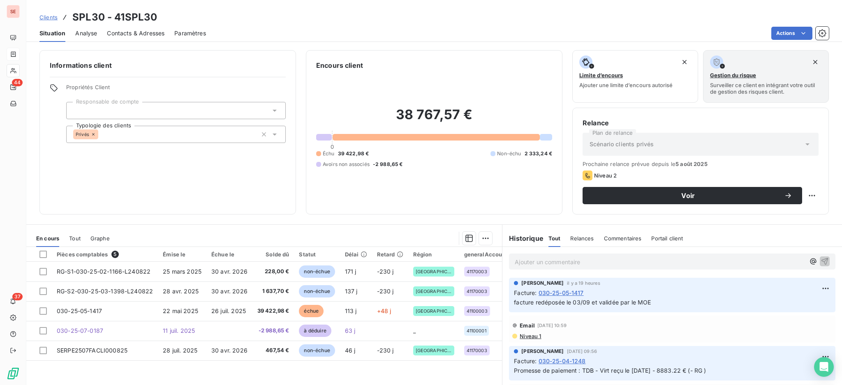
click at [138, 33] on span "Contacts & Adresses" at bounding box center [136, 33] width 58 height 8
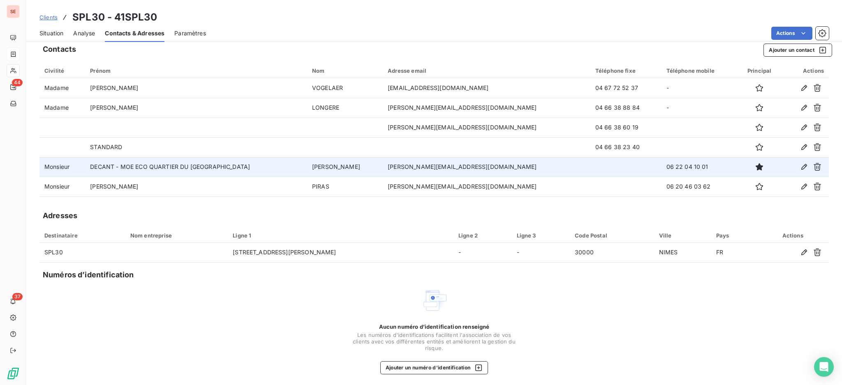
scroll to position [9, 0]
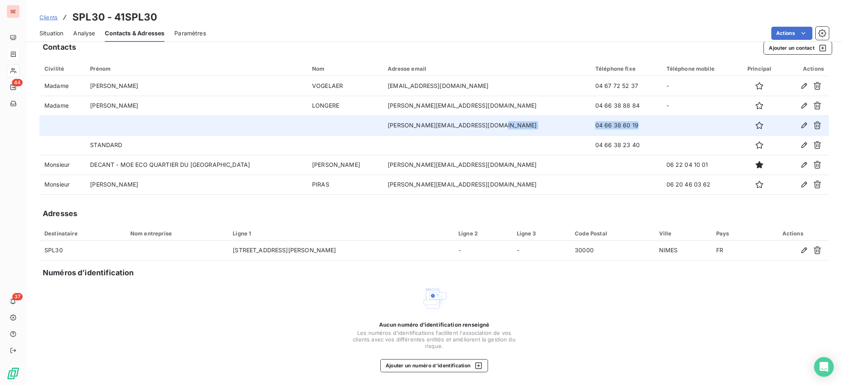
drag, startPoint x: 610, startPoint y: 125, endPoint x: 530, endPoint y: 122, distance: 80.2
click at [530, 122] on tr "[PERSON_NAME][EMAIL_ADDRESS][DOMAIN_NAME] 04 66 38 60 19" at bounding box center [433, 125] width 789 height 20
copy tr "04 66 38 60 19"
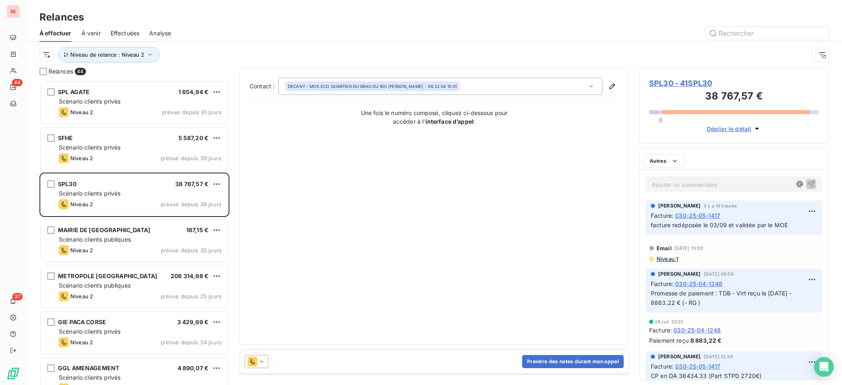
scroll to position [296, 181]
click at [694, 77] on div "SPL30 - 41SPL30 38 767,57 € 0 Déplier le détail" at bounding box center [734, 105] width 190 height 76
click at [662, 79] on span "SPL30 - 41SPL30" at bounding box center [733, 83] width 169 height 11
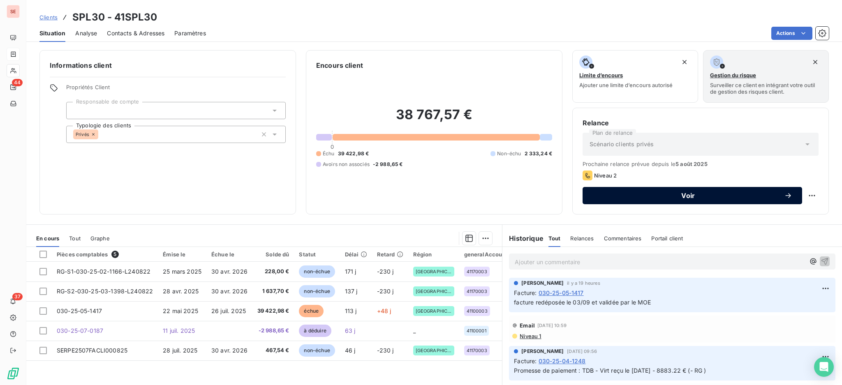
click at [597, 192] on div "Voir" at bounding box center [692, 196] width 200 height 8
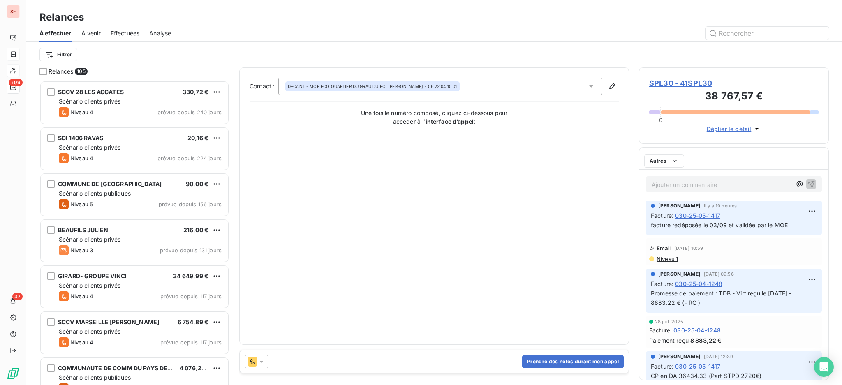
scroll to position [297, 181]
click at [558, 360] on button "Prendre des notes durant mon appel" at bounding box center [573, 361] width 102 height 13
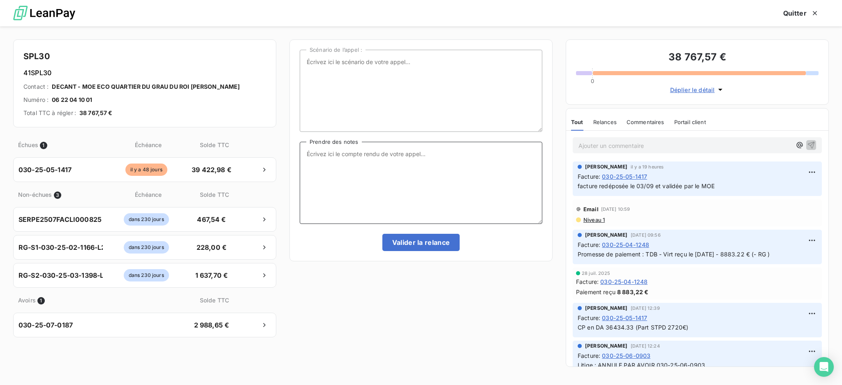
click at [353, 158] on textarea "Prendre des notes" at bounding box center [421, 183] width 242 height 82
type textarea "e"
click at [388, 155] on textarea "Ent tél Mme Nicomette [PHONE_NUMBER] -SIT6 -" at bounding box center [421, 183] width 242 height 82
click at [390, 163] on textarea "Ent tél Mme Nicomette [PHONE_NUMBER] -SIT6 -" at bounding box center [421, 183] width 242 height 82
click at [487, 166] on textarea "Ent tél Mme Nicomette [PHONE_NUMBER] -SIT6 - la situation a été validé" at bounding box center [421, 183] width 242 height 82
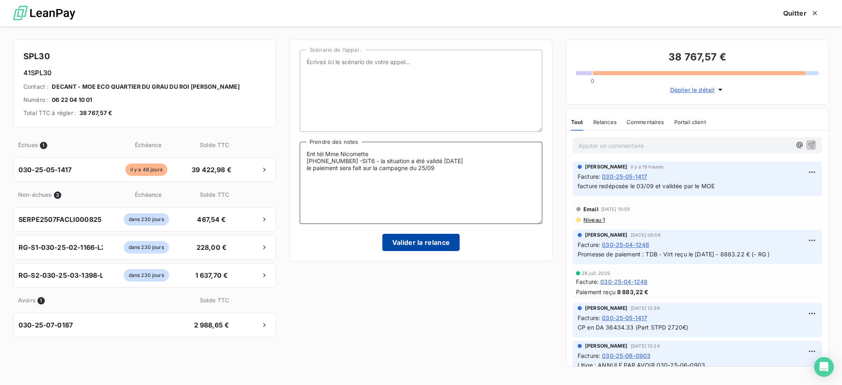
type textarea "Ent tél Mme Nicomette [PHONE_NUMBER] -SIT6 - la situation a été validé [DATE] l…"
click at [432, 245] on button "Valider la relance" at bounding box center [421, 242] width 78 height 17
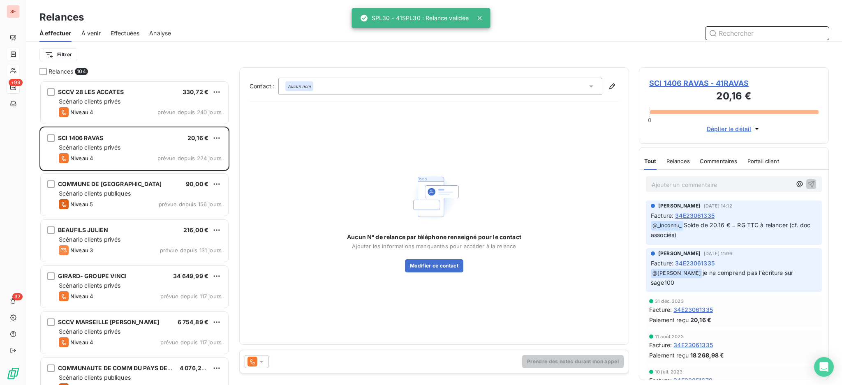
click at [135, 31] on span "Effectuées" at bounding box center [125, 33] width 29 height 8
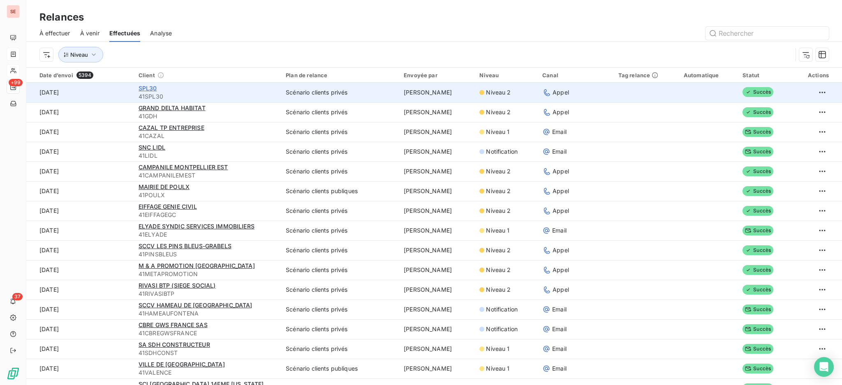
click at [145, 87] on span "SPL30" at bounding box center [147, 88] width 18 height 7
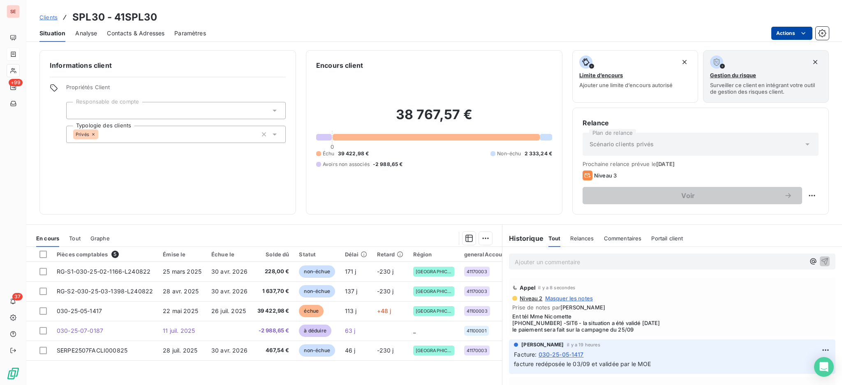
click at [782, 26] on html "SE +99 37 Clients SPL30 - 41SPL30 Situation Analyse Contacts & Adresses Paramèt…" at bounding box center [421, 192] width 842 height 385
click at [227, 314] on html "SE +99 37 Clients SPL30 - 41SPL30 Situation Analyse Contacts & Adresses Paramèt…" at bounding box center [421, 192] width 842 height 385
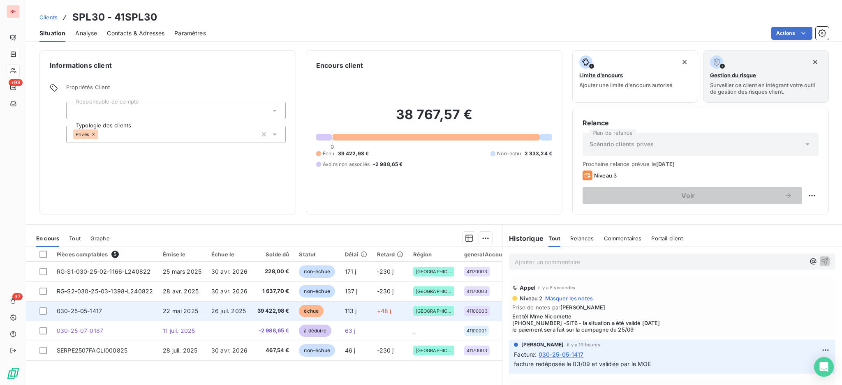
click at [286, 312] on span "39 422,98 €" at bounding box center [273, 311] width 32 height 8
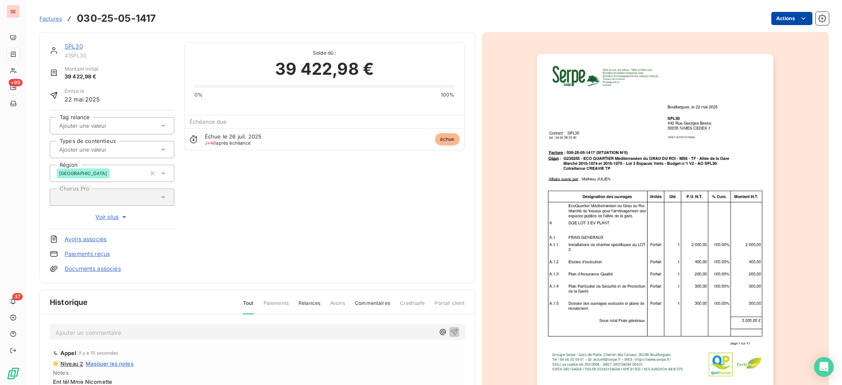
click at [783, 17] on html "SE +99 37 Factures 030-25-05-1417 Actions SPL30 41SPL30 Montant initial 39 422,…" at bounding box center [421, 192] width 842 height 385
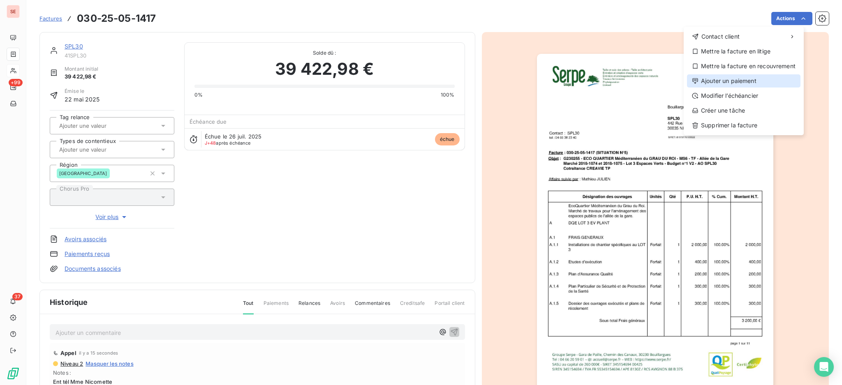
click at [751, 78] on div "Ajouter un paiement" at bounding box center [743, 80] width 113 height 13
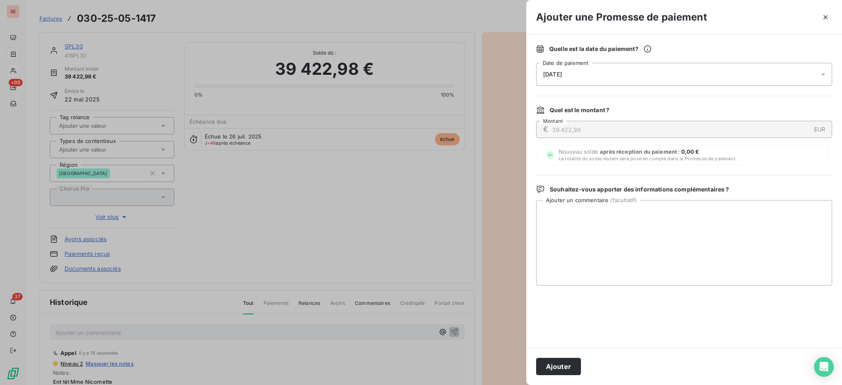
click at [819, 72] on icon at bounding box center [823, 74] width 8 height 8
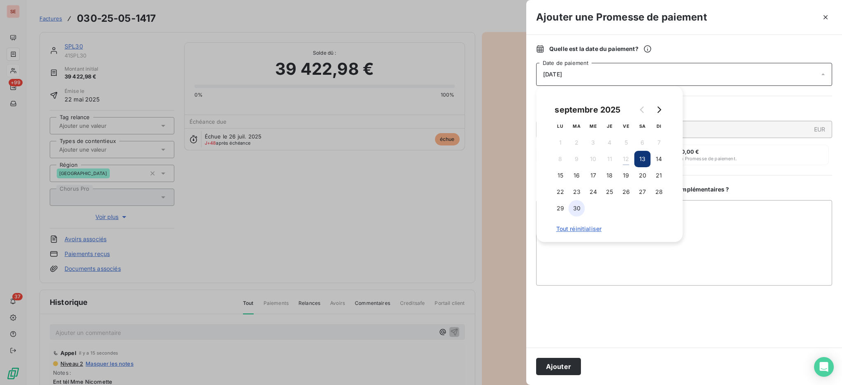
click at [573, 210] on button "30" at bounding box center [576, 208] width 16 height 16
click at [758, 215] on textarea "Ajouter un commentaire ( facultatif )" at bounding box center [684, 242] width 296 height 85
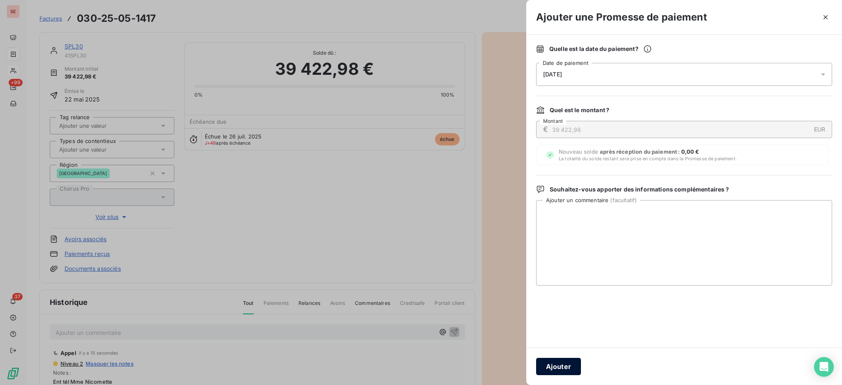
click at [559, 365] on button "Ajouter" at bounding box center [558, 366] width 45 height 17
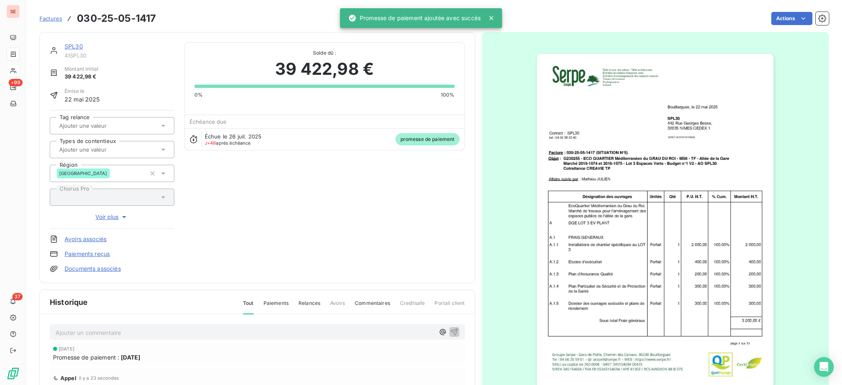
click at [260, 334] on p "Ajouter un commentaire ﻿" at bounding box center [244, 333] width 379 height 10
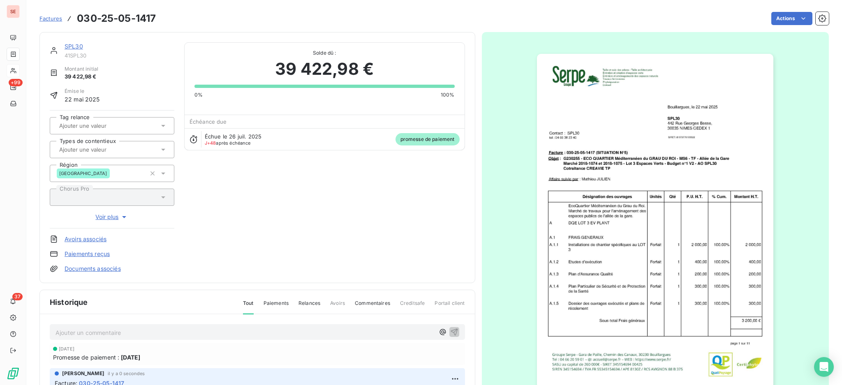
click at [113, 268] on link "Documents associés" at bounding box center [93, 269] width 56 height 8
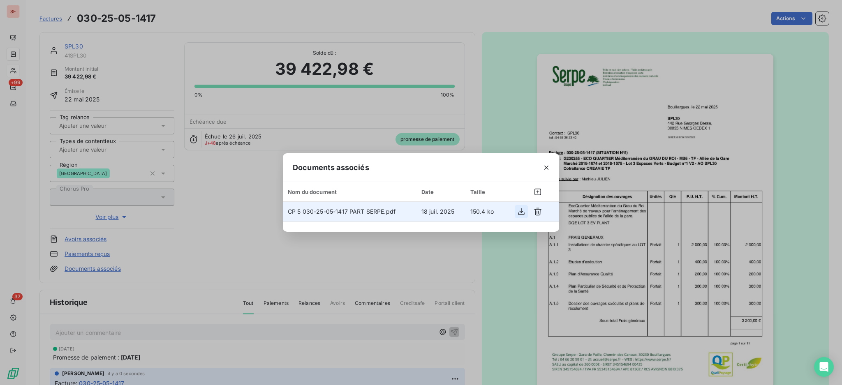
click at [523, 209] on icon "button" at bounding box center [521, 212] width 8 height 8
click at [159, 258] on div "Documents associés Nom du document Date Taille CP 5 030-25-05-1417 PART SERPE.p…" at bounding box center [421, 192] width 842 height 385
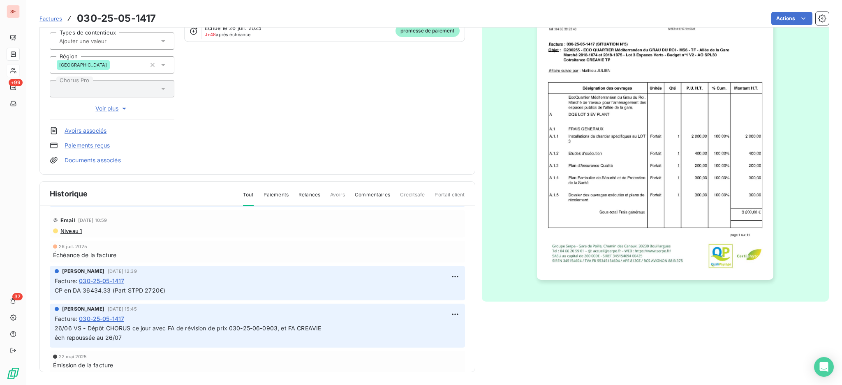
scroll to position [196, 0]
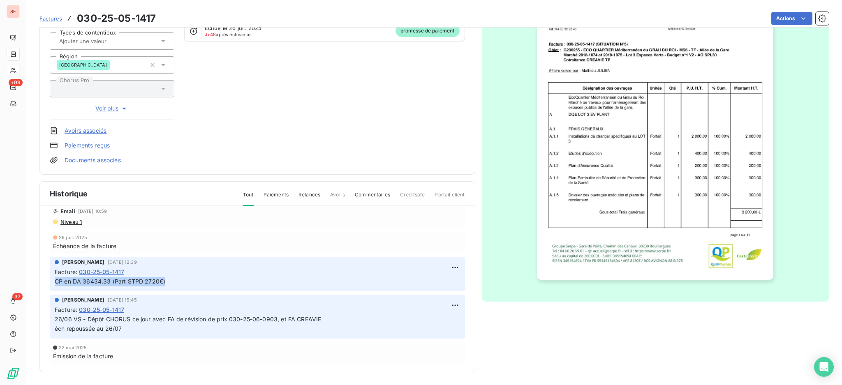
drag, startPoint x: 141, startPoint y: 282, endPoint x: 51, endPoint y: 282, distance: 90.0
click at [51, 282] on div "[PERSON_NAME] [DATE] 12:39 Facture : 030-25-05-1417 CP en DA 36434.33 (Part STP…" at bounding box center [257, 274] width 415 height 35
copy span "CP en DA 36434.33 (Part STPD 2720€)"
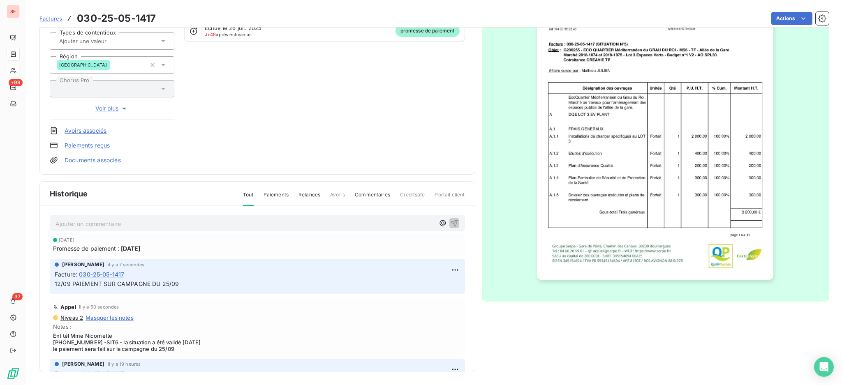
scroll to position [0, 0]
click at [445, 267] on html "SE +99 37 Factures 030-25-05-1417 Actions SPL30 41SPL30 Montant initial 39 422,…" at bounding box center [421, 192] width 842 height 385
click at [408, 288] on div "Editer" at bounding box center [422, 287] width 46 height 13
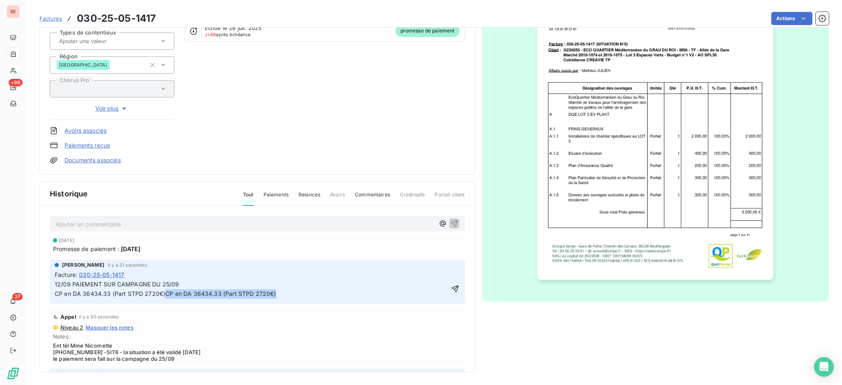
drag, startPoint x: 288, startPoint y: 289, endPoint x: 165, endPoint y: 291, distance: 122.9
click at [165, 291] on p "12/09 PAIEMENT SUR CAMPAGNE DU 25/09 CP en DA 36434.33 (Part STPD 2720€)CP en D…" at bounding box center [252, 289] width 394 height 19
click at [166, 290] on p "12/09 PAIEMENT SUR CAMPAGNE DU 25/09 CP en DA 36434.33 (Part STPD 2720€)" at bounding box center [252, 289] width 394 height 19
drag, startPoint x: 176, startPoint y: 291, endPoint x: 57, endPoint y: 298, distance: 119.4
click at [57, 298] on div "[PERSON_NAME] il y a 31 secondes Facture : 030-25-05-1417 12/09 PAIEMENT SUR CA…" at bounding box center [257, 282] width 415 height 44
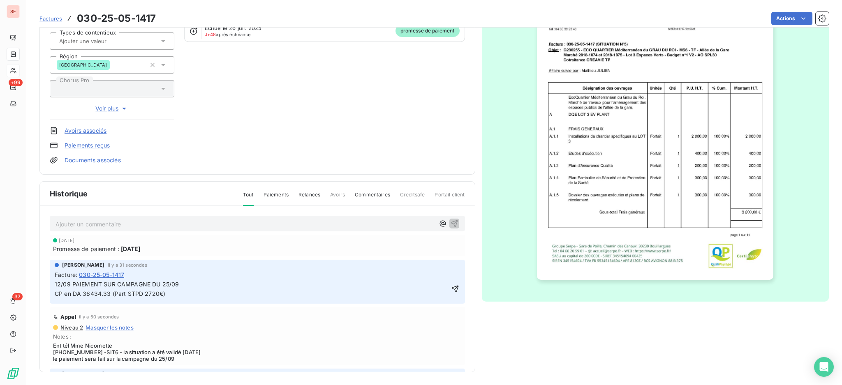
click at [118, 299] on div "[PERSON_NAME] il y a 31 secondes Facture : 030-25-05-1417 12/09 PAIEMENT SUR CA…" at bounding box center [257, 282] width 415 height 44
drag, startPoint x: 112, startPoint y: 291, endPoint x: 45, endPoint y: 291, distance: 67.0
click at [45, 291] on div "Ajouter un commentaire ﻿ [DATE] Promesse de paiement : [DATE] [PERSON_NAME] il …" at bounding box center [257, 301] width 435 height 190
click at [451, 286] on icon "button" at bounding box center [454, 289] width 7 height 7
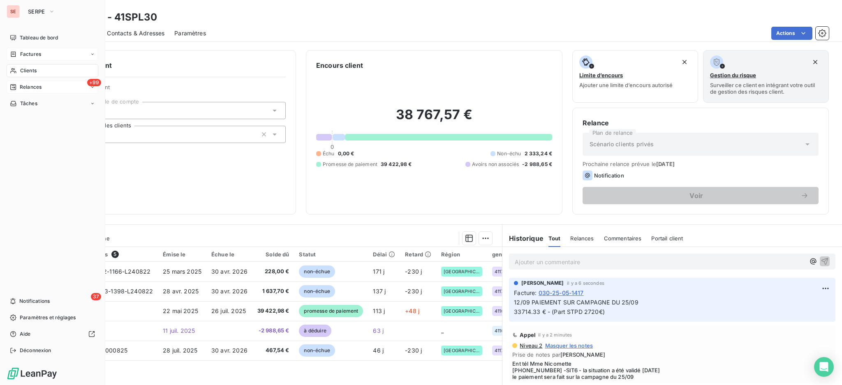
click at [31, 89] on span "Relances" at bounding box center [31, 86] width 22 height 7
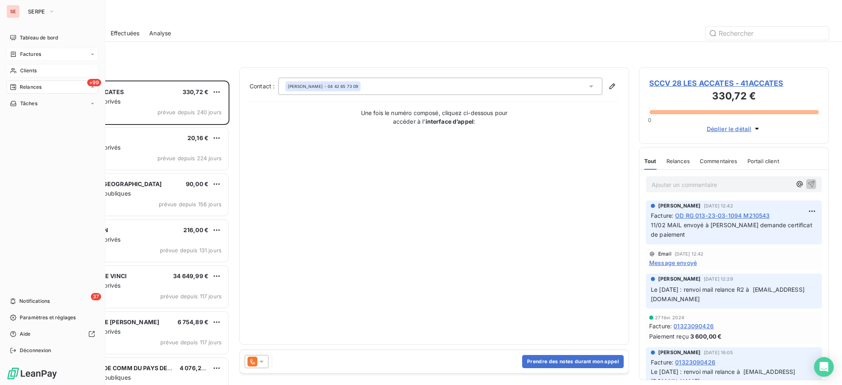
scroll to position [297, 181]
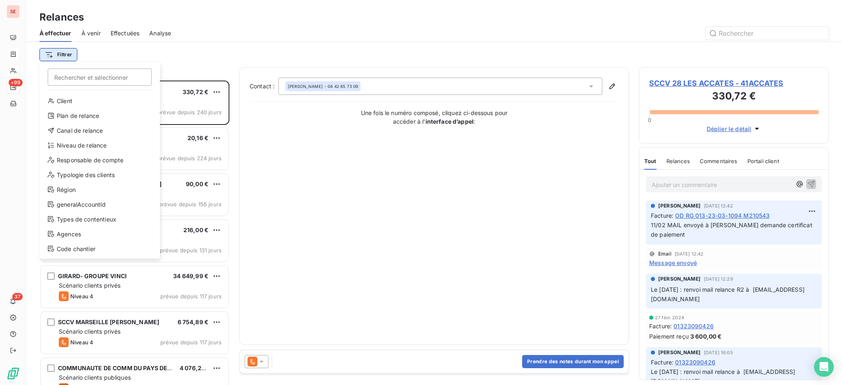
click at [60, 53] on html "SE +99 37 Relances À effectuer À venir Effectuées Analyse Filtrer Rechercher et…" at bounding box center [421, 192] width 842 height 385
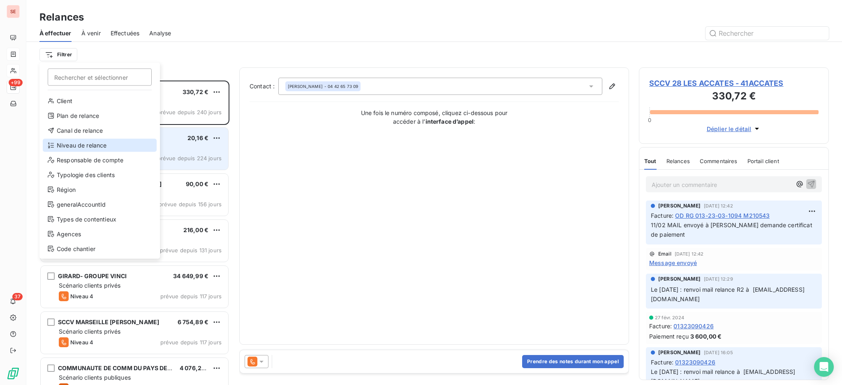
click at [93, 141] on div "Niveau de relance" at bounding box center [100, 145] width 114 height 13
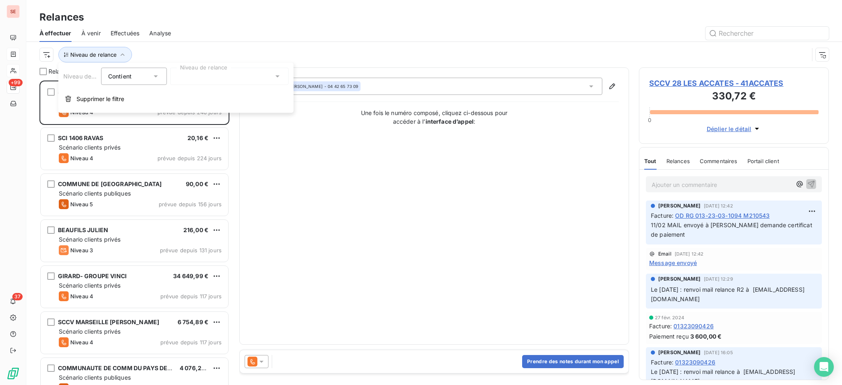
scroll to position [9, 9]
click at [274, 75] on icon at bounding box center [277, 76] width 8 height 8
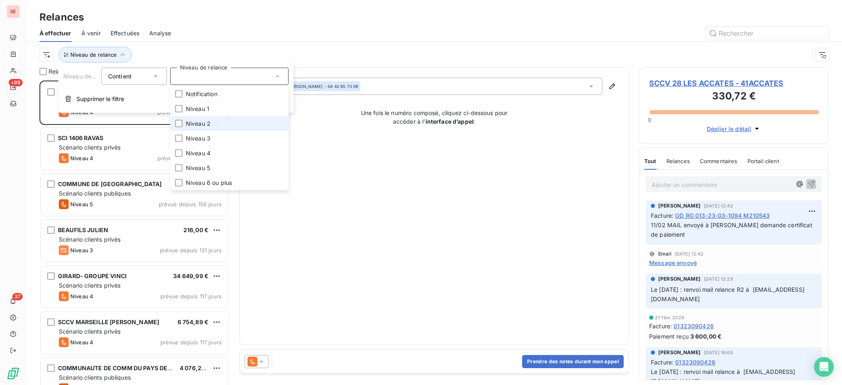
click at [193, 121] on span "Niveau 2" at bounding box center [198, 124] width 25 height 8
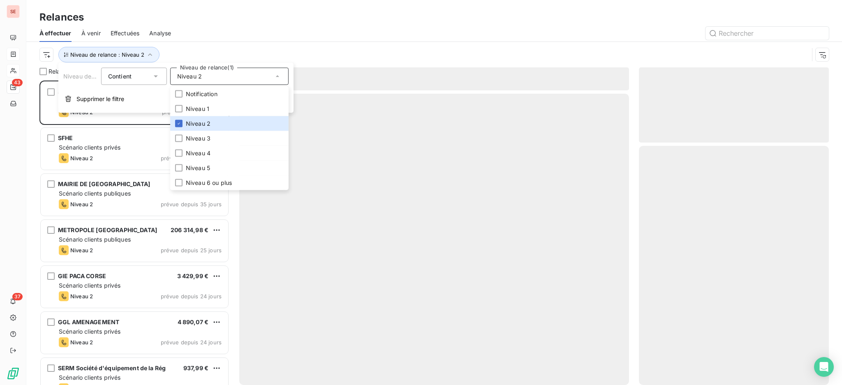
click at [204, 20] on div "Relances" at bounding box center [433, 17] width 815 height 15
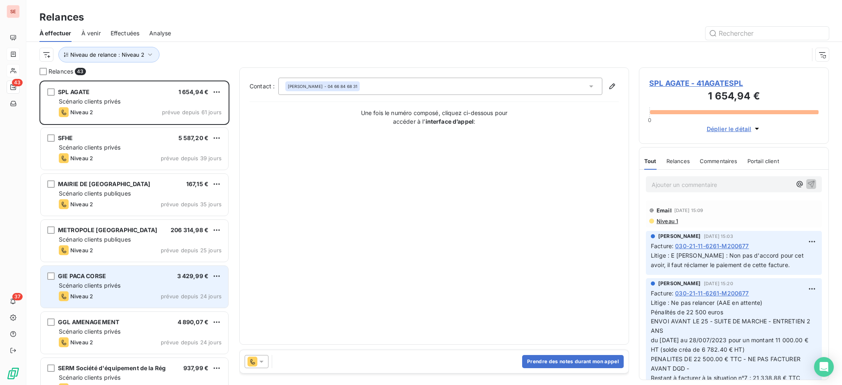
click at [108, 285] on span "Scénario clients privés" at bounding box center [90, 285] width 62 height 7
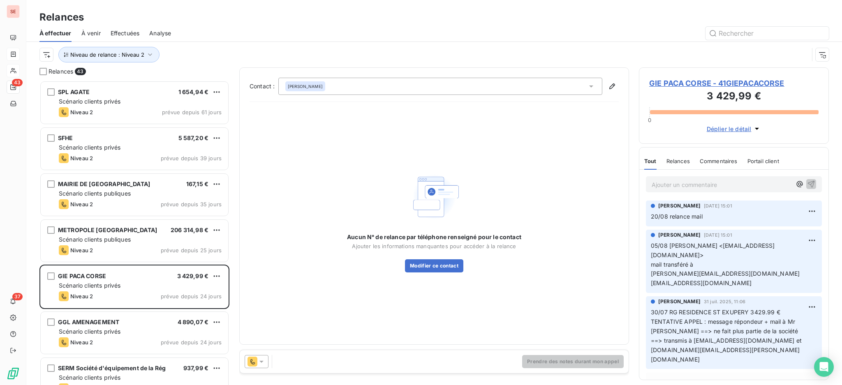
click at [715, 78] on span "GIE PACA CORSE - 41GIEPACACORSE" at bounding box center [733, 83] width 169 height 11
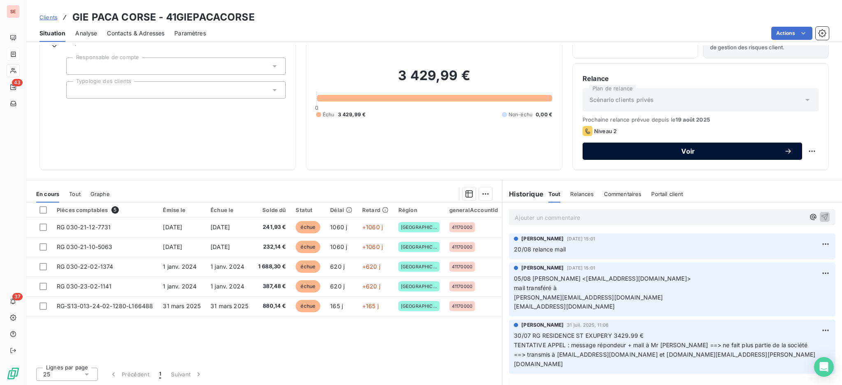
click at [643, 149] on span "Voir" at bounding box center [688, 151] width 192 height 7
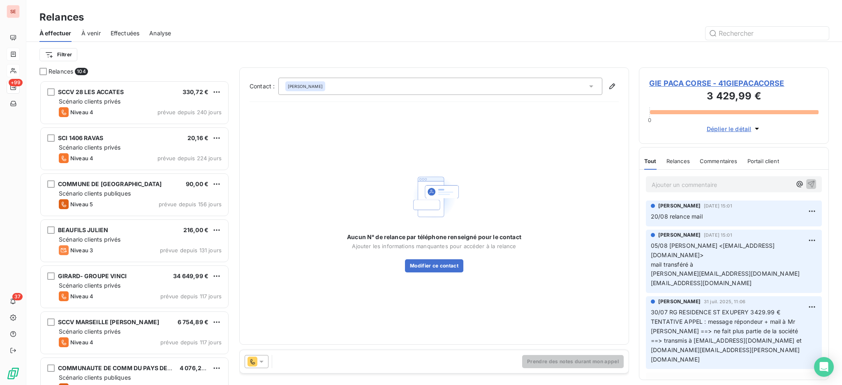
scroll to position [297, 181]
click at [590, 86] on icon at bounding box center [591, 86] width 4 height 2
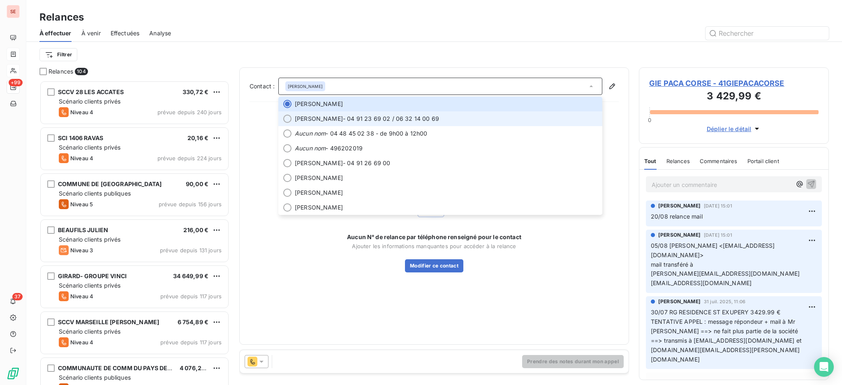
click at [355, 115] on span "[PERSON_NAME] - 04 91 23 69 02 / 06 32 14 00 69" at bounding box center [446, 119] width 302 height 8
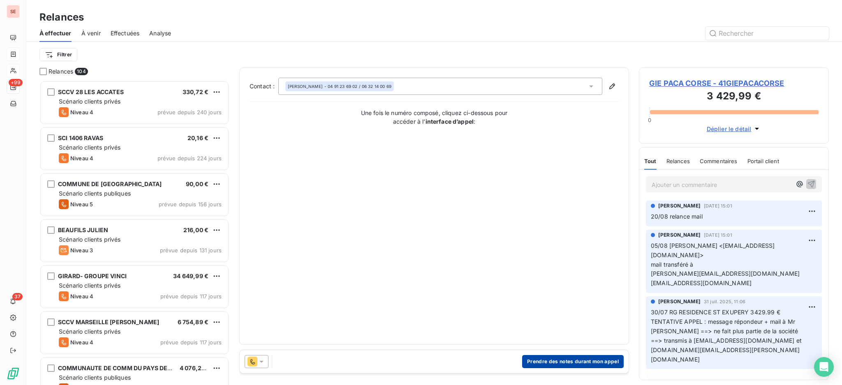
click at [582, 359] on button "Prendre des notes durant mon appel" at bounding box center [573, 361] width 102 height 13
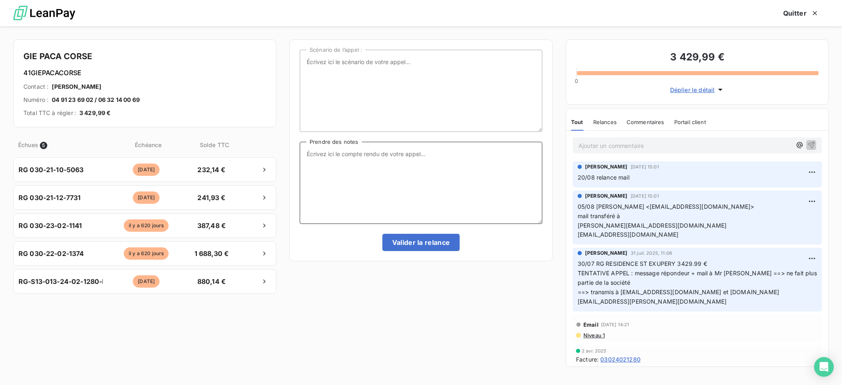
click at [434, 155] on textarea "Prendre des notes" at bounding box center [421, 183] width 242 height 82
type textarea "e"
click at [425, 156] on textarea "Ent téléphonique avec [PERSON_NAME]" at bounding box center [421, 183] width 242 height 82
click at [460, 157] on textarea "Ent téléphonique avec [PERSON_NAME]" at bounding box center [421, 183] width 242 height 82
click at [312, 157] on textarea "Ent téléphonique avec [PERSON_NAME] : Sans PV de levée de réserves (EXE 8)" at bounding box center [421, 183] width 242 height 82
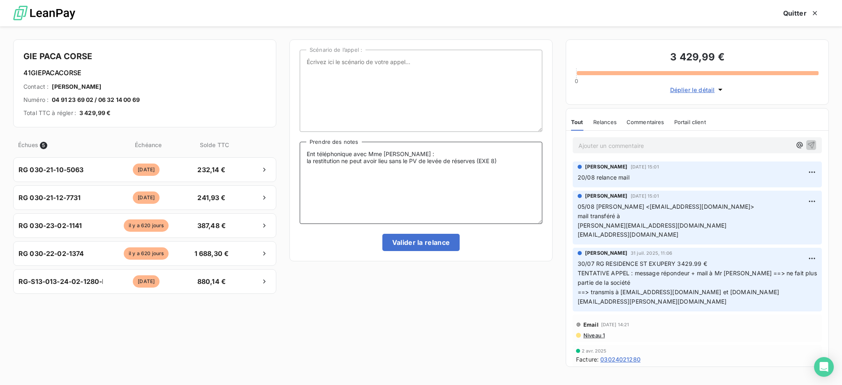
click at [502, 163] on textarea "Ent téléphonique avec Mme [PERSON_NAME] : la restitution ne peut avoir lieu san…" at bounding box center [421, 183] width 242 height 82
click at [424, 181] on textarea "Ent téléphonique avec [PERSON_NAME] : la restitution ne peut avoir lieu sans le…" at bounding box center [421, 183] width 242 height 82
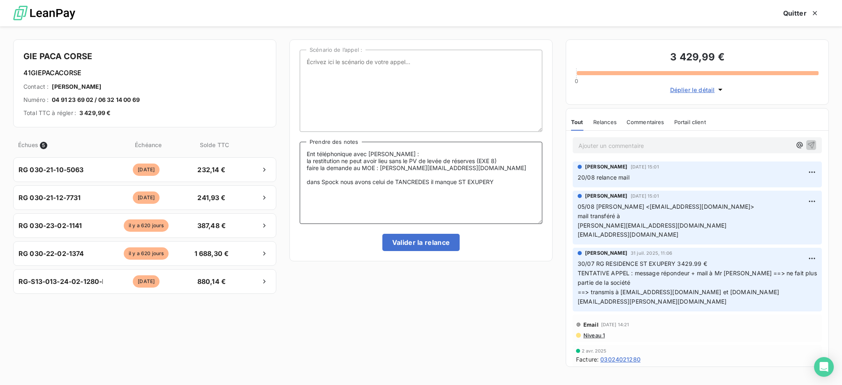
drag, startPoint x: 449, startPoint y: 167, endPoint x: 306, endPoint y: 171, distance: 143.5
click at [306, 171] on textarea "Ent téléphonique avec [PERSON_NAME] : la restitution ne peut avoir lieu sans le…" at bounding box center [421, 183] width 242 height 82
click at [319, 174] on textarea "Ent téléphonique avec Mme [PERSON_NAME] : la restitution ne peut avoir lieu san…" at bounding box center [421, 183] width 242 height 82
click at [507, 175] on textarea "Ent téléphonique avec Mme [PERSON_NAME] : la restitution ne peut avoir lieu san…" at bounding box center [421, 183] width 242 height 82
paste textarea "faire la demande au MOE : [PERSON_NAME][EMAIL_ADDRESS][DOMAIN_NAME]"
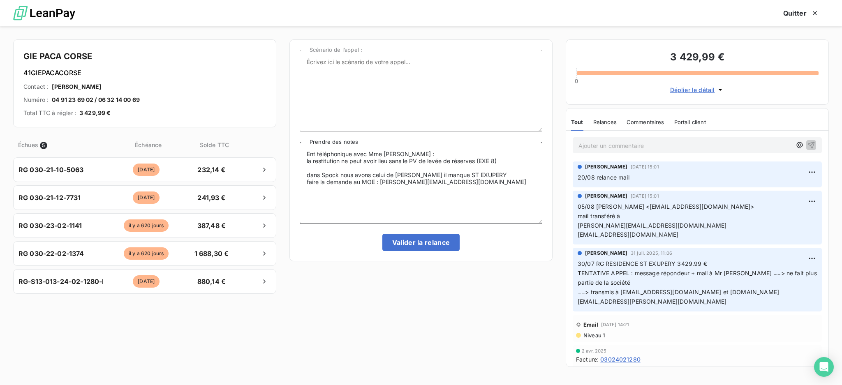
click at [310, 177] on textarea "Ent téléphonique avec Mme [PERSON_NAME] : la restitution ne peut avoir lieu san…" at bounding box center [421, 183] width 242 height 82
click at [415, 154] on textarea "Ent téléphonique avec Mme [PERSON_NAME] : la restitution ne peut avoir lieu san…" at bounding box center [421, 183] width 242 height 82
click at [457, 182] on textarea "Ent téléphonique avec [PERSON_NAME] : la restitution ne peut avoir lieu sans le…" at bounding box center [421, 183] width 242 height 82
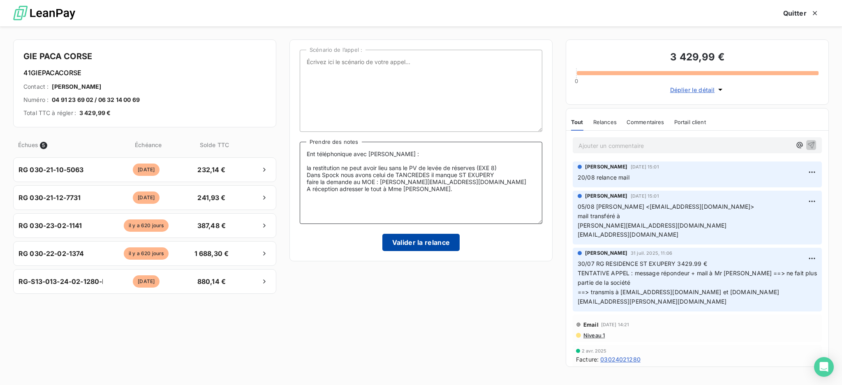
type textarea "Ent téléphonique avec [PERSON_NAME] : la restitution ne peut avoir lieu sans le…"
click at [401, 241] on button "Valider la relance" at bounding box center [421, 242] width 78 height 17
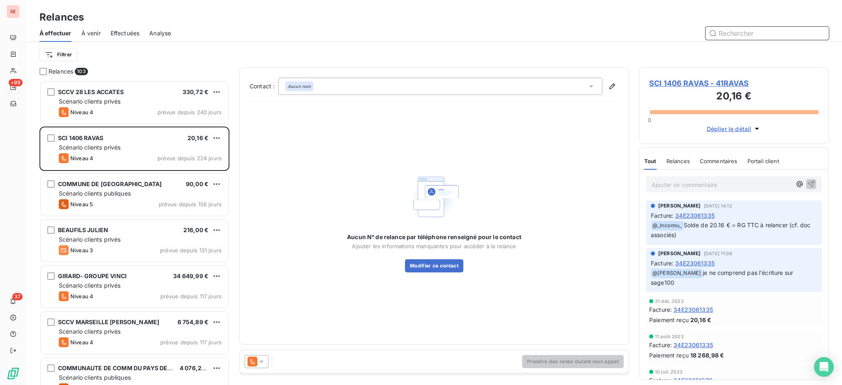
click at [121, 31] on span "Effectuées" at bounding box center [125, 33] width 29 height 8
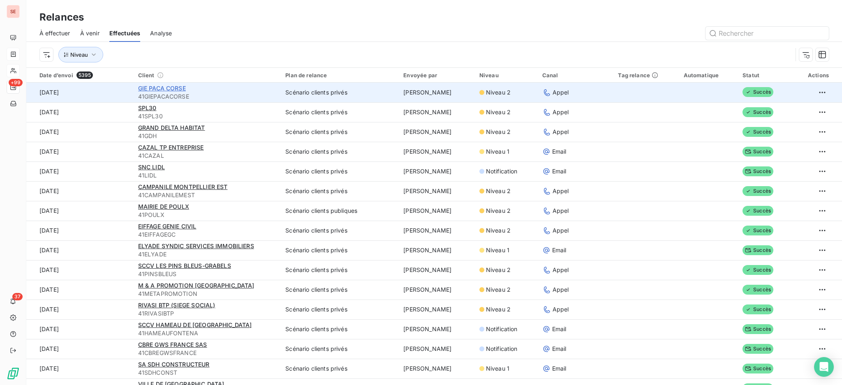
click at [176, 85] on span "GIE PACA CORSE" at bounding box center [162, 88] width 48 height 7
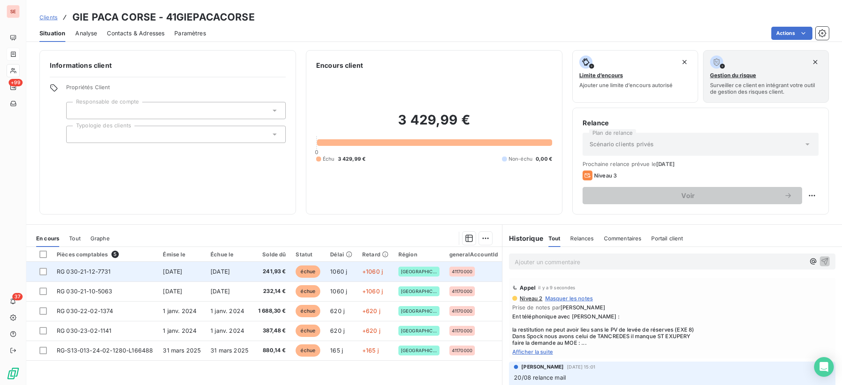
click at [178, 272] on span "[DATE]" at bounding box center [172, 271] width 19 height 7
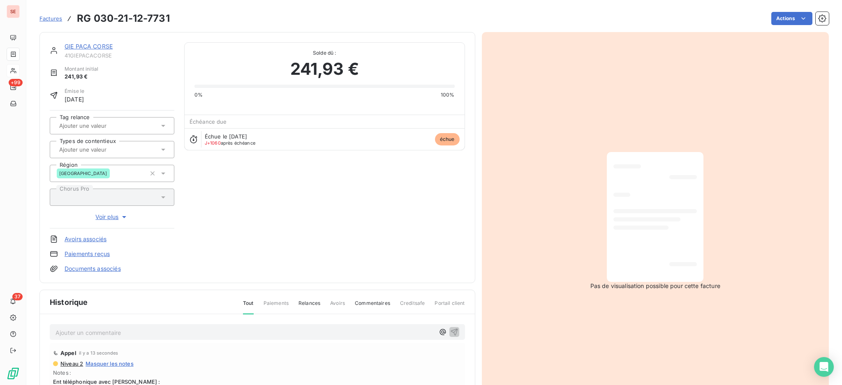
click at [104, 270] on link "Documents associés" at bounding box center [93, 269] width 56 height 8
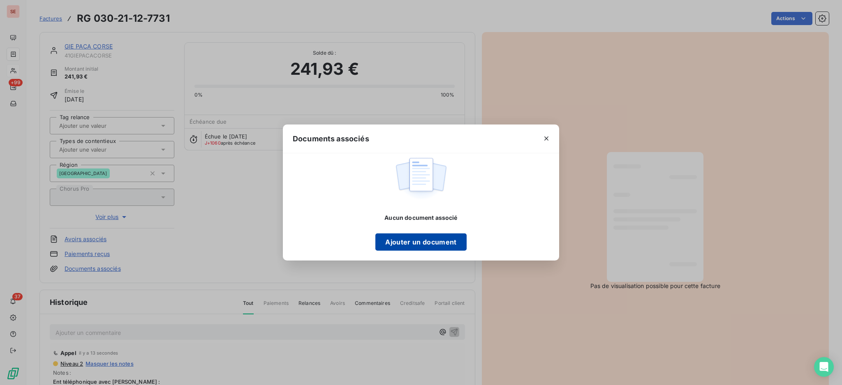
click at [429, 240] on button "Ajouter un document" at bounding box center [420, 241] width 91 height 17
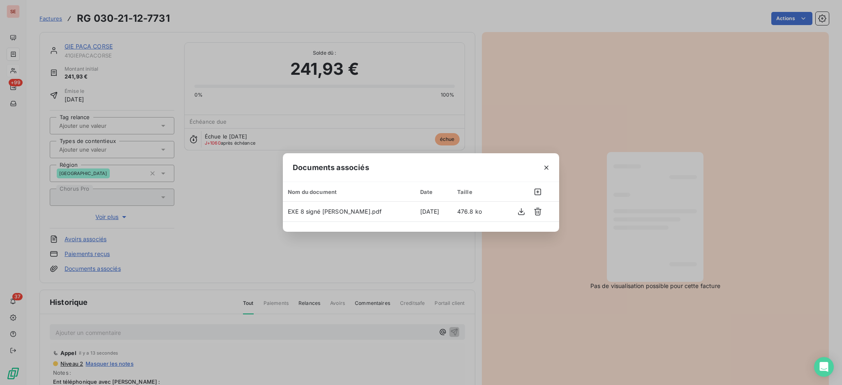
click at [169, 332] on div "Documents associés Nom du document Date Taille EXE 8 signé [PERSON_NAME].pdf [D…" at bounding box center [421, 192] width 842 height 385
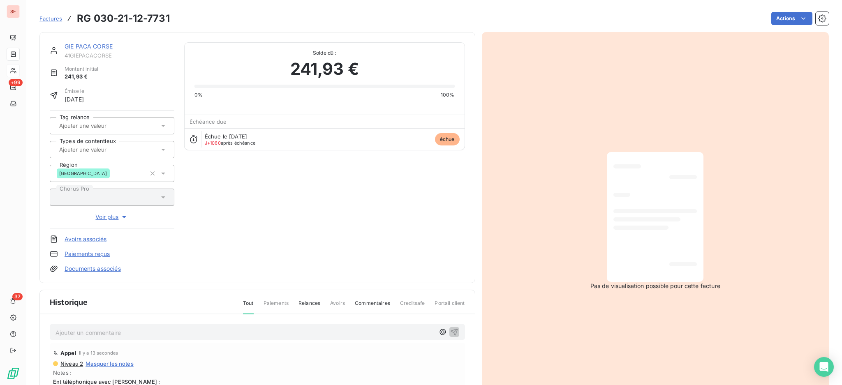
click at [175, 327] on div "Ajouter un commentaire ﻿" at bounding box center [244, 332] width 379 height 11
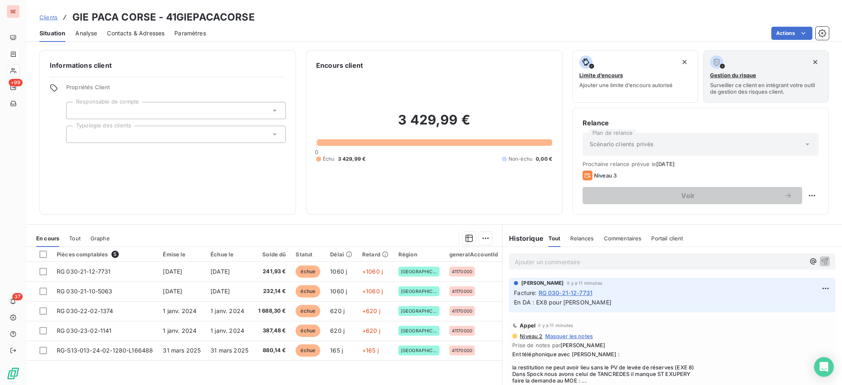
click at [128, 31] on span "Contacts & Adresses" at bounding box center [136, 33] width 58 height 8
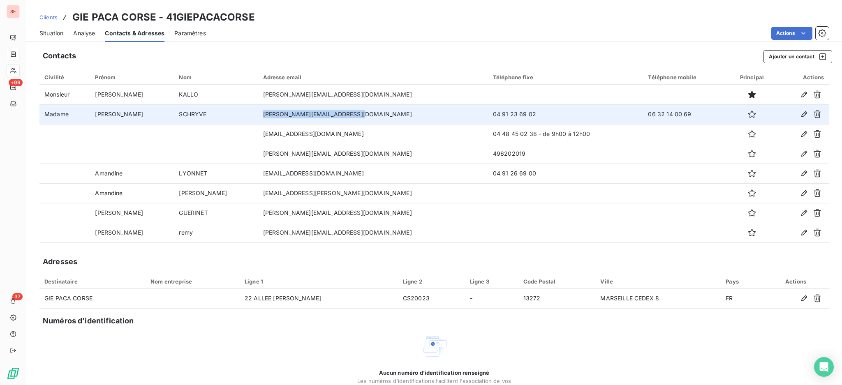
drag, startPoint x: 334, startPoint y: 114, endPoint x: 241, endPoint y: 113, distance: 92.9
click at [258, 113] on td "[PERSON_NAME][EMAIL_ADDRESS][DOMAIN_NAME]" at bounding box center [373, 114] width 230 height 20
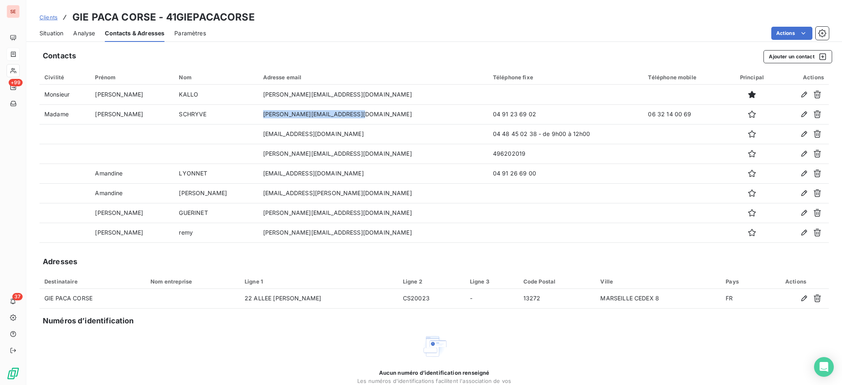
copy td "[PERSON_NAME][EMAIL_ADDRESS][DOMAIN_NAME]"
click at [773, 57] on button "Ajouter un contact" at bounding box center [797, 56] width 69 height 13
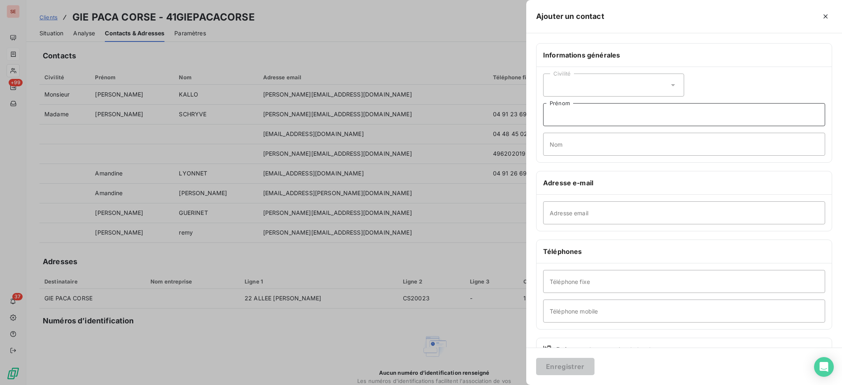
click at [585, 115] on input "Prénom" at bounding box center [684, 114] width 282 height 23
type input "[PERSON_NAME]"
click at [604, 145] on input "Nom" at bounding box center [684, 144] width 282 height 23
type input "BISI"
click at [619, 213] on input "Adresse email" at bounding box center [684, 212] width 282 height 23
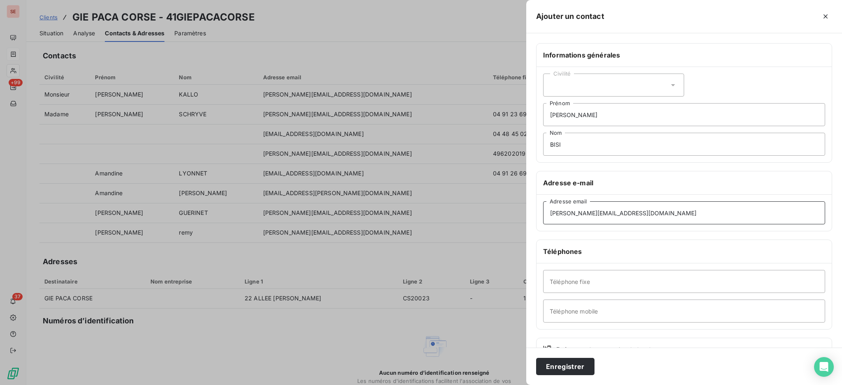
type input "[PERSON_NAME][EMAIL_ADDRESS][DOMAIN_NAME]"
click at [593, 282] on input "Téléphone fixe" at bounding box center [684, 281] width 282 height 23
type input "04 96 10 29 00"
click at [580, 305] on input "Téléphone mobile" at bounding box center [684, 311] width 282 height 23
type input "06 25 05 41 33"
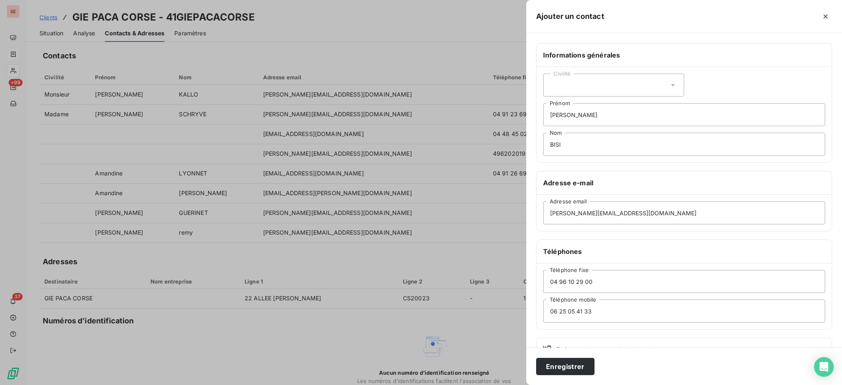
click at [671, 85] on icon at bounding box center [673, 85] width 8 height 8
click at [602, 120] on li "Monsieur" at bounding box center [613, 120] width 141 height 15
click at [645, 116] on input "[PERSON_NAME]" at bounding box center [684, 114] width 282 height 23
click at [608, 116] on input "[PERSON_NAME]" at bounding box center [684, 114] width 282 height 23
type input "[PERSON_NAME] CARTA - ST EXPERY L166488"
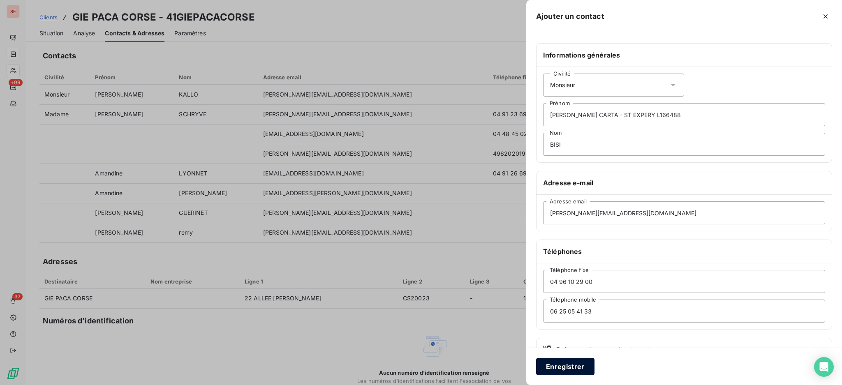
click at [566, 370] on button "Enregistrer" at bounding box center [565, 366] width 58 height 17
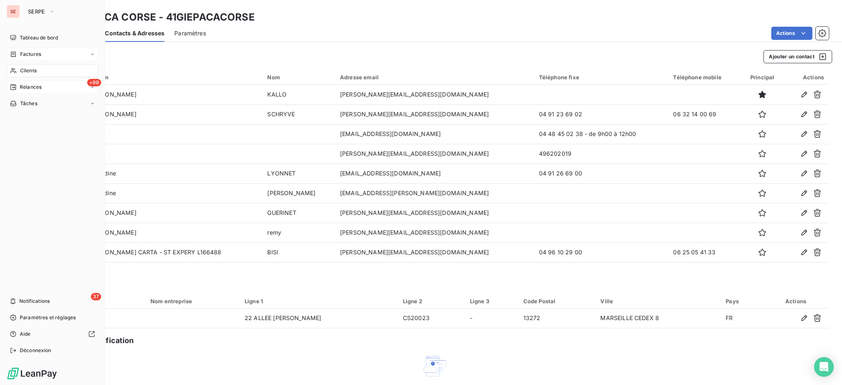
click at [31, 85] on span "Relances" at bounding box center [31, 86] width 22 height 7
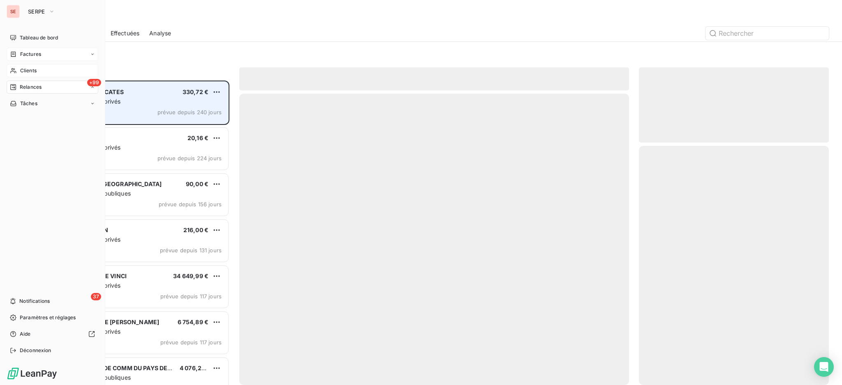
scroll to position [297, 181]
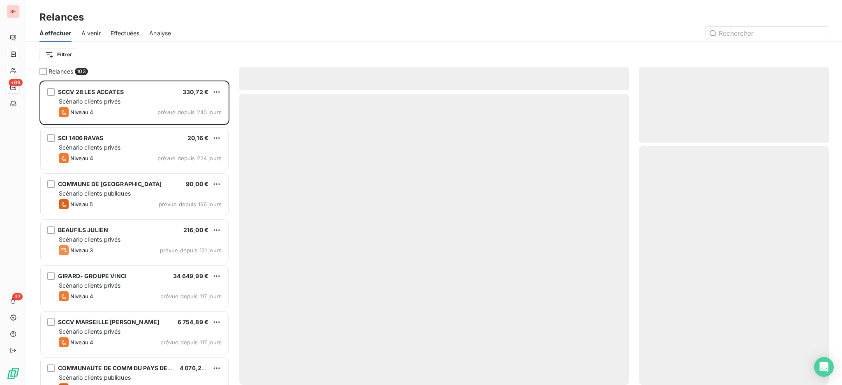
click at [127, 32] on span "Effectuées" at bounding box center [125, 33] width 29 height 8
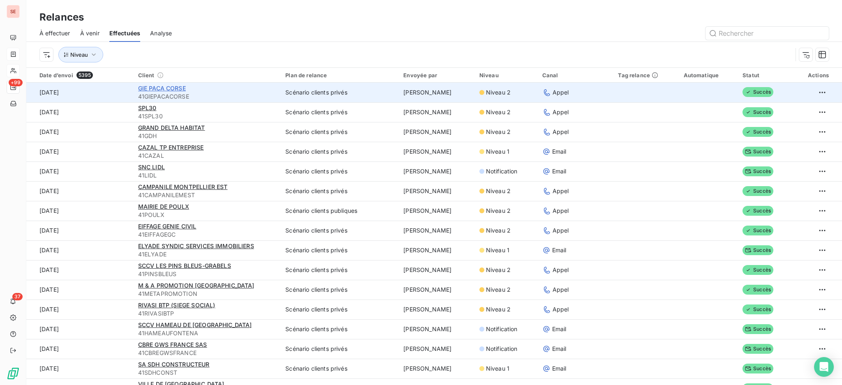
click at [173, 91] on span "GIE PACA CORSE" at bounding box center [162, 88] width 48 height 7
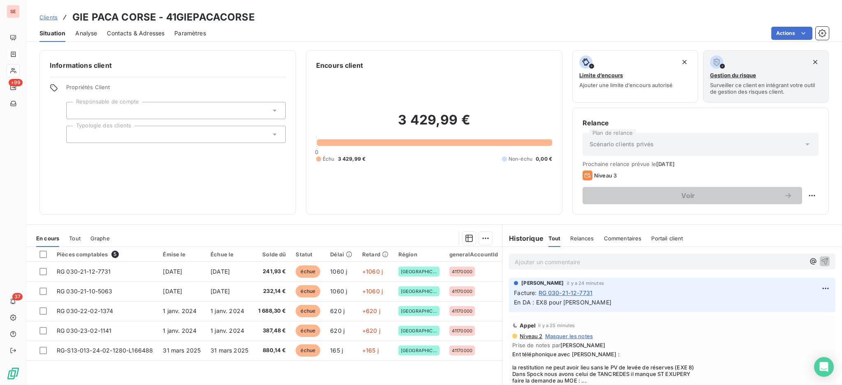
click at [529, 259] on p "Ajouter un commentaire ﻿" at bounding box center [660, 262] width 290 height 10
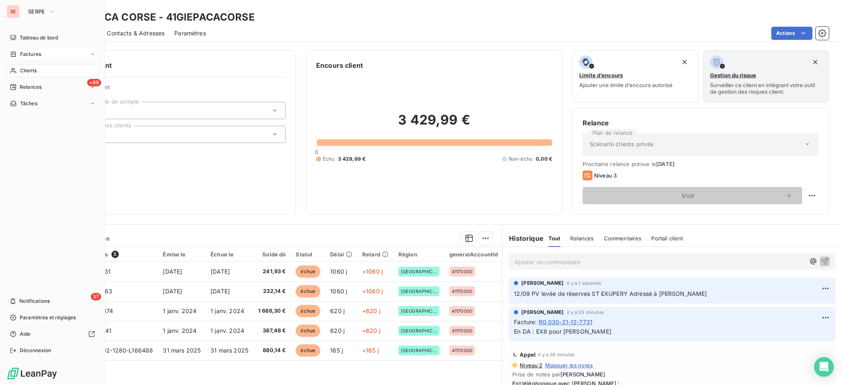
click at [24, 52] on span "Factures" at bounding box center [30, 54] width 21 height 7
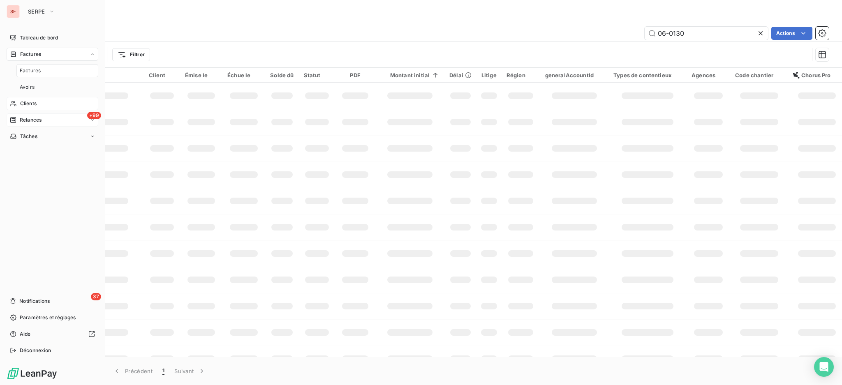
click at [24, 120] on span "Relances" at bounding box center [31, 119] width 22 height 7
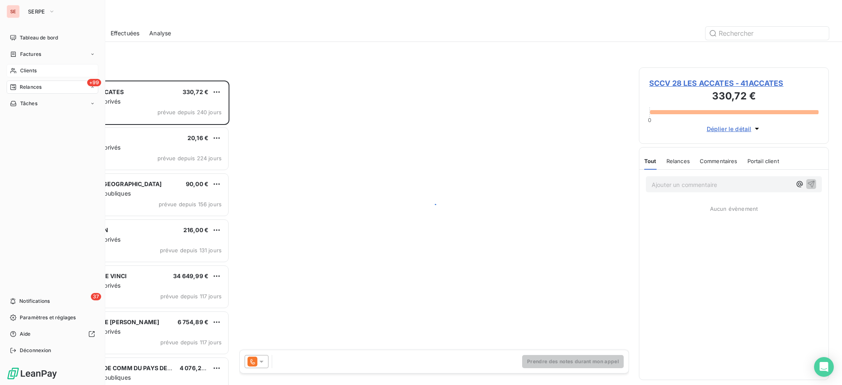
scroll to position [297, 181]
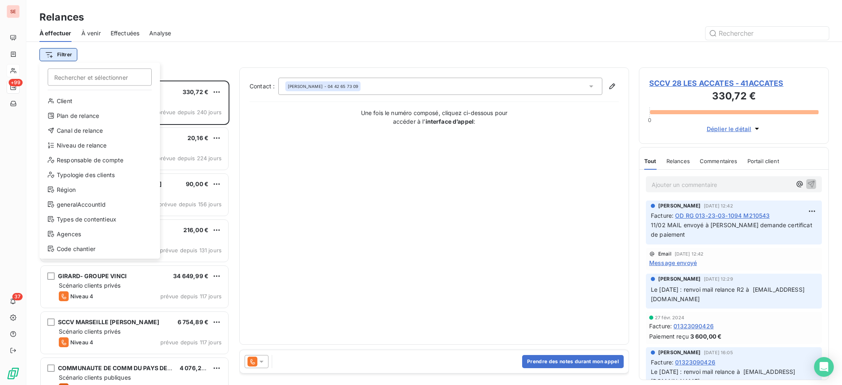
click at [62, 56] on html "SE +99 37 Relances À effectuer À venir Effectuées Analyse Filtrer Rechercher et…" at bounding box center [421, 192] width 842 height 385
click at [87, 131] on div "Canal de relance" at bounding box center [100, 130] width 114 height 13
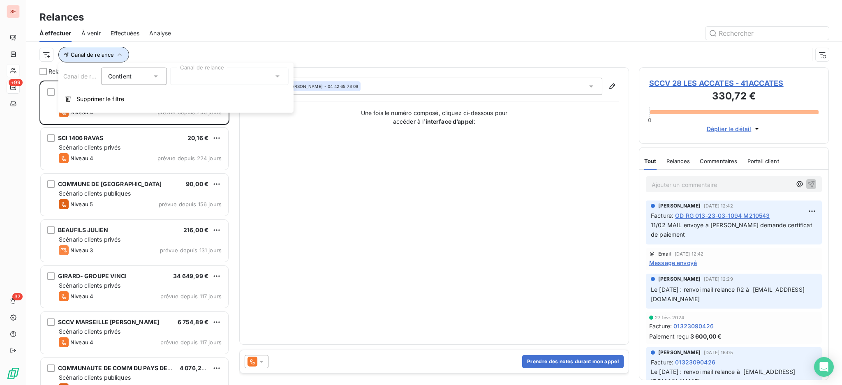
click at [120, 52] on icon "button" at bounding box center [119, 55] width 8 height 8
click at [120, 55] on icon "button" at bounding box center [119, 55] width 8 height 8
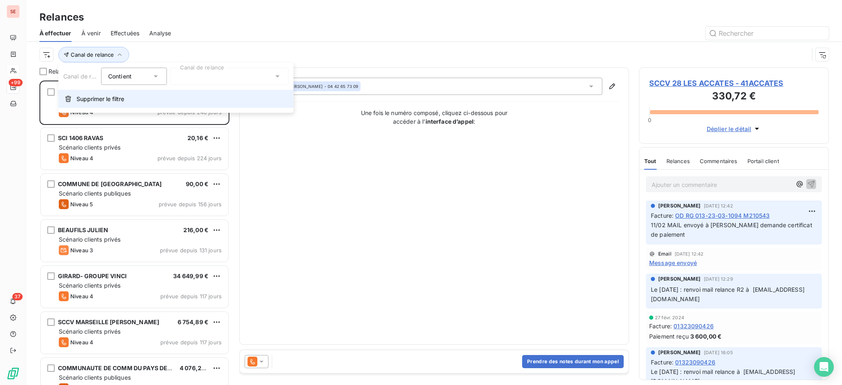
click at [107, 104] on button "Supprimer le filtre" at bounding box center [175, 99] width 235 height 18
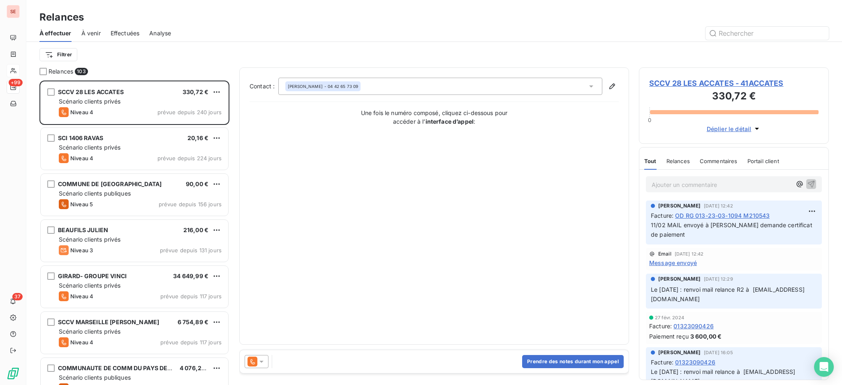
scroll to position [9, 9]
click at [60, 50] on html "SE +99 37 Relances À effectuer À venir Effectuées Analyse Filtrer Relances 103 …" at bounding box center [421, 192] width 842 height 385
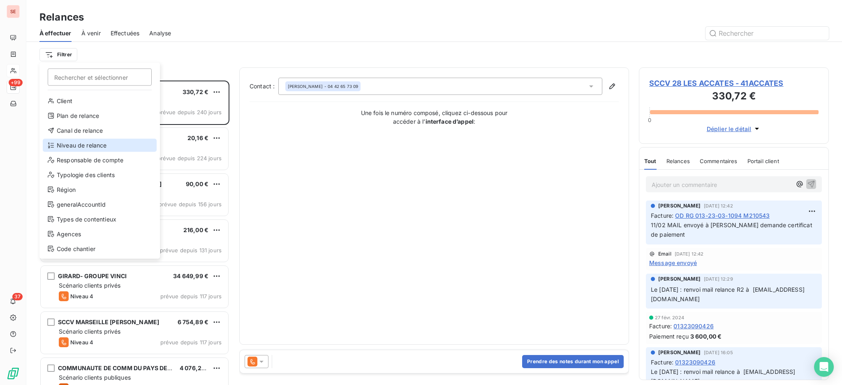
drag, startPoint x: 94, startPoint y: 143, endPoint x: 137, endPoint y: 125, distance: 46.7
click at [94, 143] on div "Niveau de relance" at bounding box center [100, 145] width 114 height 13
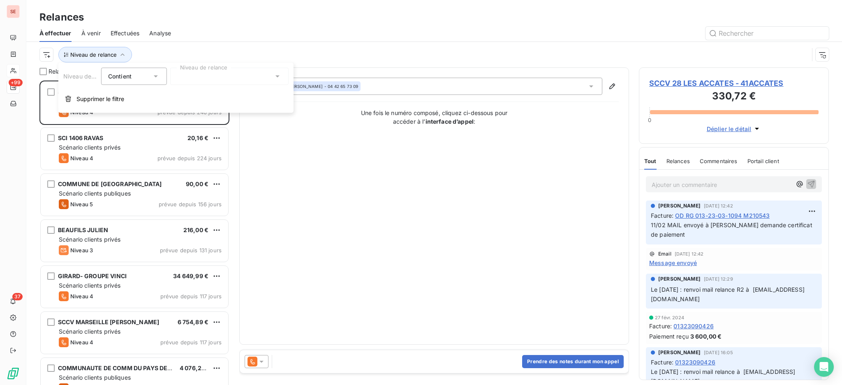
scroll to position [9, 9]
click at [273, 77] on icon at bounding box center [277, 76] width 8 height 8
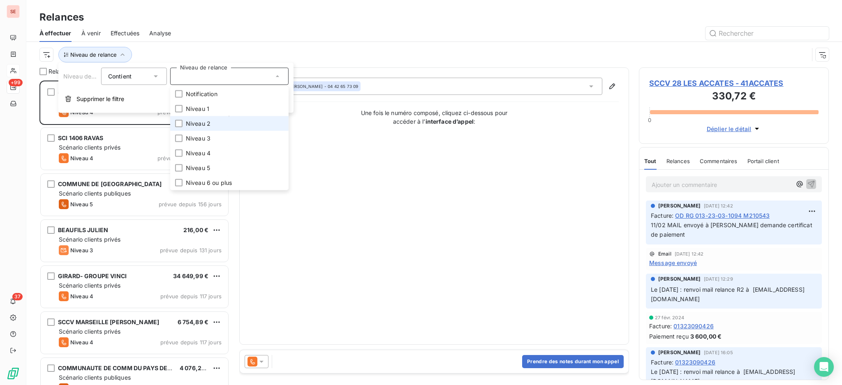
click at [226, 124] on li "Niveau 2" at bounding box center [229, 123] width 118 height 15
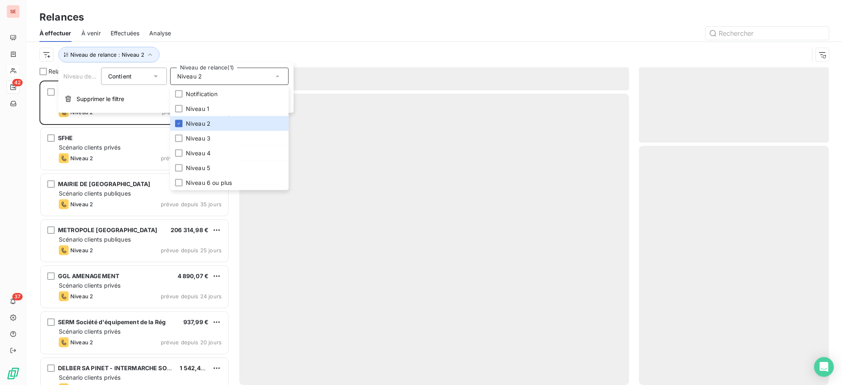
scroll to position [296, 181]
click at [171, 18] on div "Relances" at bounding box center [433, 17] width 815 height 15
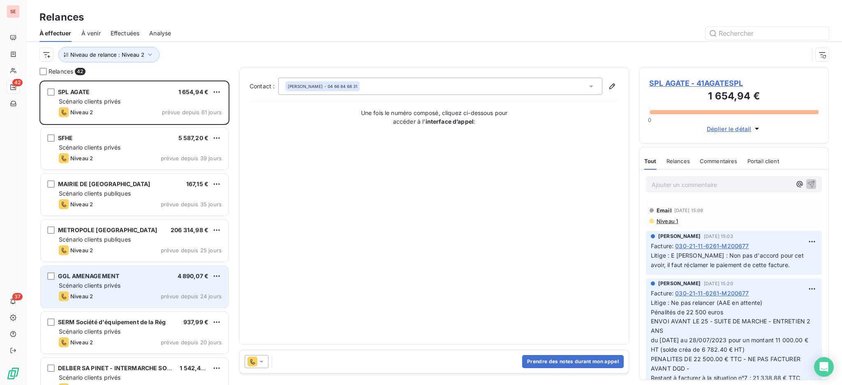
click at [123, 288] on div "Scénario clients privés" at bounding box center [140, 286] width 163 height 8
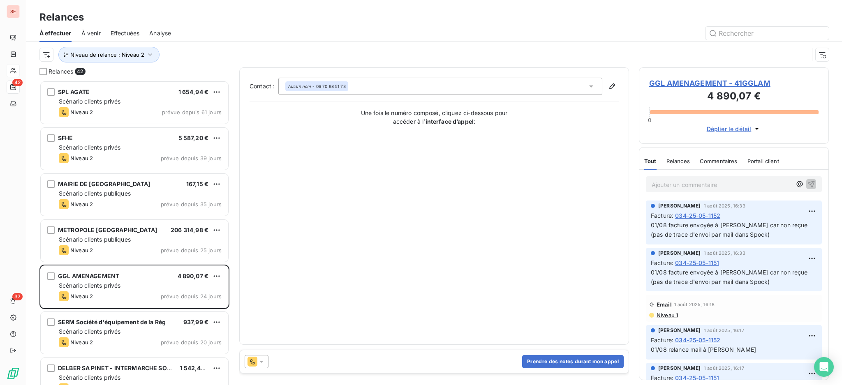
click at [706, 85] on span "GGL AMENAGEMENT - 41GGLAM" at bounding box center [733, 83] width 169 height 11
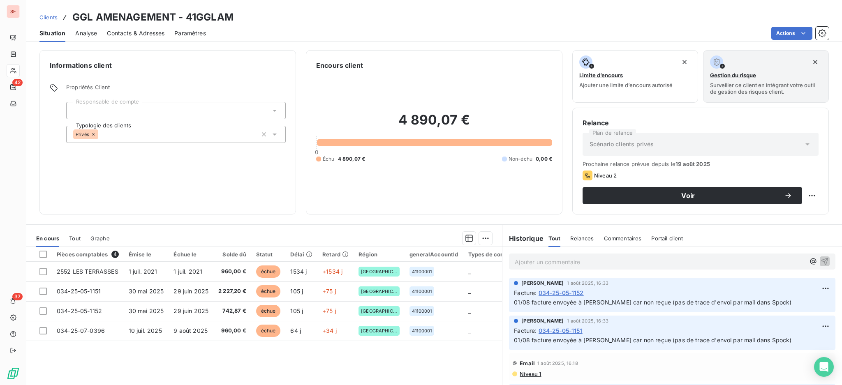
click at [146, 28] on div "Contacts & Adresses" at bounding box center [136, 33] width 58 height 17
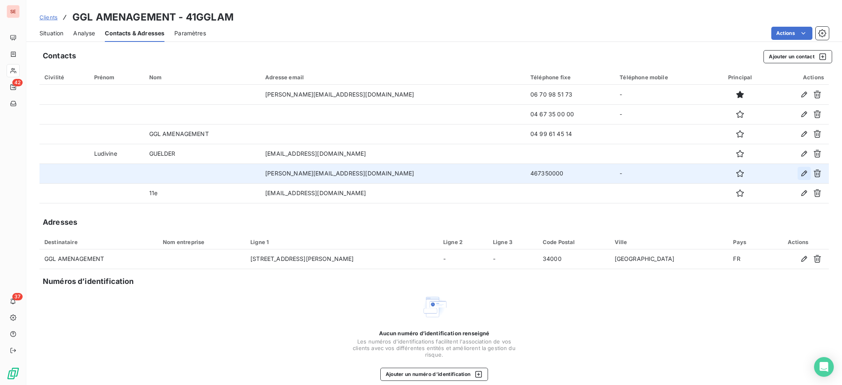
click at [801, 175] on icon "button" at bounding box center [804, 174] width 6 height 6
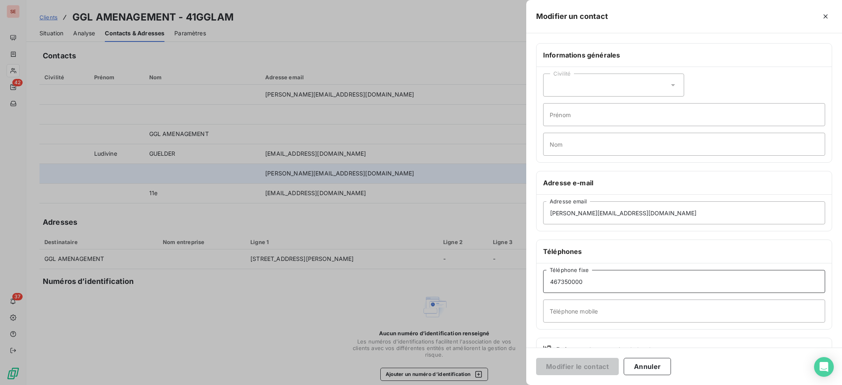
click at [550, 282] on input "467350000" at bounding box center [684, 281] width 282 height 23
type input "04 67 35 00 00"
click at [558, 365] on button "Modifier le contact" at bounding box center [577, 366] width 83 height 17
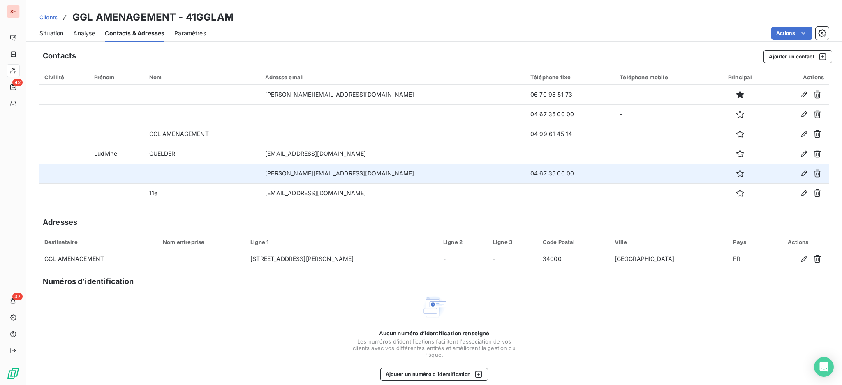
click at [45, 32] on span "Situation" at bounding box center [51, 33] width 24 height 8
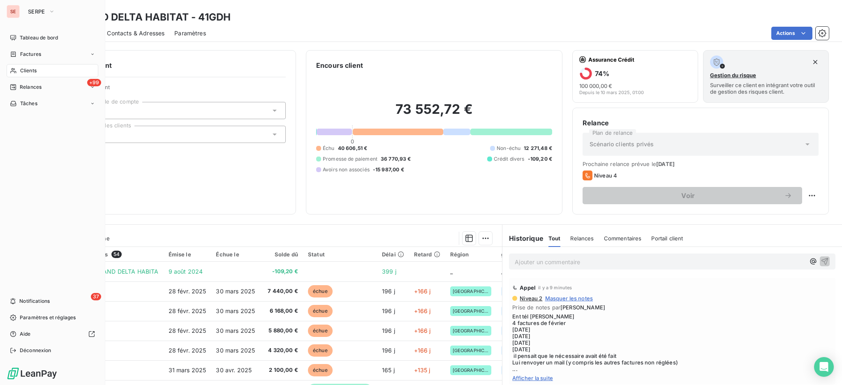
drag, startPoint x: 27, startPoint y: 66, endPoint x: 96, endPoint y: 73, distance: 69.0
click at [27, 65] on div "Clients" at bounding box center [53, 70] width 92 height 13
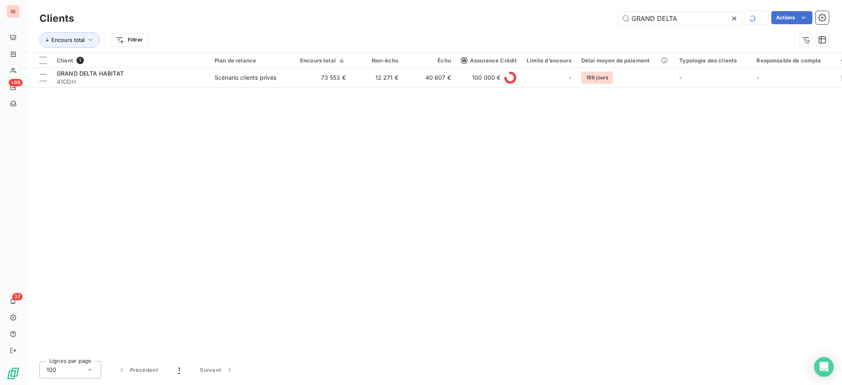
drag, startPoint x: 671, startPoint y: 15, endPoint x: 508, endPoint y: 0, distance: 163.4
click at [524, 2] on div "Clients GRAND DELTA Actions Encours total Filtrer" at bounding box center [433, 26] width 815 height 53
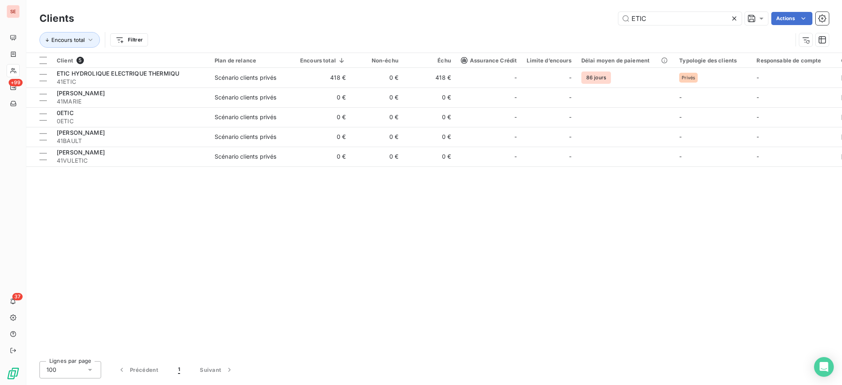
type input "ETIC"
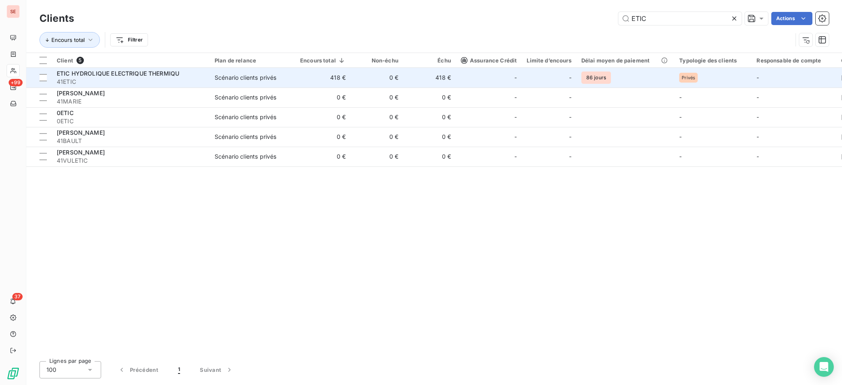
click at [294, 82] on td "Scénario clients privés" at bounding box center [252, 78] width 85 height 20
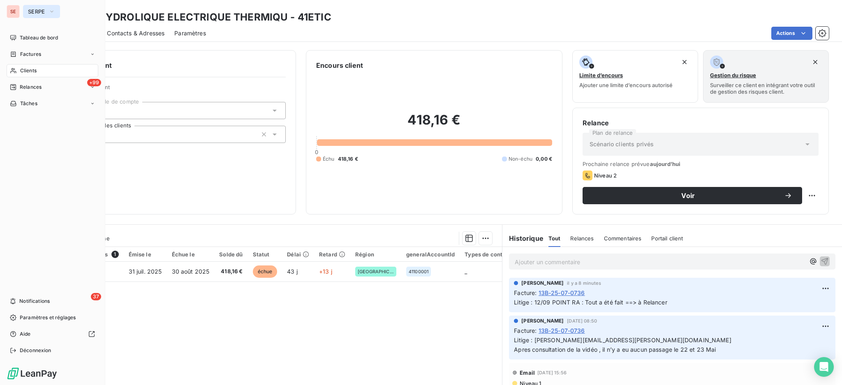
click at [29, 7] on button "SERPE" at bounding box center [41, 11] width 37 height 13
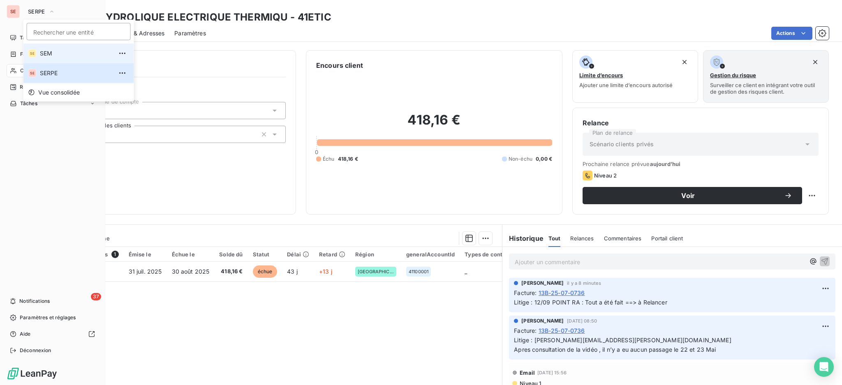
click at [43, 53] on span "SEM" at bounding box center [76, 53] width 73 height 8
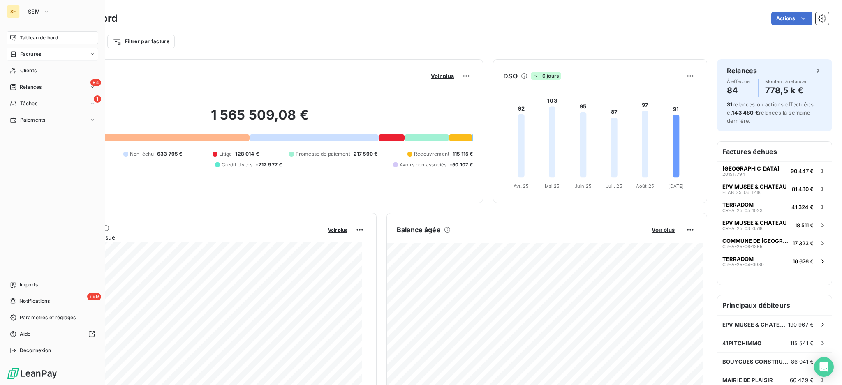
click at [24, 51] on span "Factures" at bounding box center [30, 54] width 21 height 7
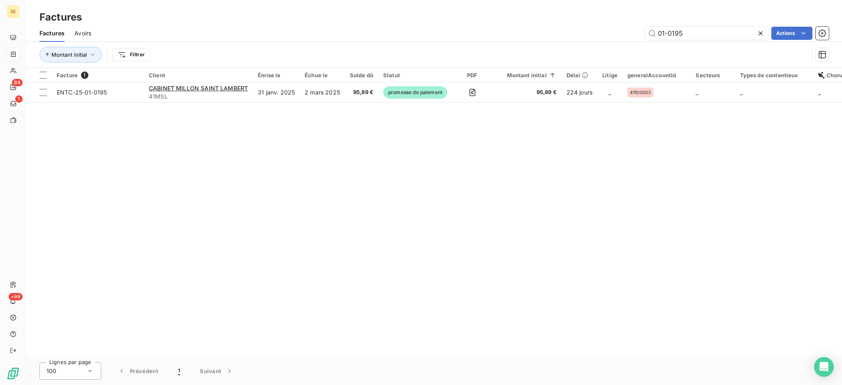
drag, startPoint x: 694, startPoint y: 37, endPoint x: 605, endPoint y: 32, distance: 88.9
click at [607, 33] on div "01-0195 Actions" at bounding box center [464, 33] width 727 height 13
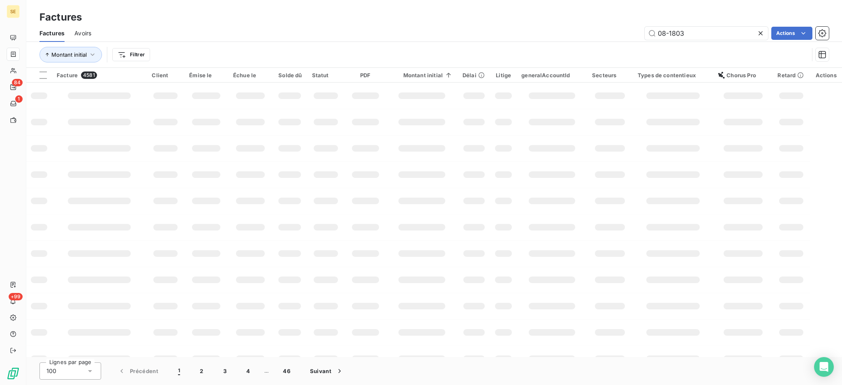
type input "08-1803"
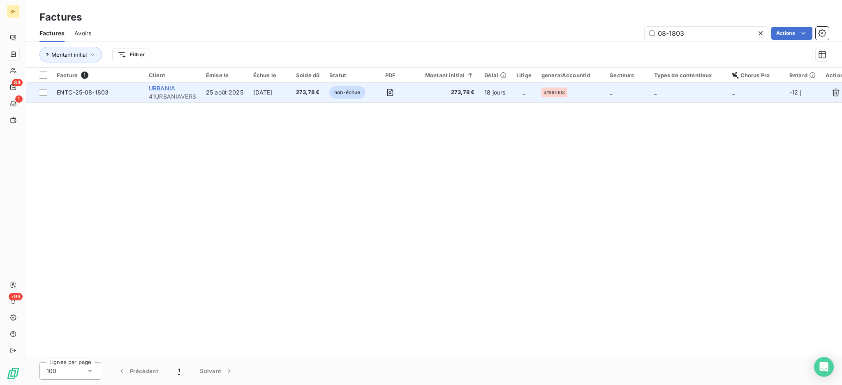
click at [159, 90] on span "URBANIA" at bounding box center [162, 88] width 26 height 7
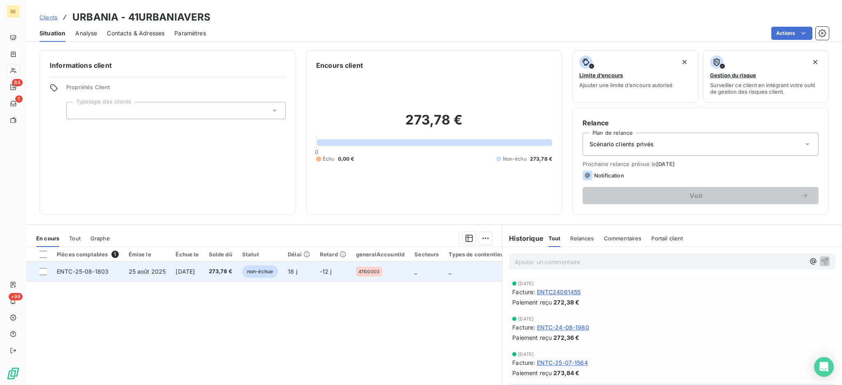
click at [203, 276] on td "24 sept. 2025" at bounding box center [187, 272] width 33 height 20
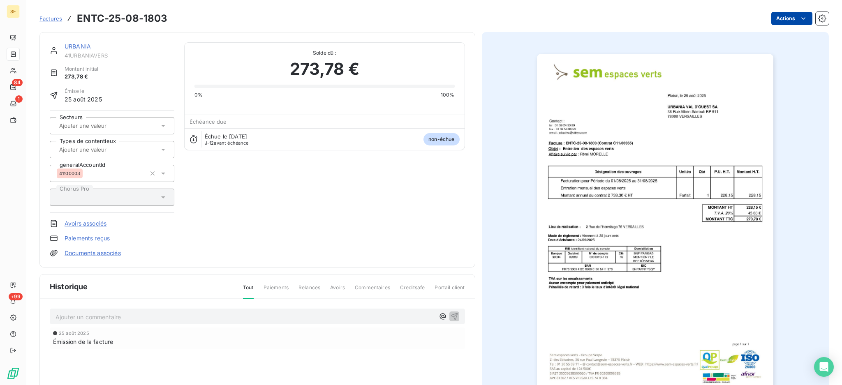
click at [772, 17] on html "SE 84 1 +99 Factures ENTC-25-08-1803 Actions URBANIA 41URBANIAVERS Montant init…" at bounding box center [421, 192] width 842 height 385
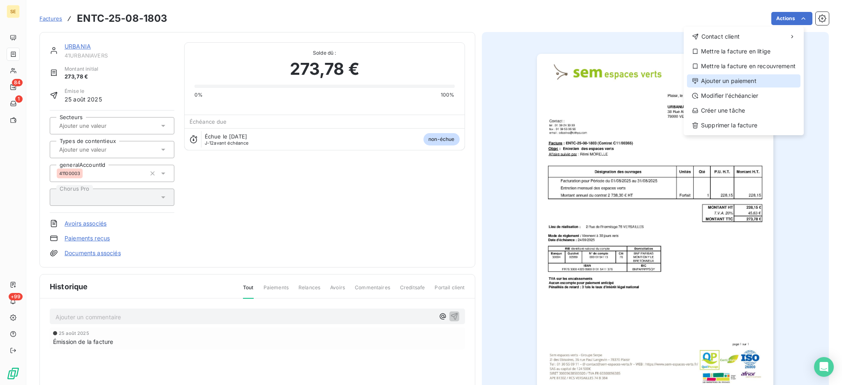
click at [753, 84] on div "Ajouter un paiement" at bounding box center [743, 80] width 113 height 13
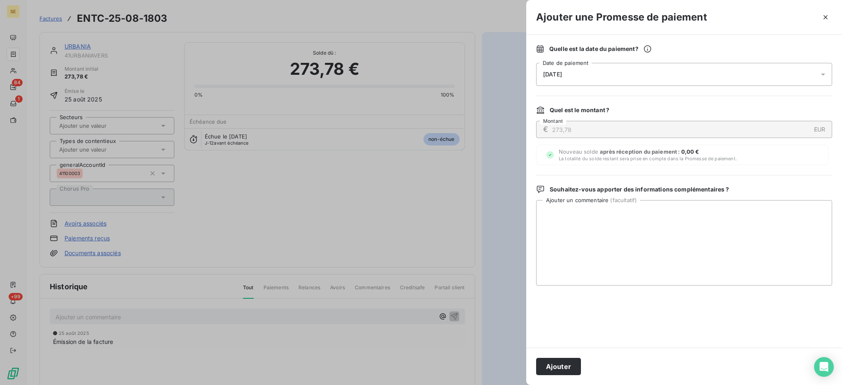
click at [819, 76] on icon at bounding box center [823, 74] width 8 height 8
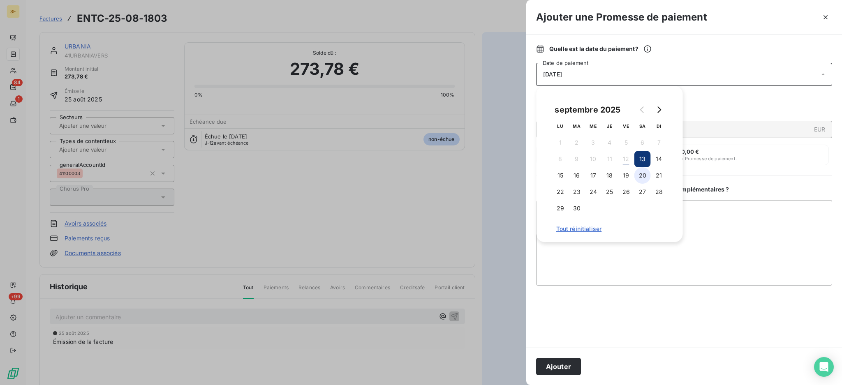
click at [643, 179] on button "20" at bounding box center [642, 175] width 16 height 16
click at [717, 217] on textarea "Ajouter un commentaire ( facultatif )" at bounding box center [684, 242] width 296 height 85
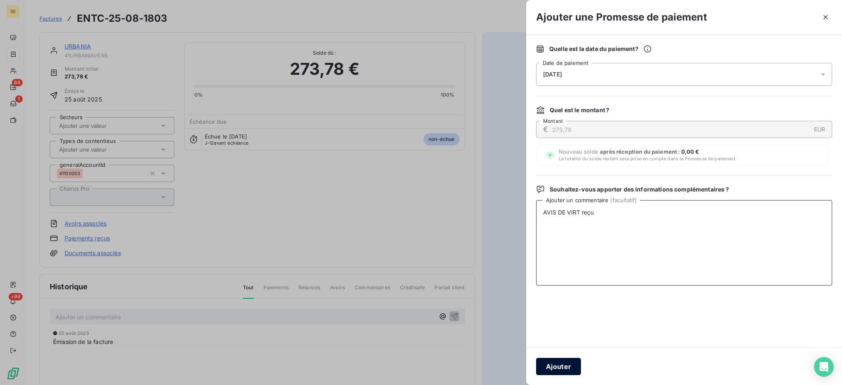
type textarea "AVIS DE VIRT reçu"
click at [542, 365] on button "Ajouter" at bounding box center [558, 366] width 45 height 17
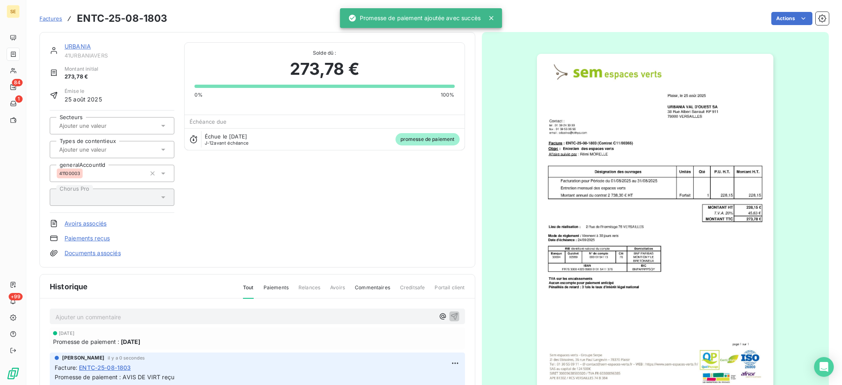
click at [104, 254] on link "Documents associés" at bounding box center [93, 253] width 56 height 8
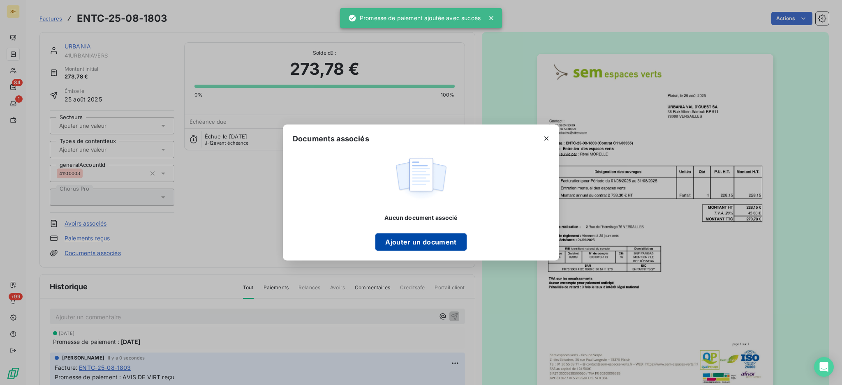
click at [390, 240] on button "Ajouter un document" at bounding box center [420, 241] width 91 height 17
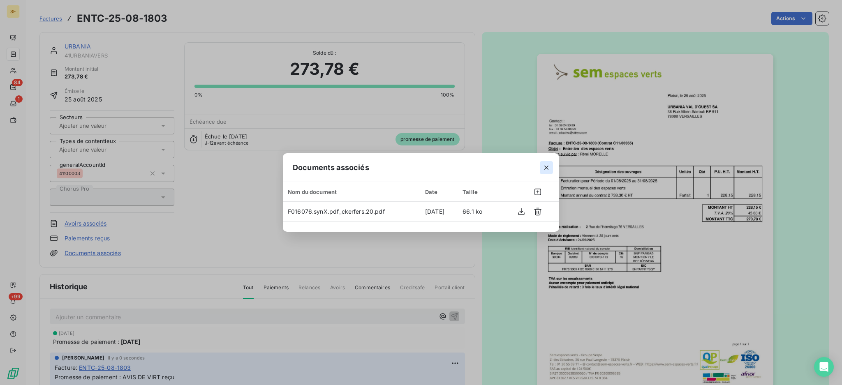
click at [547, 169] on icon "button" at bounding box center [546, 168] width 8 height 8
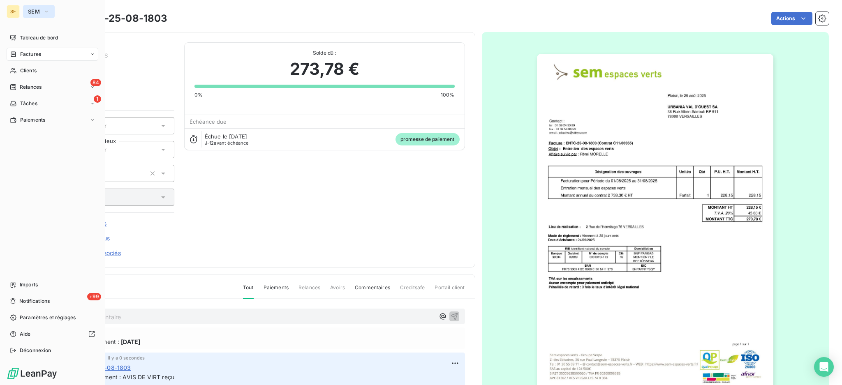
click at [31, 10] on span "SEM" at bounding box center [34, 11] width 12 height 7
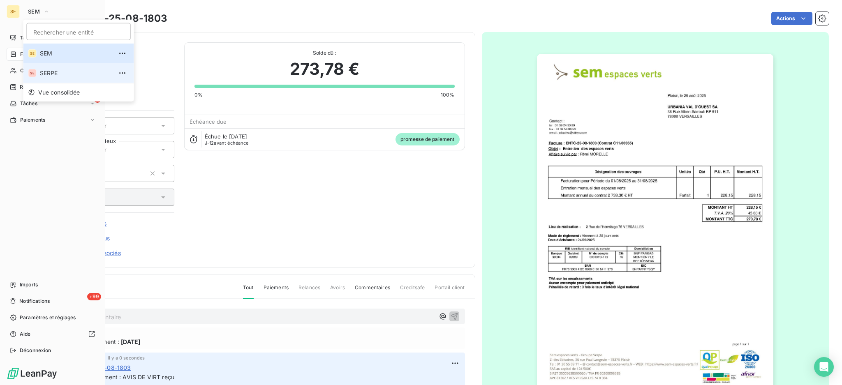
click at [56, 72] on span "SERPE" at bounding box center [76, 73] width 73 height 8
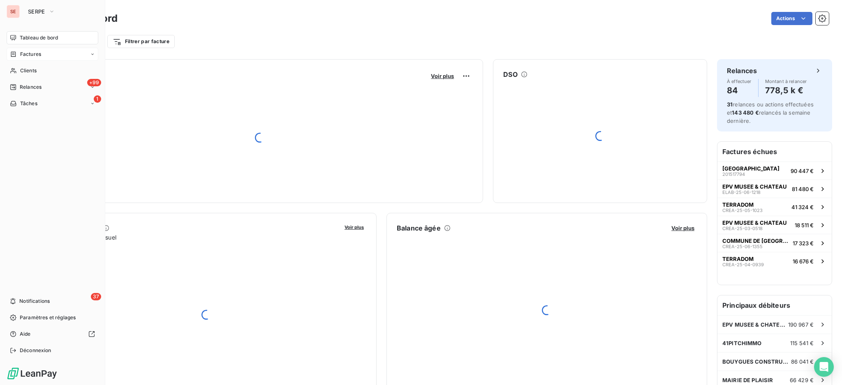
click at [31, 51] on span "Factures" at bounding box center [30, 54] width 21 height 7
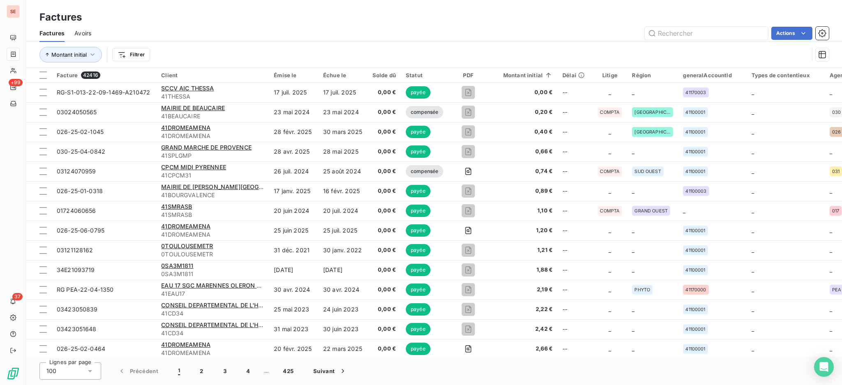
click at [760, 12] on div "Factures" at bounding box center [433, 17] width 815 height 15
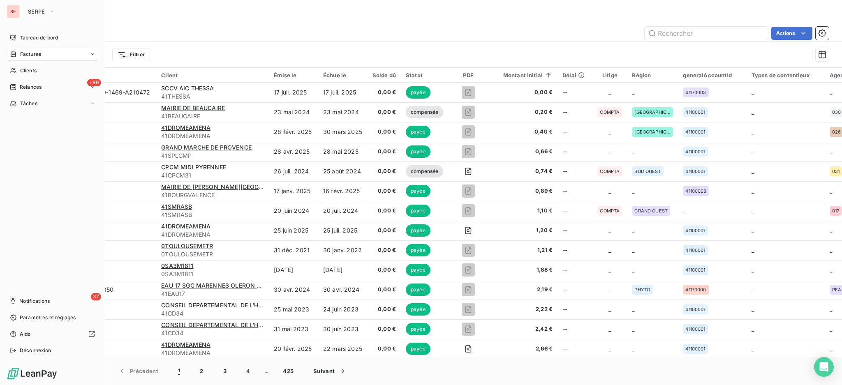
click at [35, 53] on span "Factures" at bounding box center [30, 54] width 21 height 7
click at [30, 69] on span "Clients" at bounding box center [28, 70] width 16 height 7
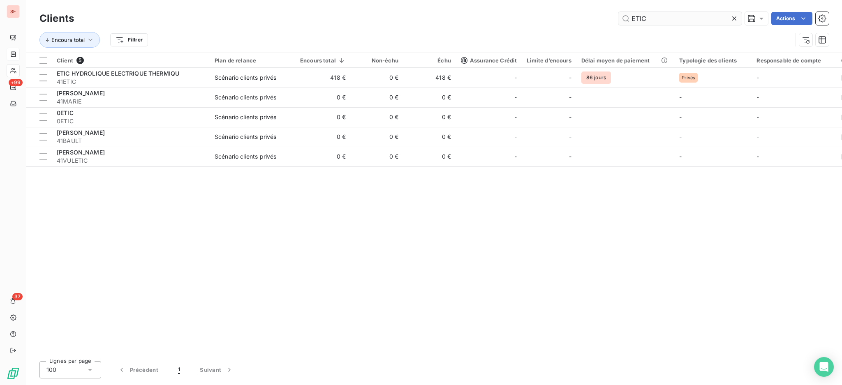
drag, startPoint x: 683, startPoint y: 12, endPoint x: 625, endPoint y: 14, distance: 58.4
click at [626, 12] on input "ETIC" at bounding box center [679, 18] width 123 height 13
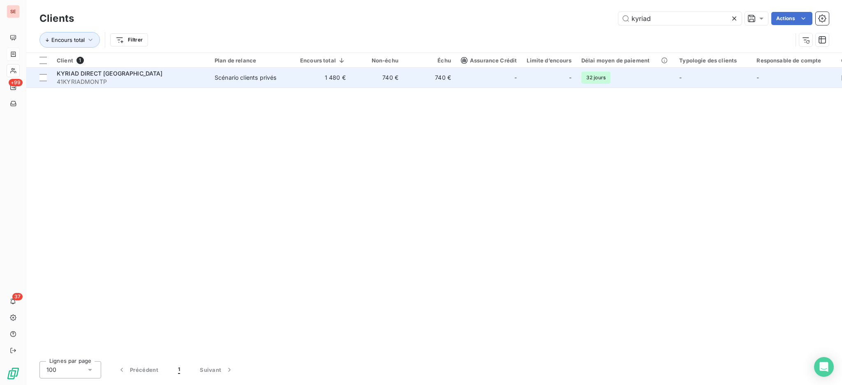
type input "kyriad"
click at [291, 75] on td "Scénario clients privés" at bounding box center [252, 78] width 85 height 20
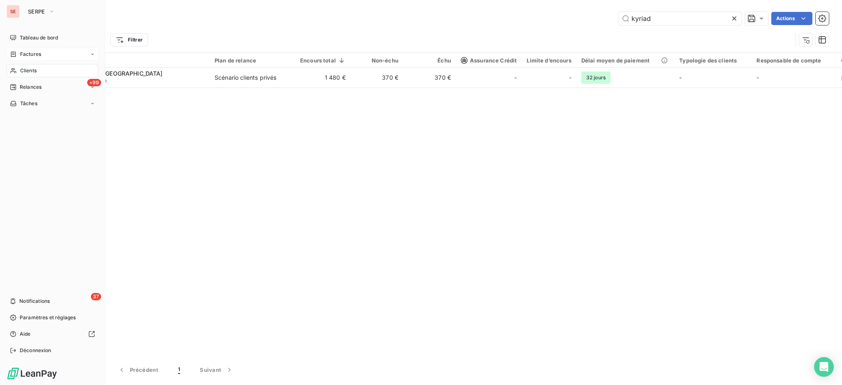
click at [24, 70] on span "Clients" at bounding box center [28, 70] width 16 height 7
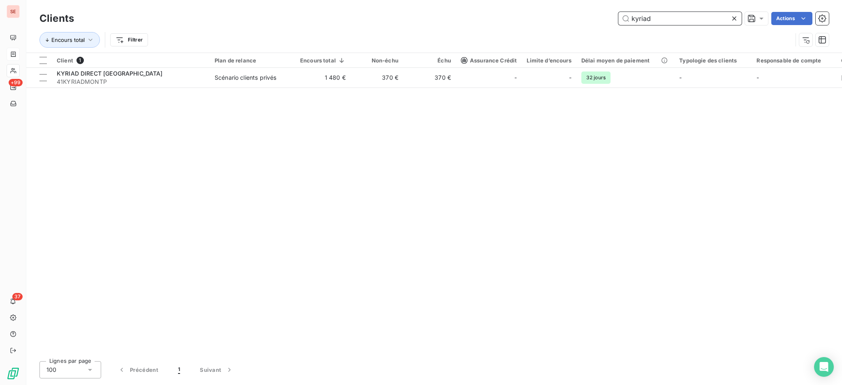
drag, startPoint x: 683, startPoint y: 19, endPoint x: 478, endPoint y: 5, distance: 205.6
click at [526, 6] on div "Clients kyriad Actions Encours total Filtrer" at bounding box center [433, 26] width 815 height 53
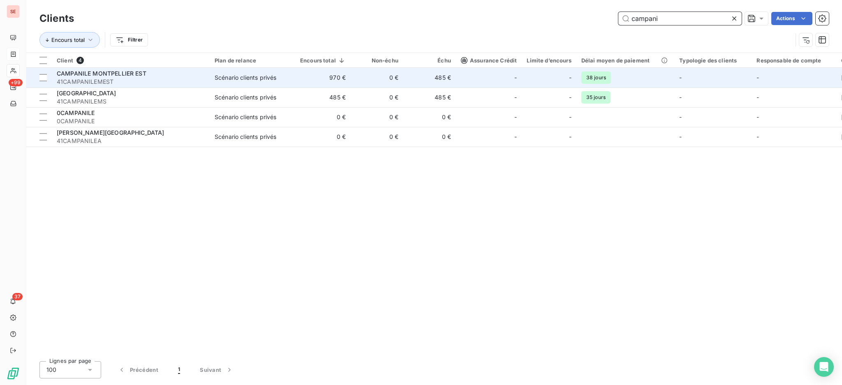
type input "campani"
click at [144, 77] on div "CAMPANILE MONTPELLIER EST 41CAMPANILEMEST" at bounding box center [131, 77] width 148 height 16
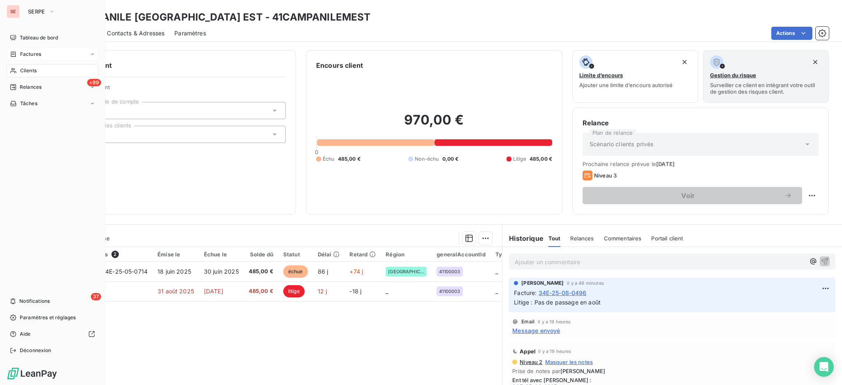
click at [24, 69] on span "Clients" at bounding box center [28, 70] width 16 height 7
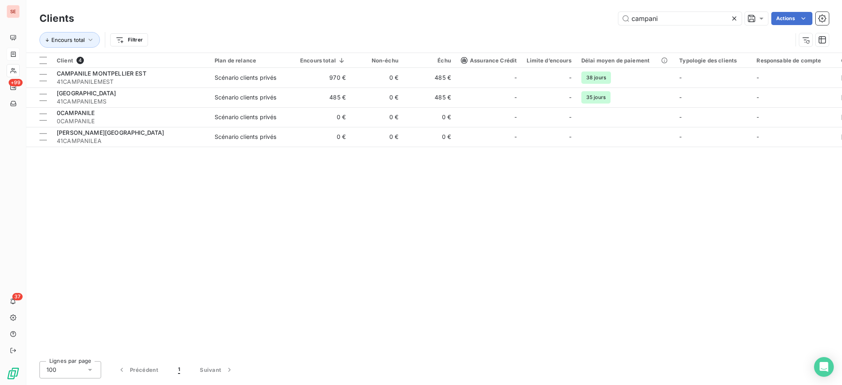
drag, startPoint x: 674, startPoint y: 20, endPoint x: 590, endPoint y: 6, distance: 85.9
click at [590, 6] on div "Clients campani Actions Encours total Filtrer" at bounding box center [433, 26] width 815 height 53
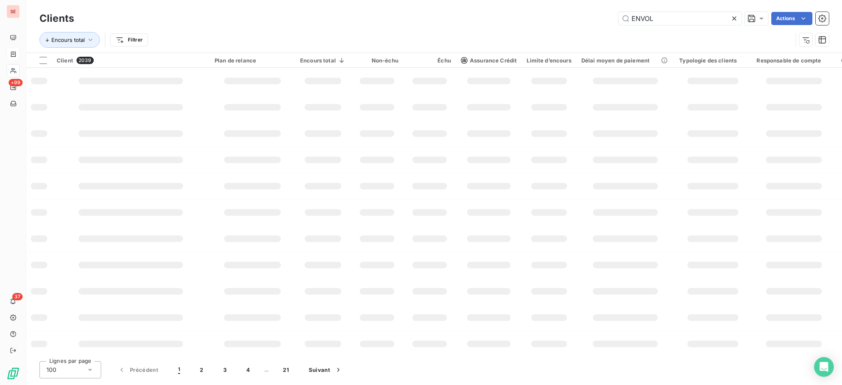
type input "ENVOL"
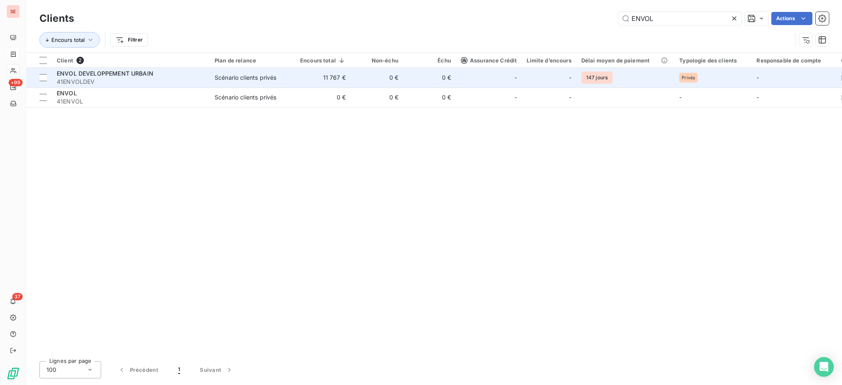
click at [357, 79] on td "0 €" at bounding box center [377, 78] width 53 height 20
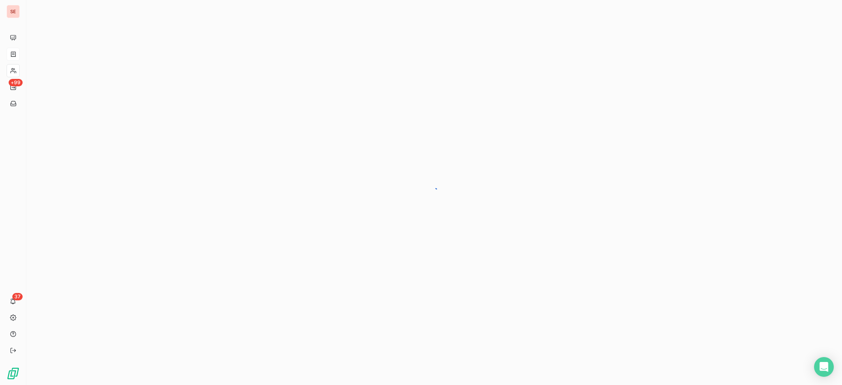
click at [357, 79] on div at bounding box center [433, 192] width 815 height 385
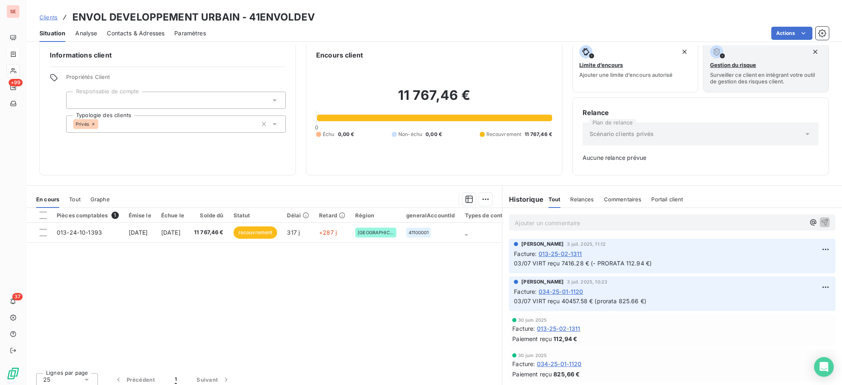
scroll to position [16, 0]
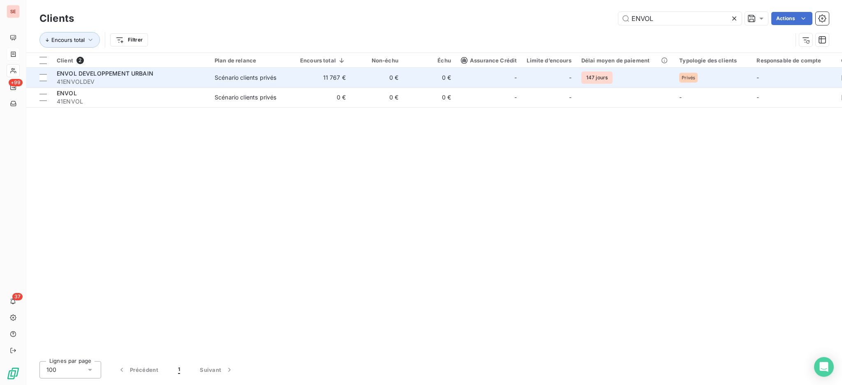
click at [337, 72] on td "11 767 €" at bounding box center [322, 78] width 55 height 20
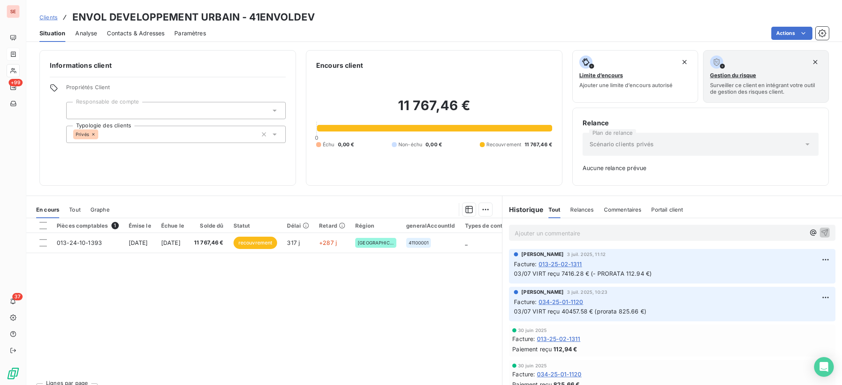
click at [71, 211] on span "Tout" at bounding box center [75, 209] width 12 height 7
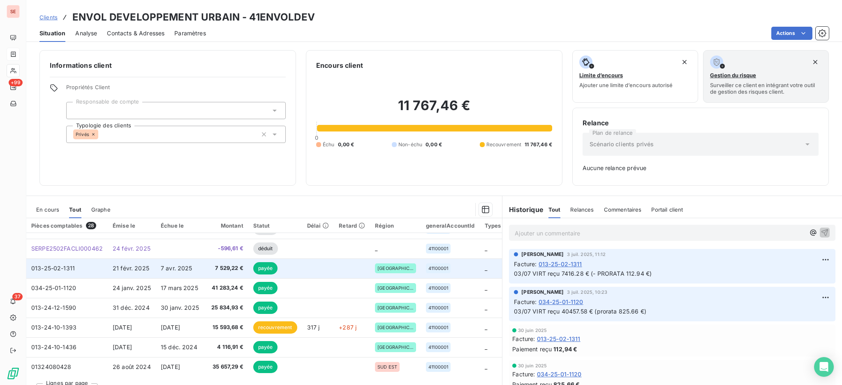
scroll to position [55, 0]
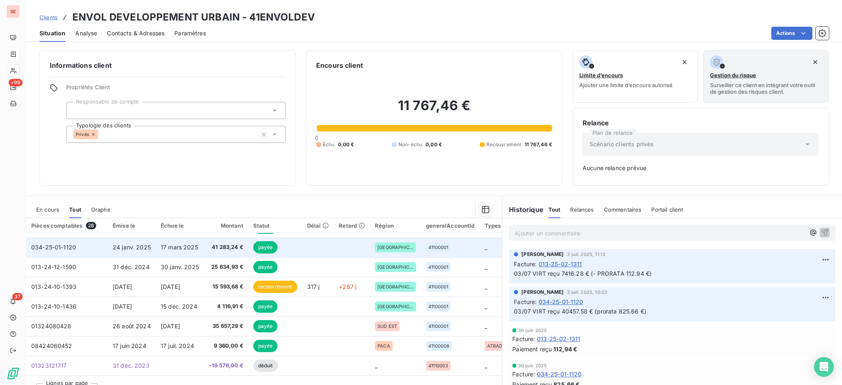
click at [214, 251] on span "41 283,24 €" at bounding box center [226, 247] width 34 height 8
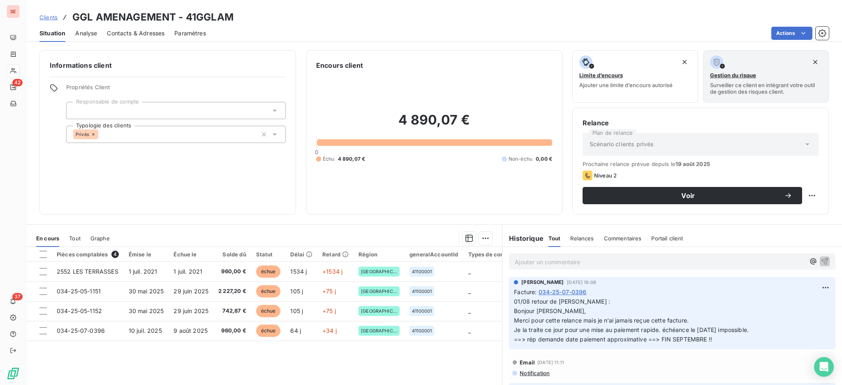
scroll to position [164, 0]
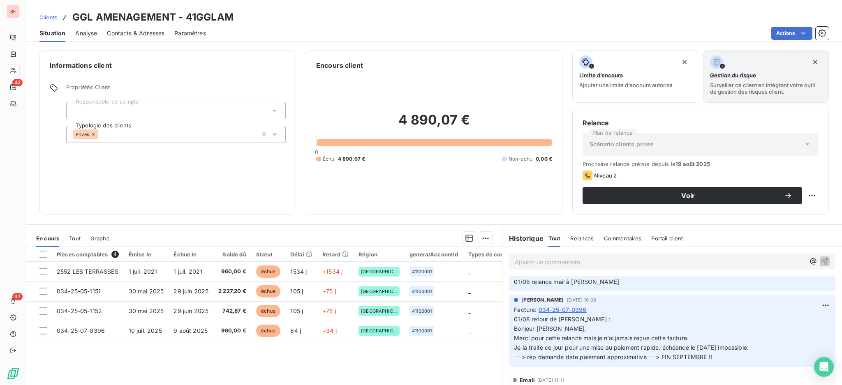
click at [603, 263] on p "Ajouter un commentaire ﻿" at bounding box center [660, 262] width 290 height 10
click at [525, 261] on p "Ajouter un commentaire ﻿" at bounding box center [660, 262] width 290 height 10
click at [590, 261] on span "12/09 TENTATIVE APPEL MR [PERSON_NAME]" at bounding box center [580, 261] width 130 height 7
click at [679, 264] on p "12/09 TENTATIVE APPEL Cyril MAGADOUX" at bounding box center [660, 261] width 290 height 9
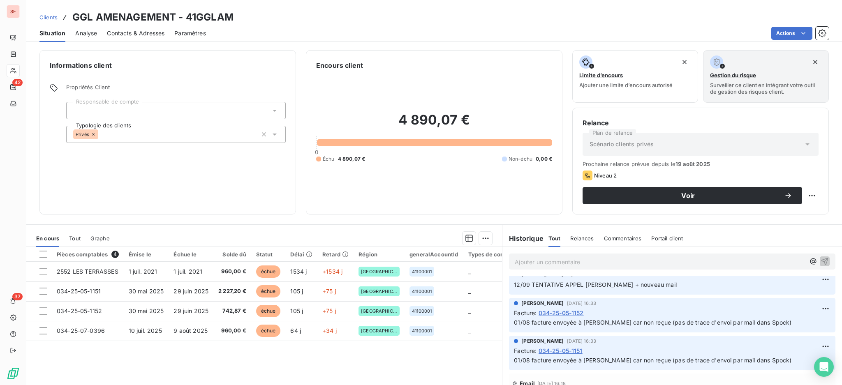
scroll to position [0, 0]
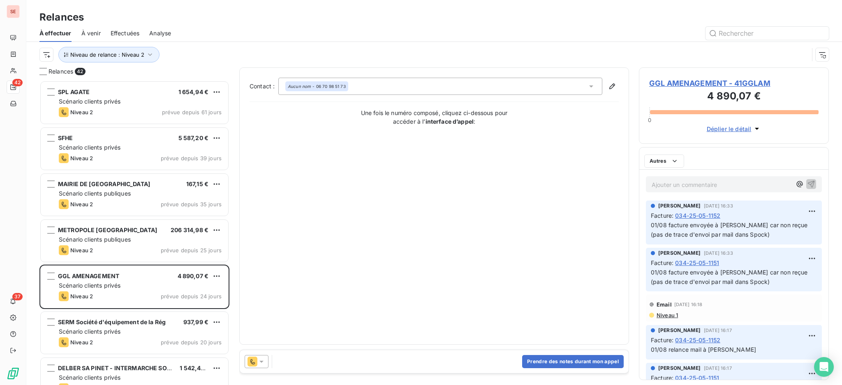
scroll to position [296, 181]
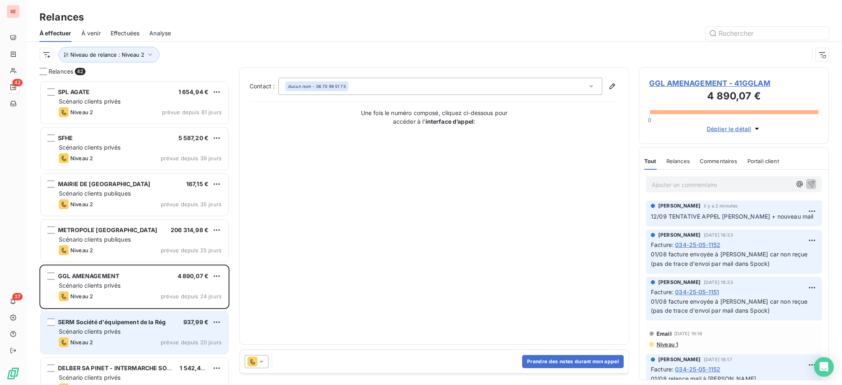
click at [133, 334] on div "Scénario clients privés" at bounding box center [140, 332] width 163 height 8
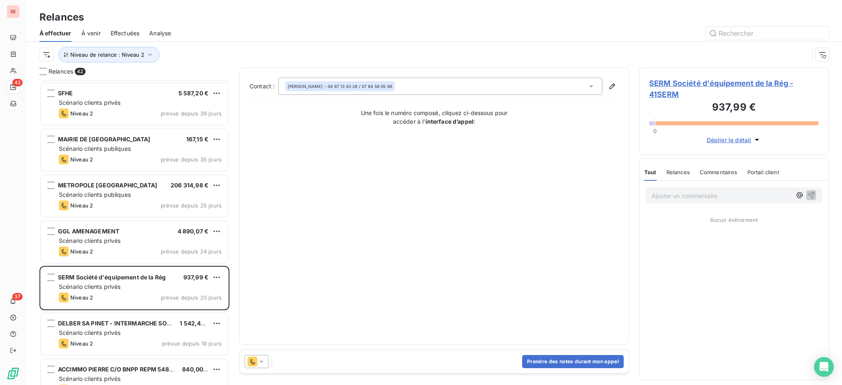
scroll to position [110, 0]
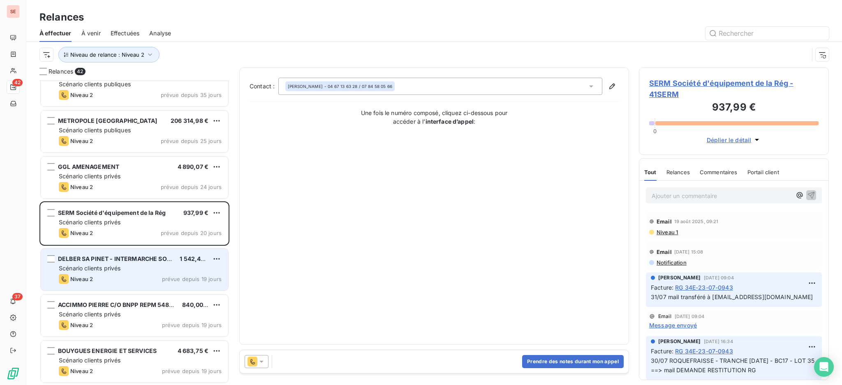
click at [113, 271] on span "Scénario clients privés" at bounding box center [90, 268] width 62 height 7
